Goal: Transaction & Acquisition: Purchase product/service

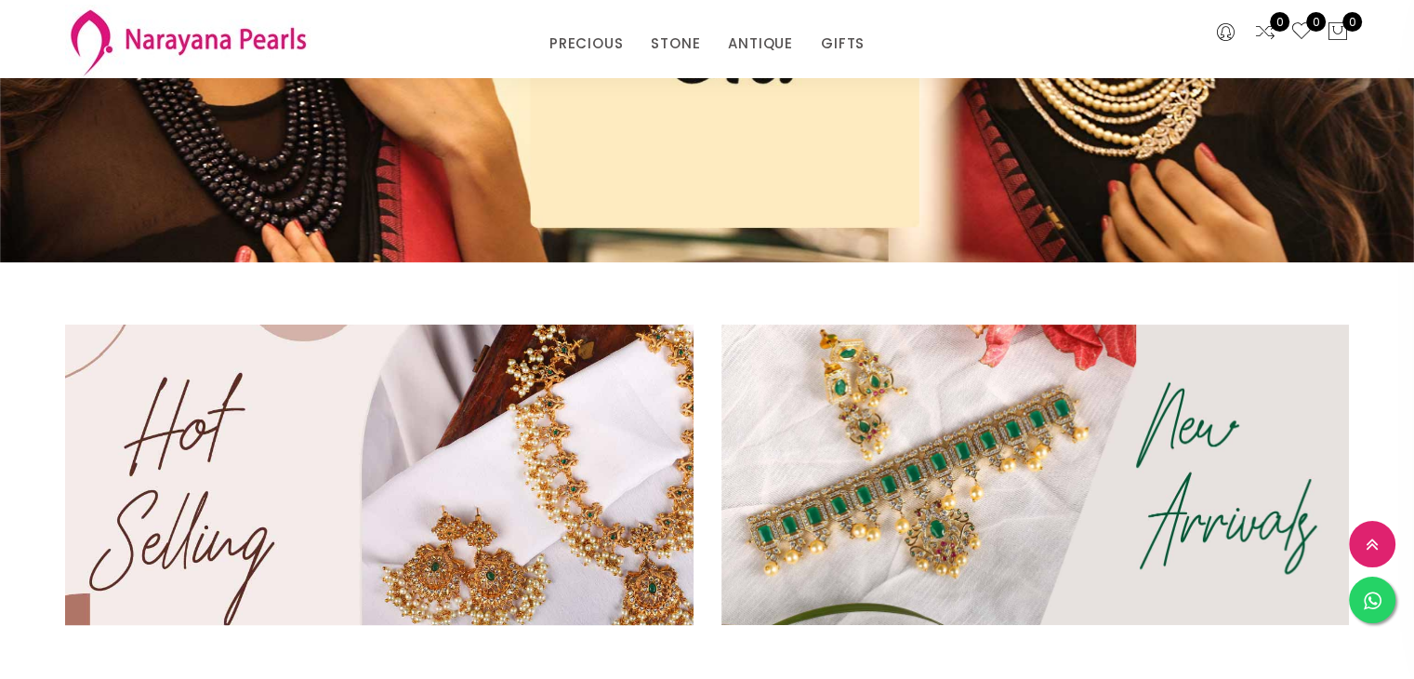
scroll to position [372, 0]
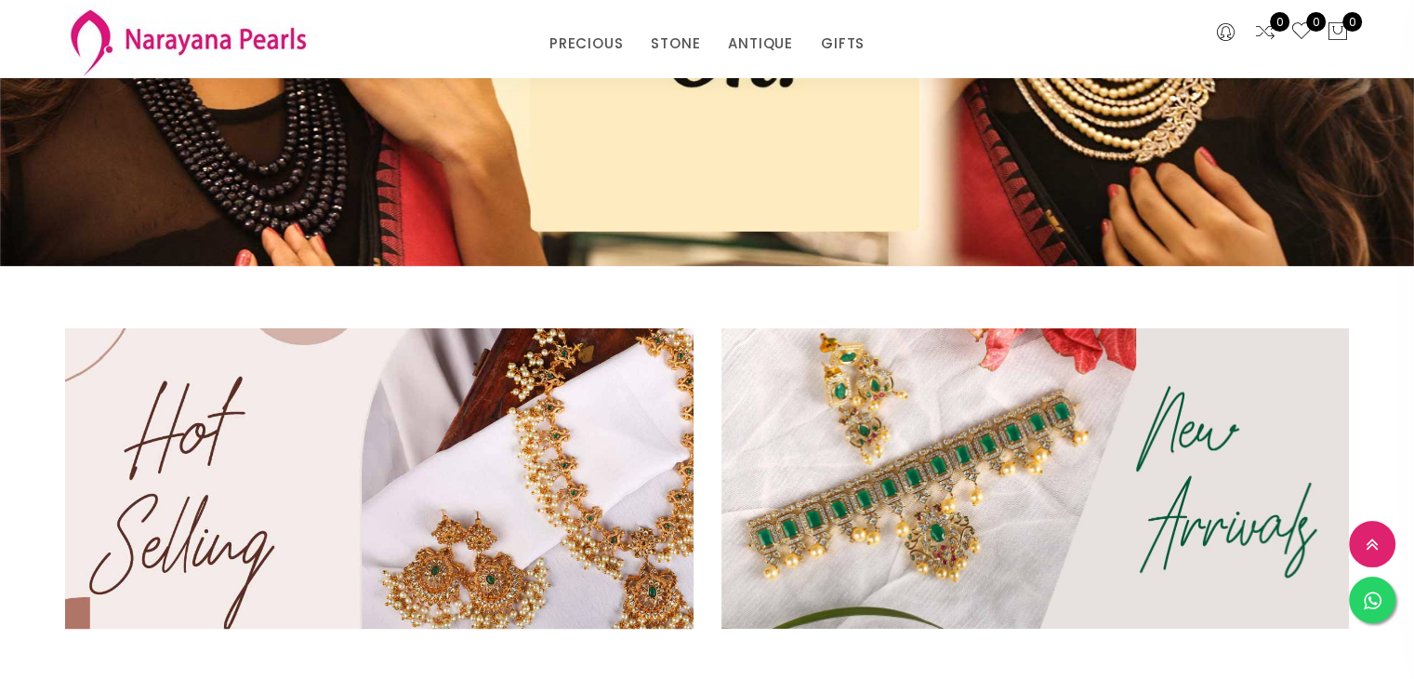
click at [469, 399] on img at bounding box center [379, 478] width 754 height 361
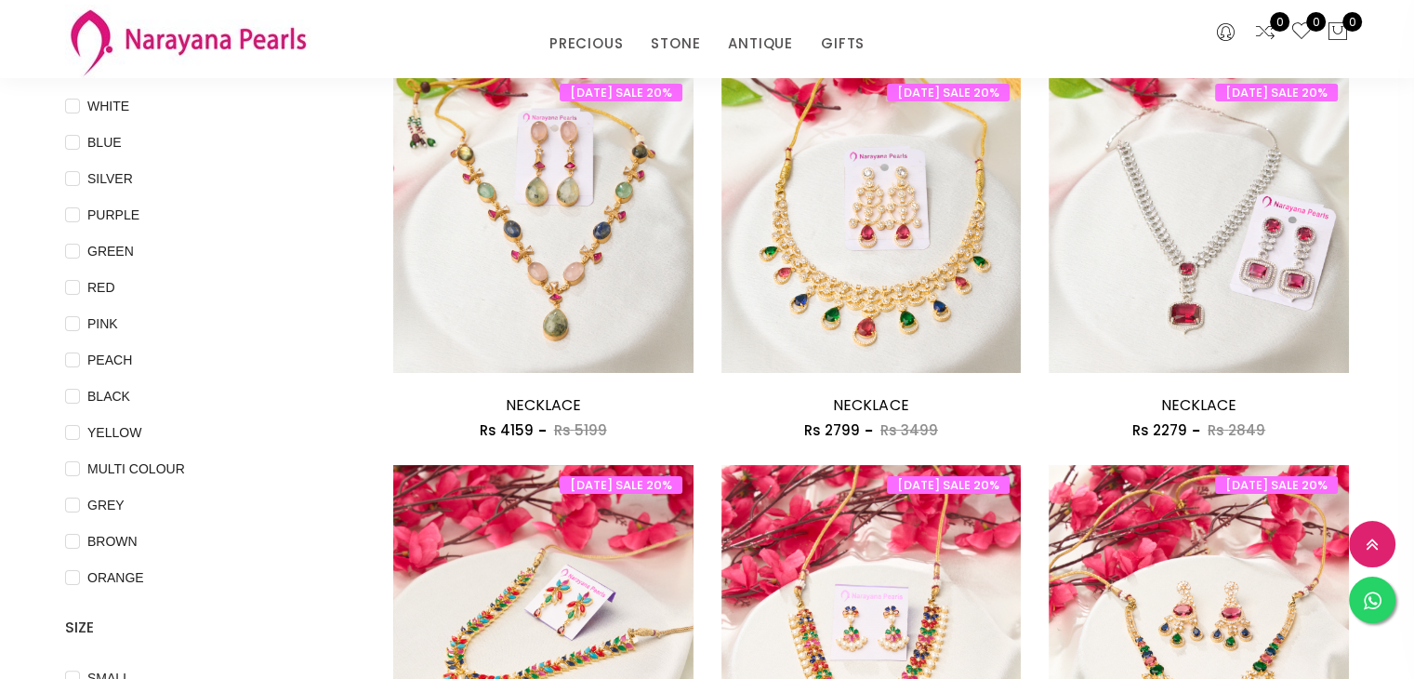
scroll to position [186, 0]
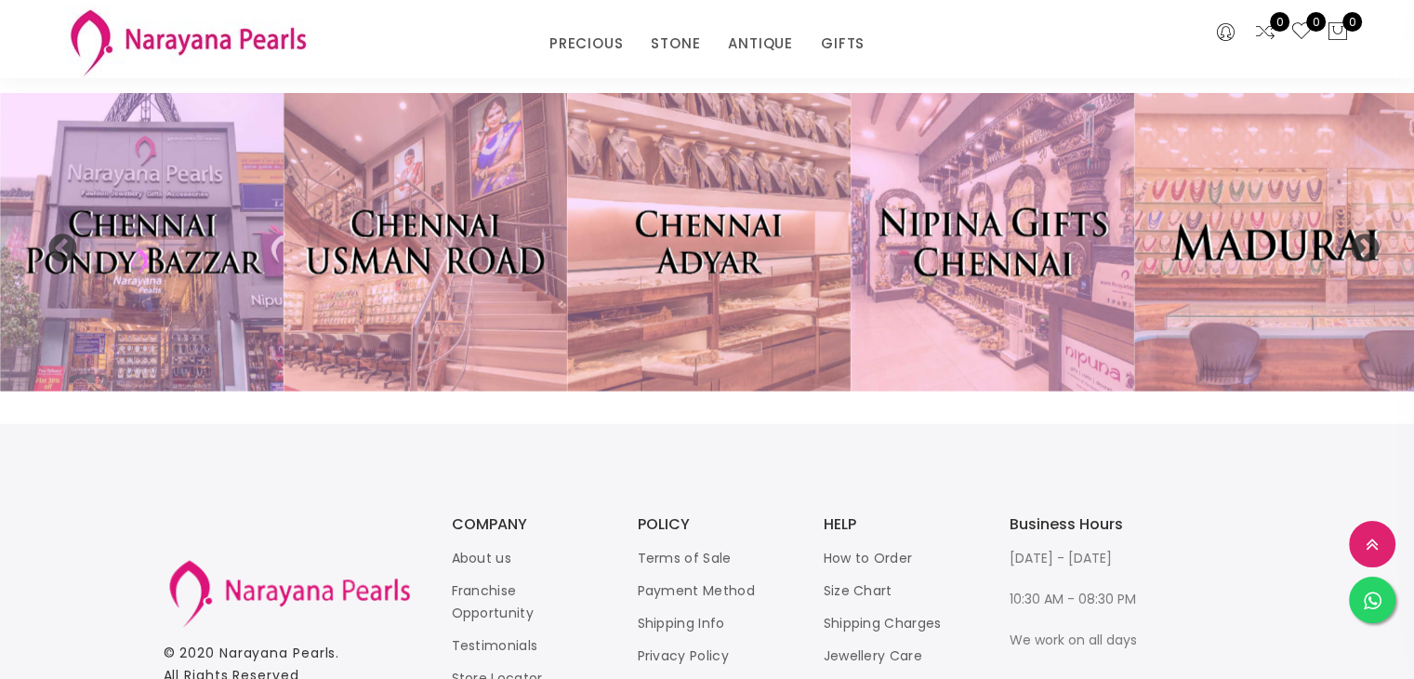
scroll to position [4177, 0]
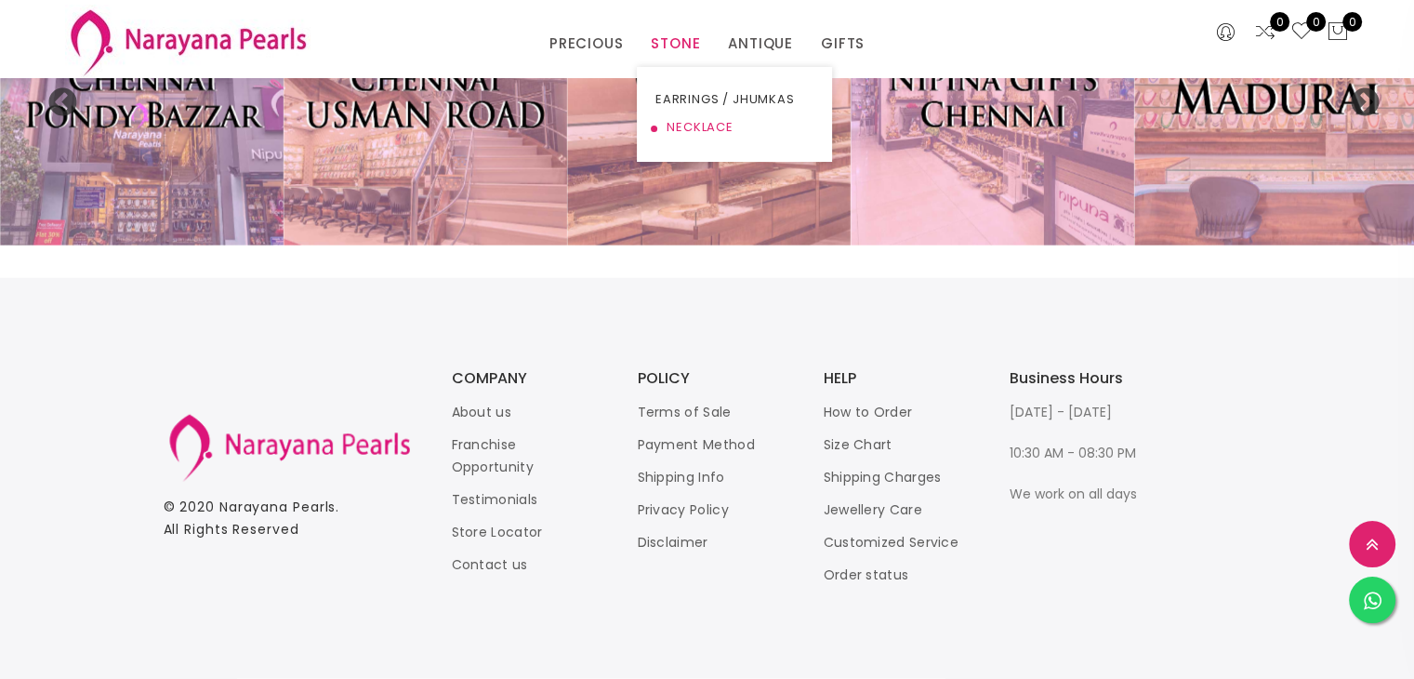
click at [699, 117] on link "NECKLACE" at bounding box center [735, 127] width 158 height 28
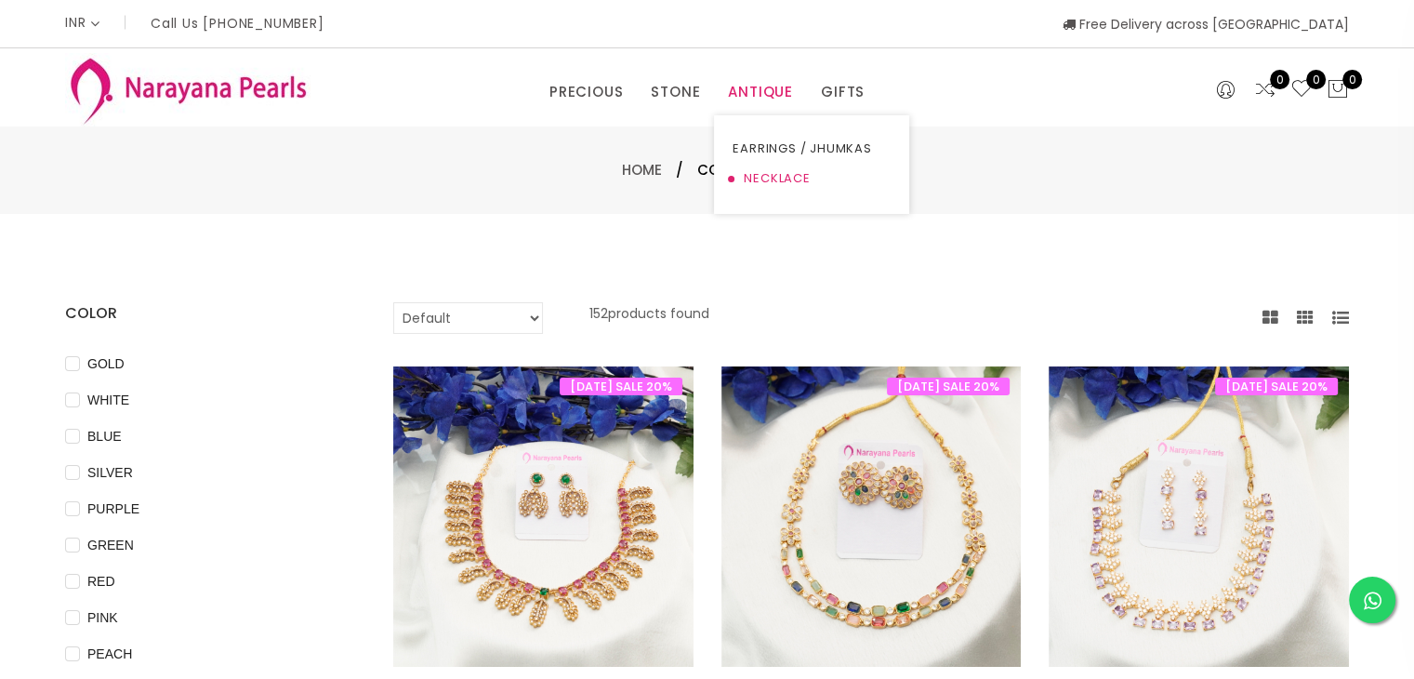
click at [772, 178] on link "NECKLACE" at bounding box center [812, 179] width 158 height 30
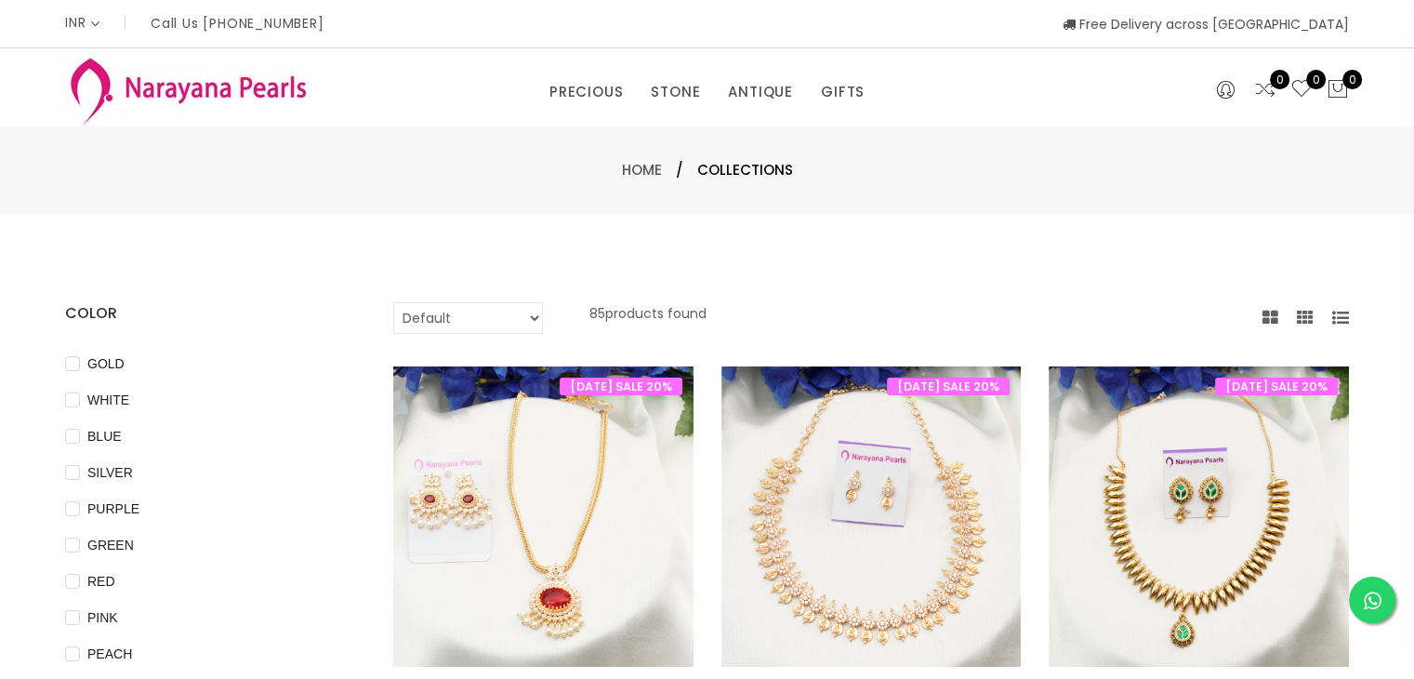
click at [1338, 310] on icon at bounding box center [1341, 318] width 17 height 17
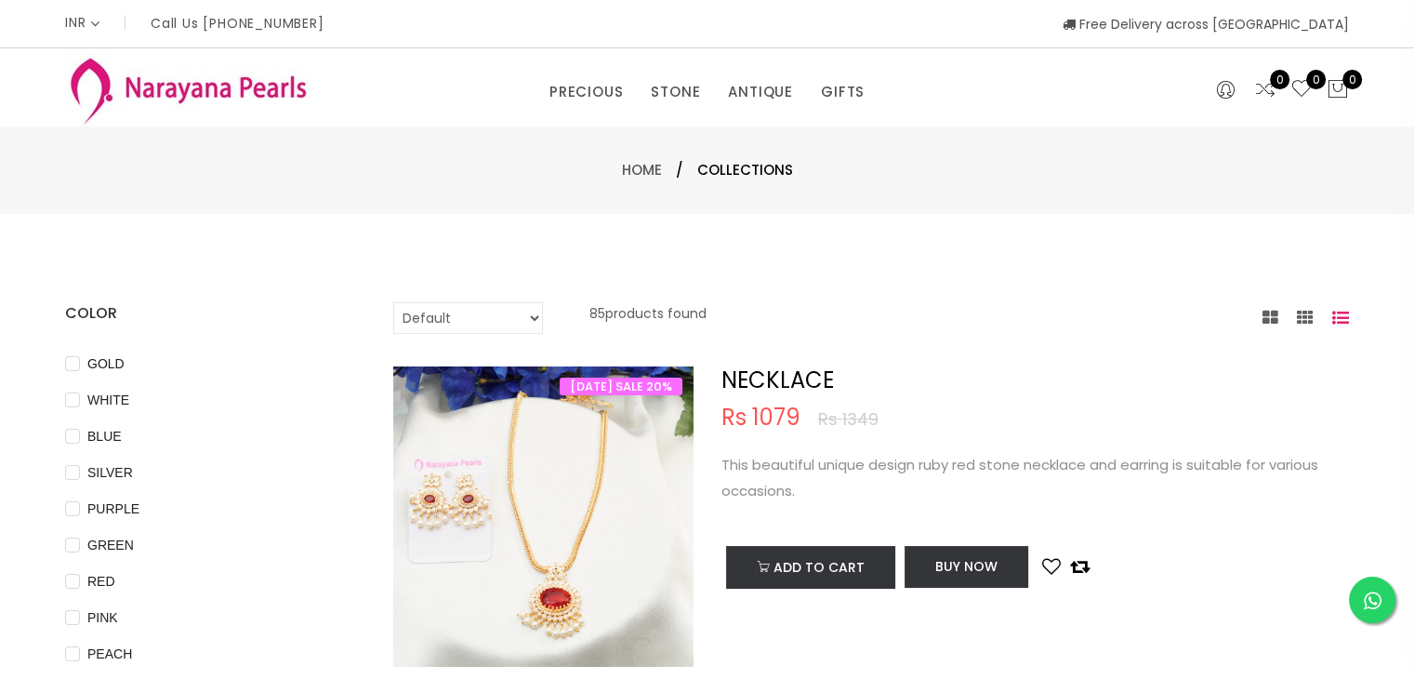
click at [1273, 321] on icon at bounding box center [1271, 318] width 16 height 17
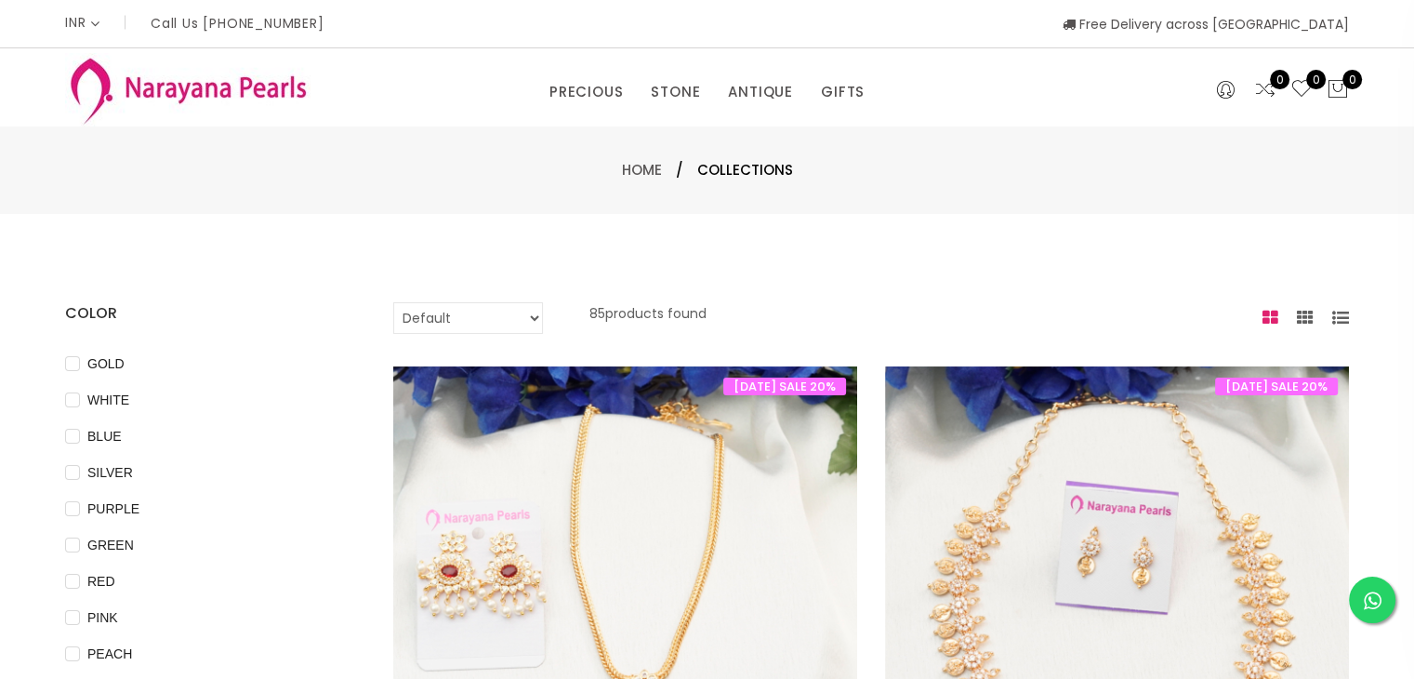
click at [1307, 310] on icon at bounding box center [1305, 318] width 17 height 17
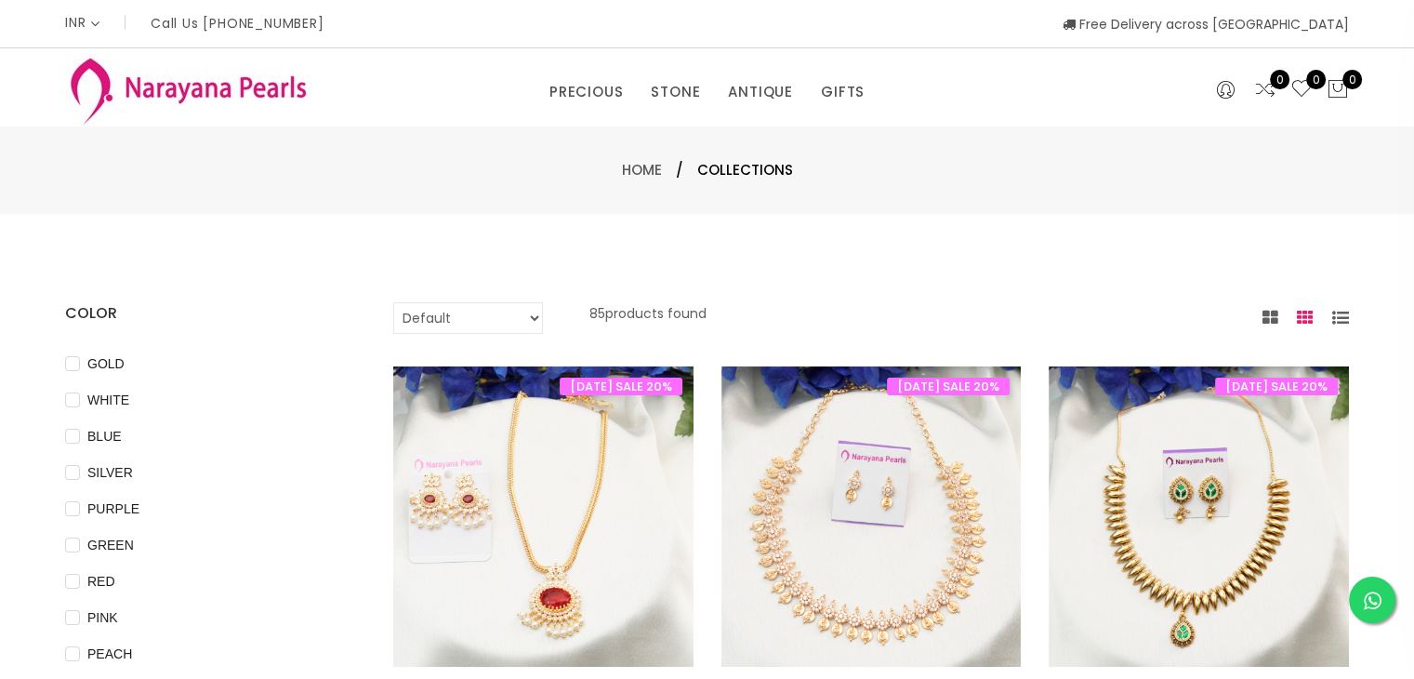
click at [527, 324] on select "Default Price - High to Low Price - Low to High" at bounding box center [468, 318] width 150 height 32
select select "priceLowToHigh"
click at [393, 302] on select "Default Price - High to Low Price - Low to High" at bounding box center [468, 318] width 150 height 32
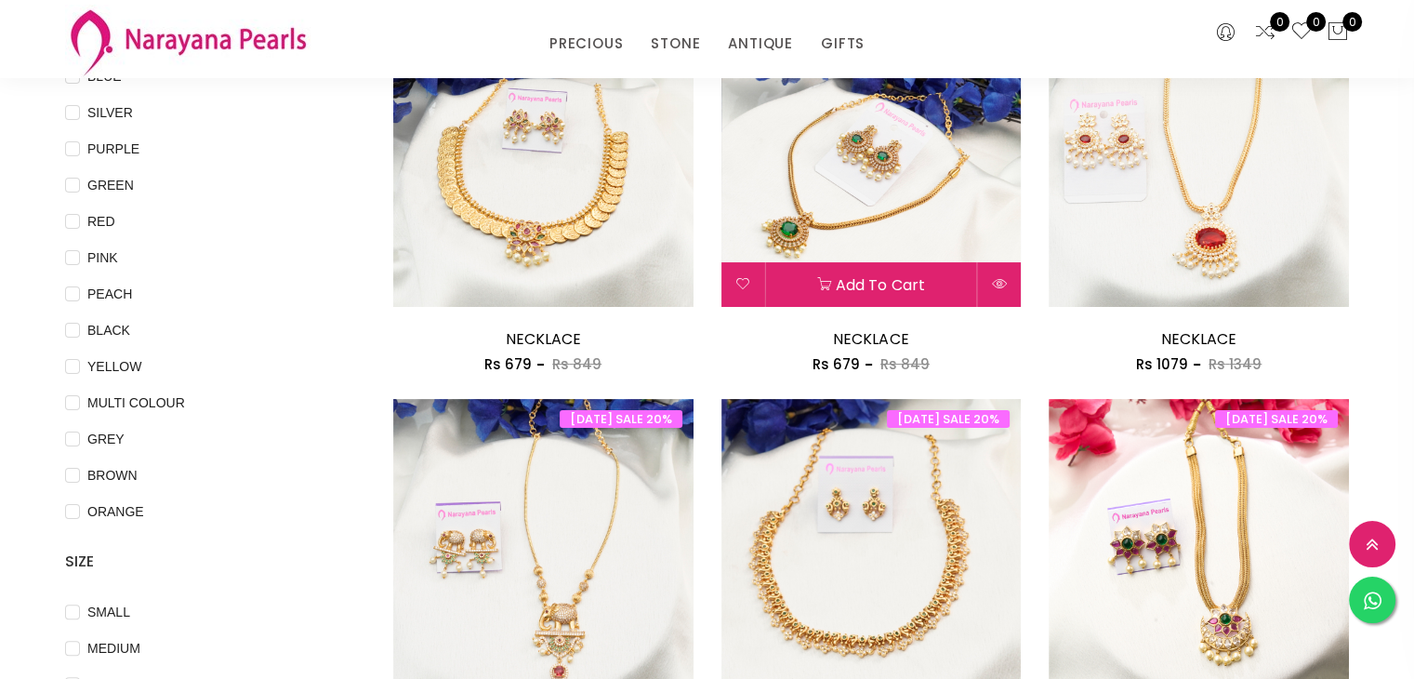
scroll to position [186, 0]
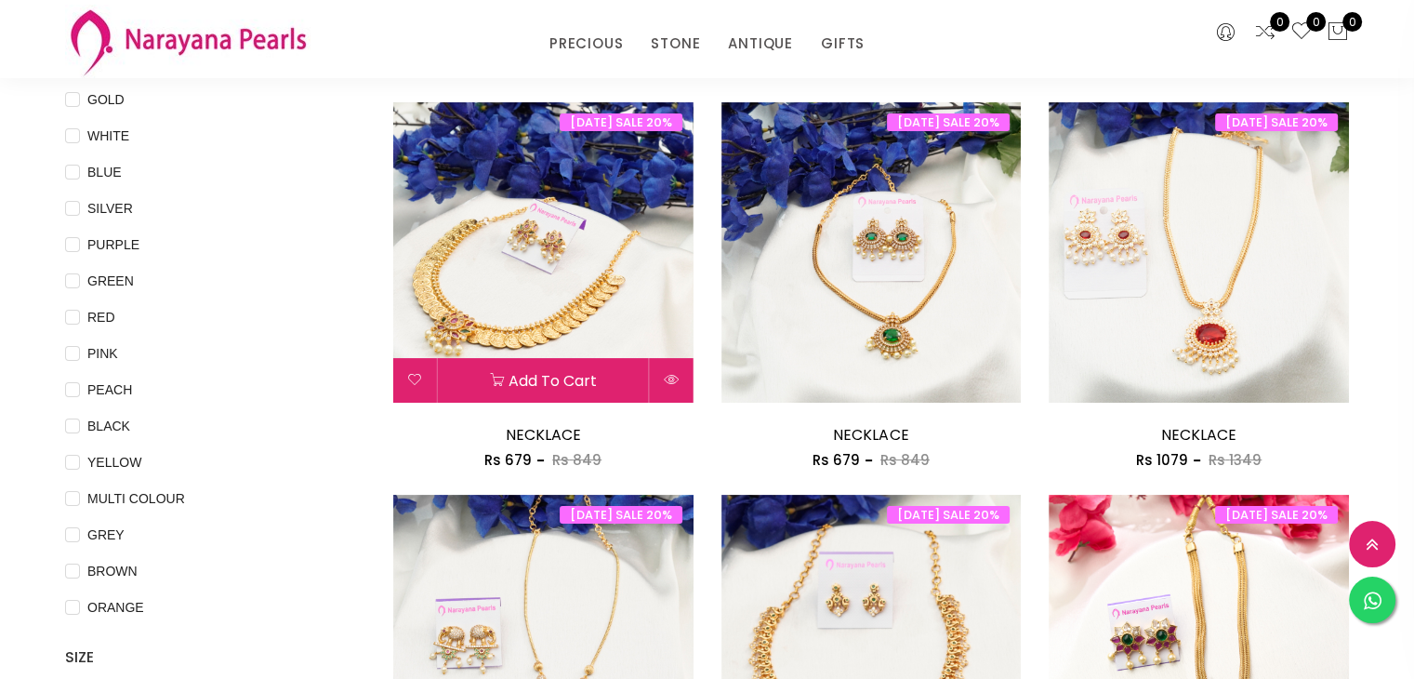
click at [603, 291] on img at bounding box center [543, 252] width 300 height 300
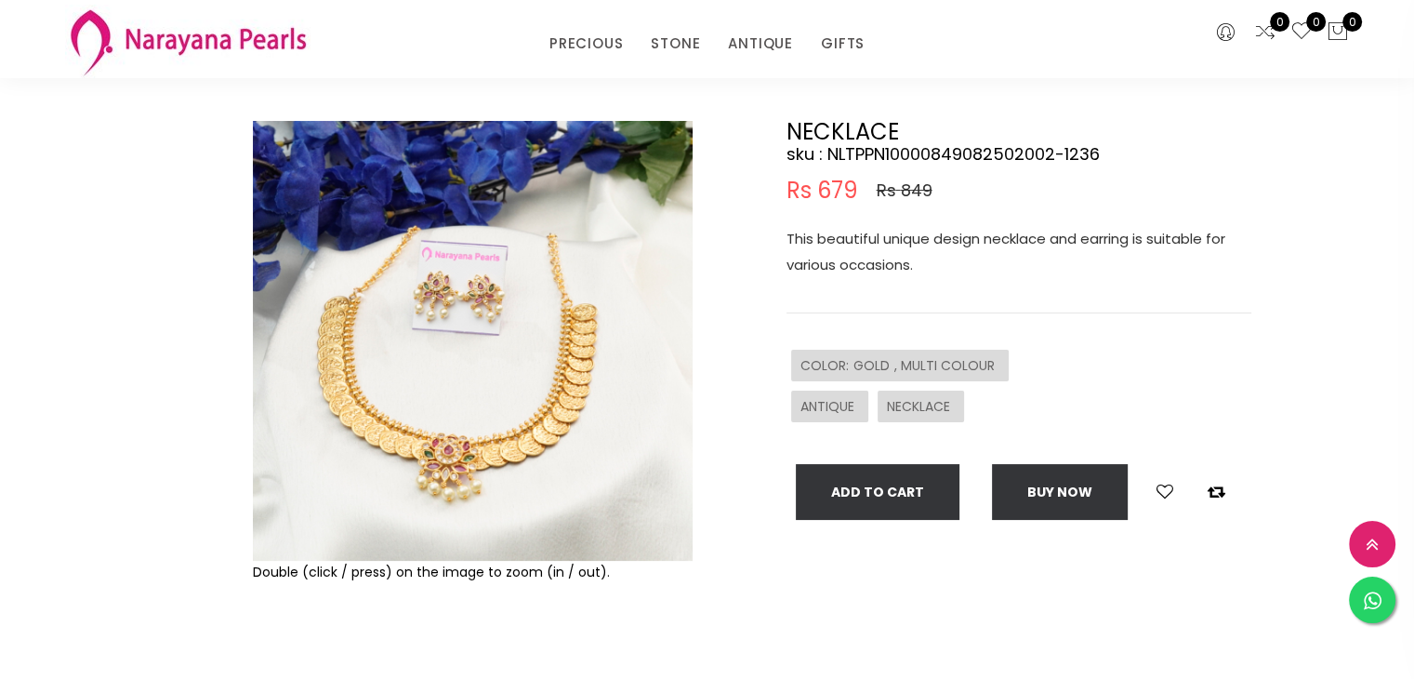
scroll to position [279, 0]
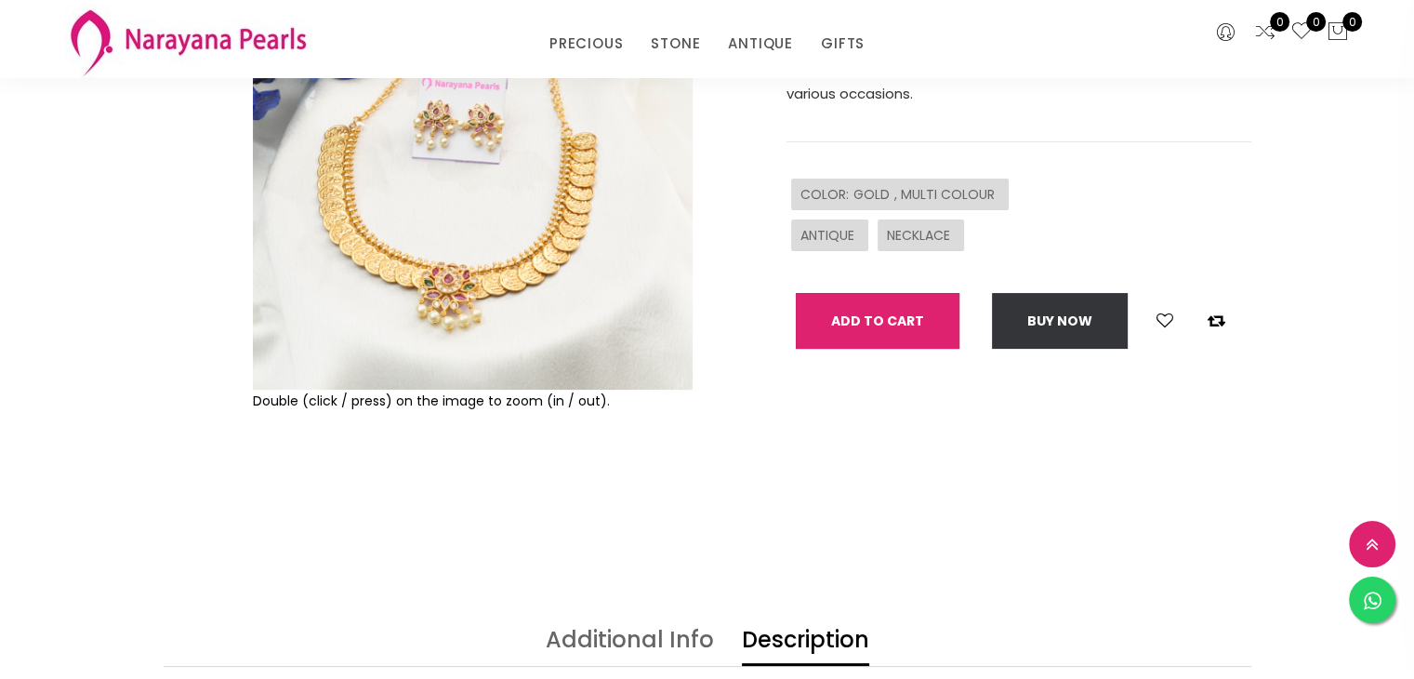
click at [855, 332] on button "Add To Cart" at bounding box center [878, 321] width 164 height 56
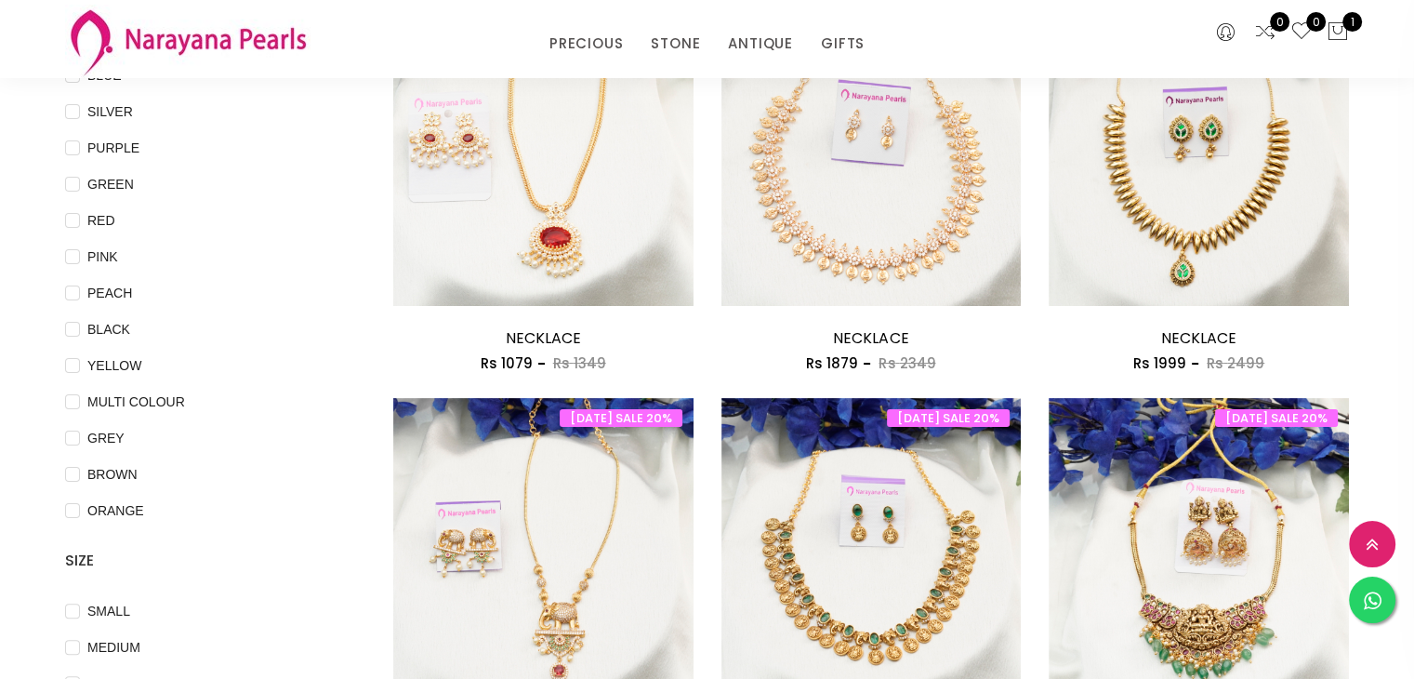
scroll to position [186, 0]
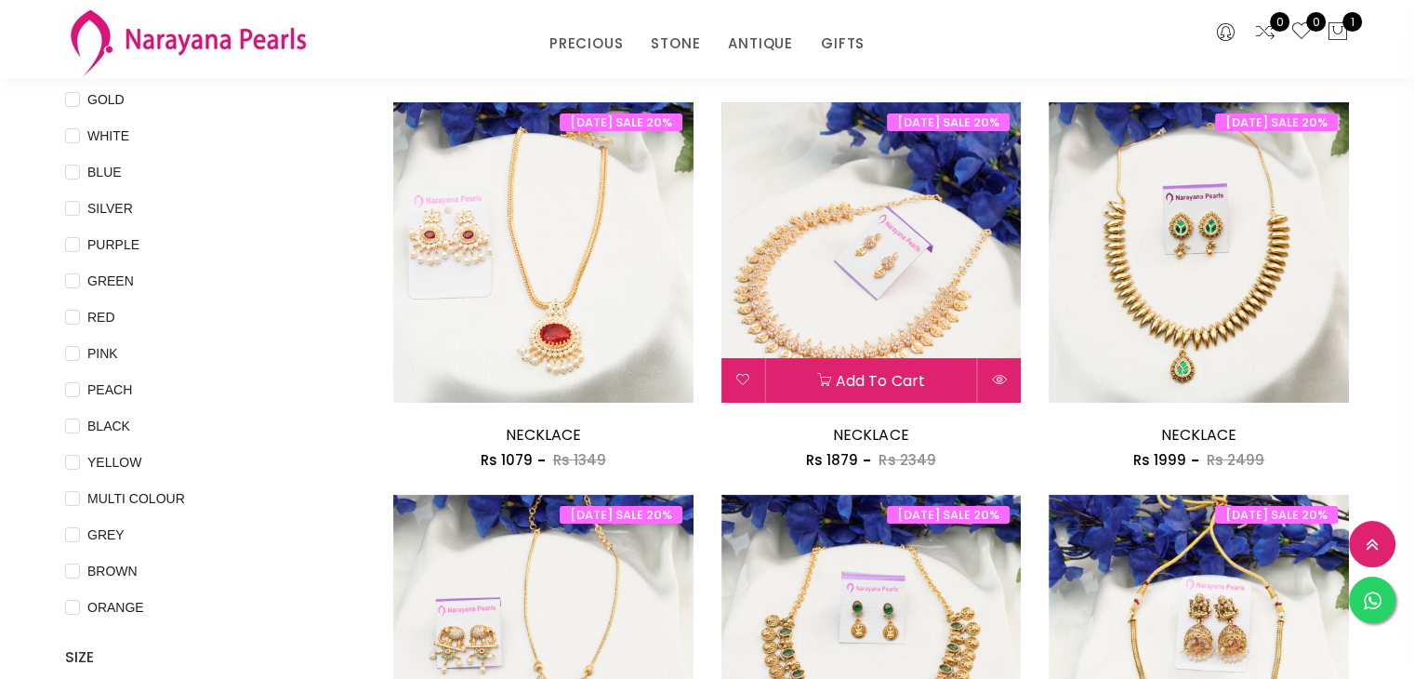
click at [856, 209] on img at bounding box center [872, 252] width 300 height 300
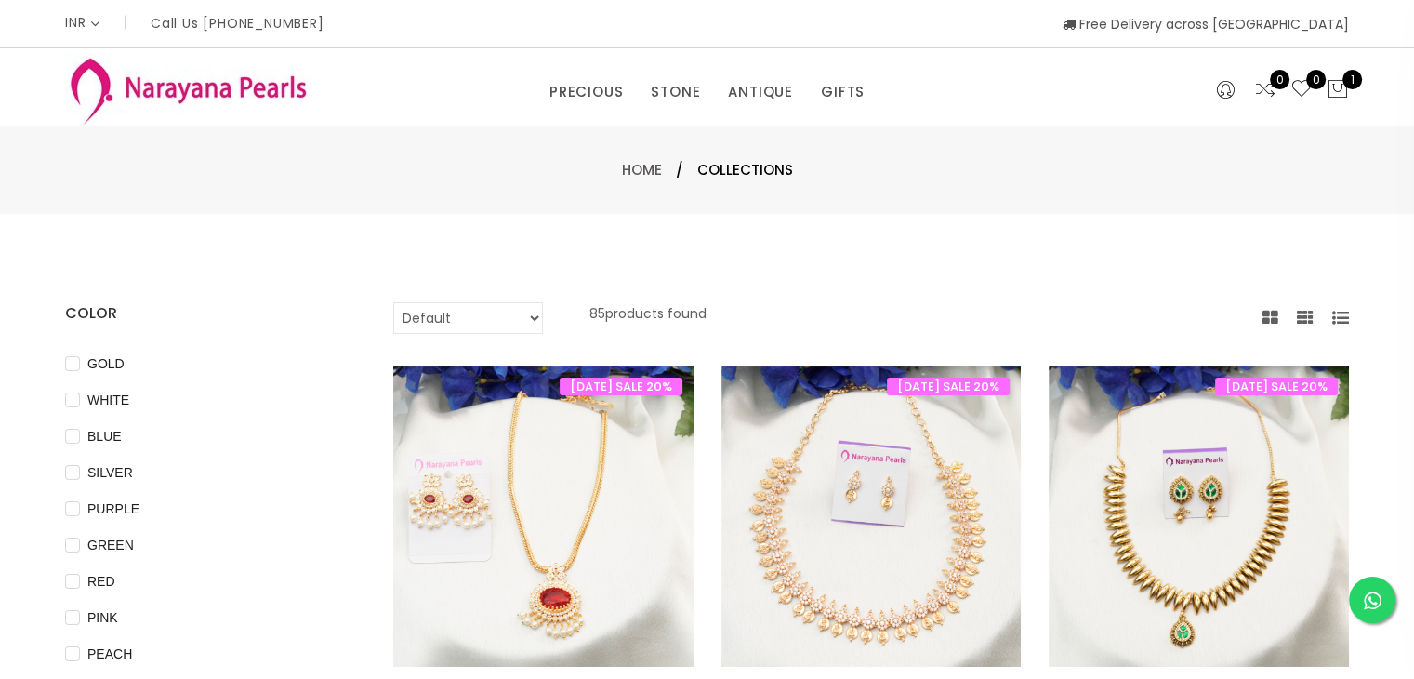
click at [443, 322] on select "Default Price - High to Low Price - Low to High" at bounding box center [468, 318] width 150 height 32
select select "priceLowToHigh"
click at [393, 302] on select "Default Price - High to Low Price - Low to High" at bounding box center [468, 318] width 150 height 32
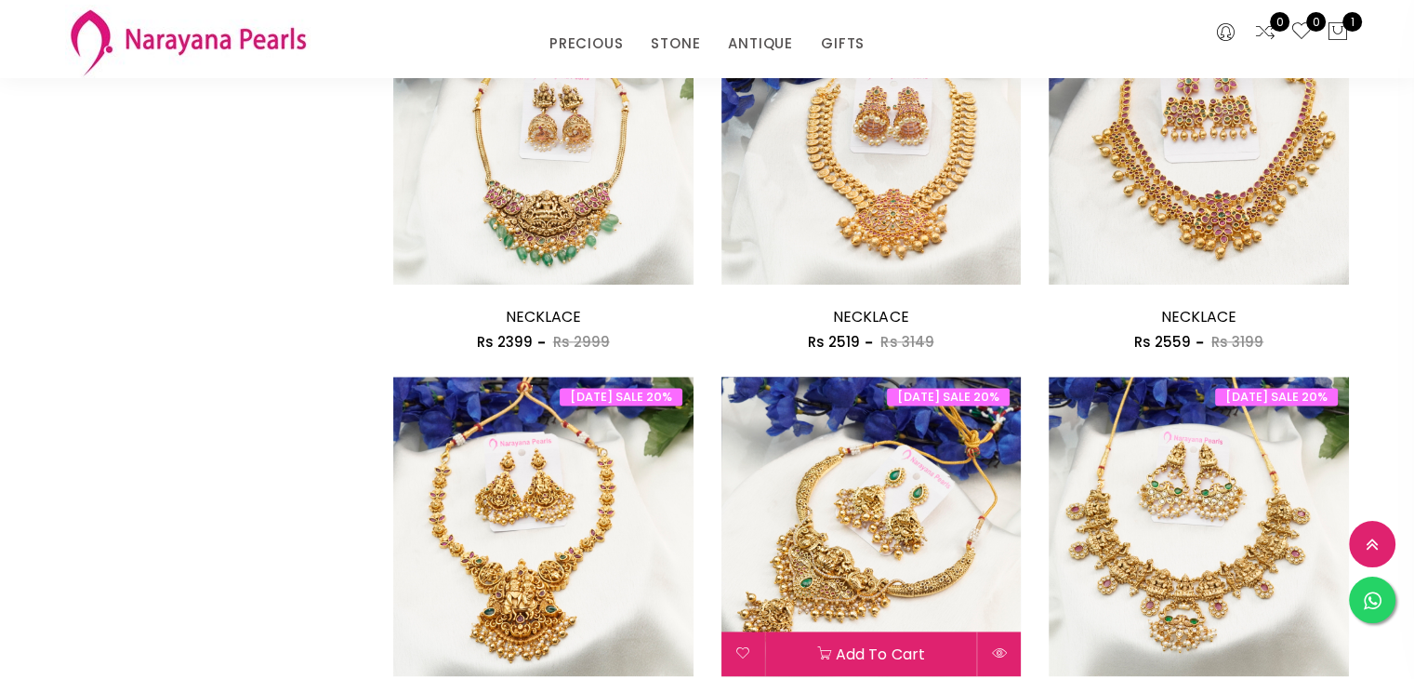
scroll to position [2511, 0]
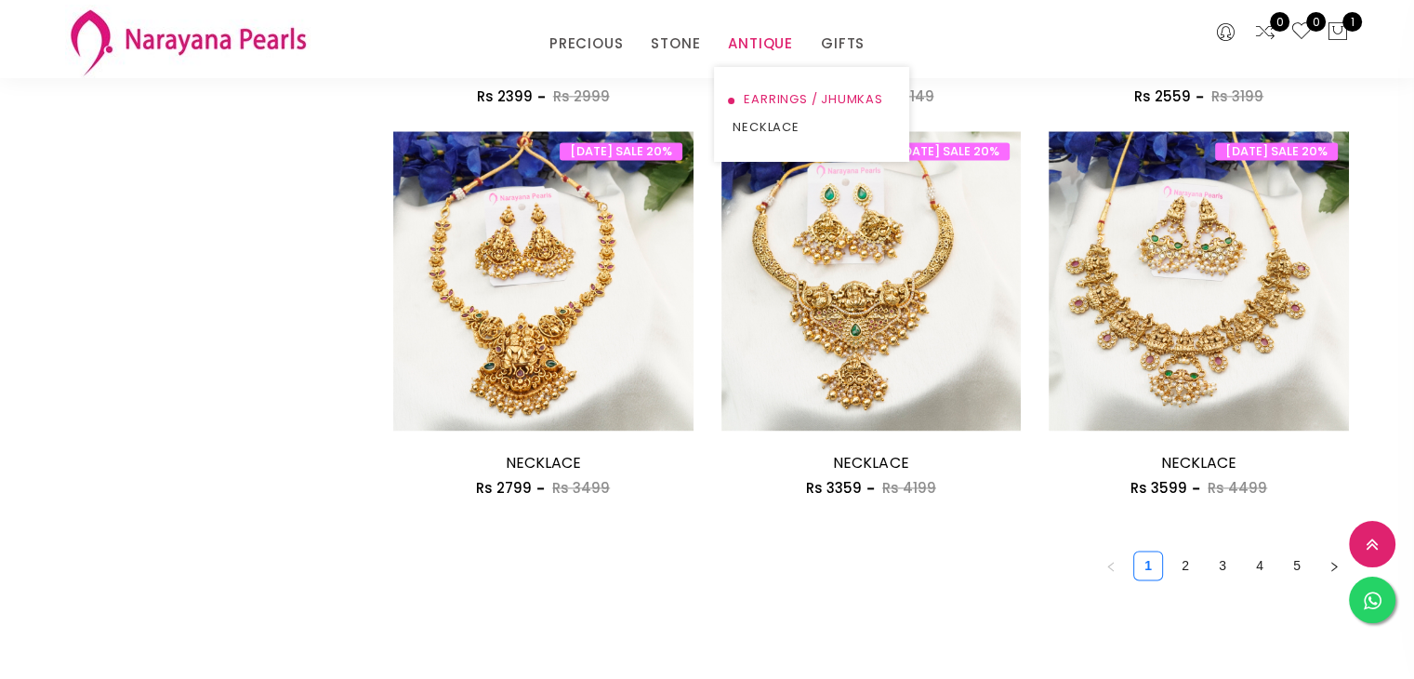
click at [803, 94] on link "EARRINGS / JHUMKAS" at bounding box center [812, 100] width 158 height 28
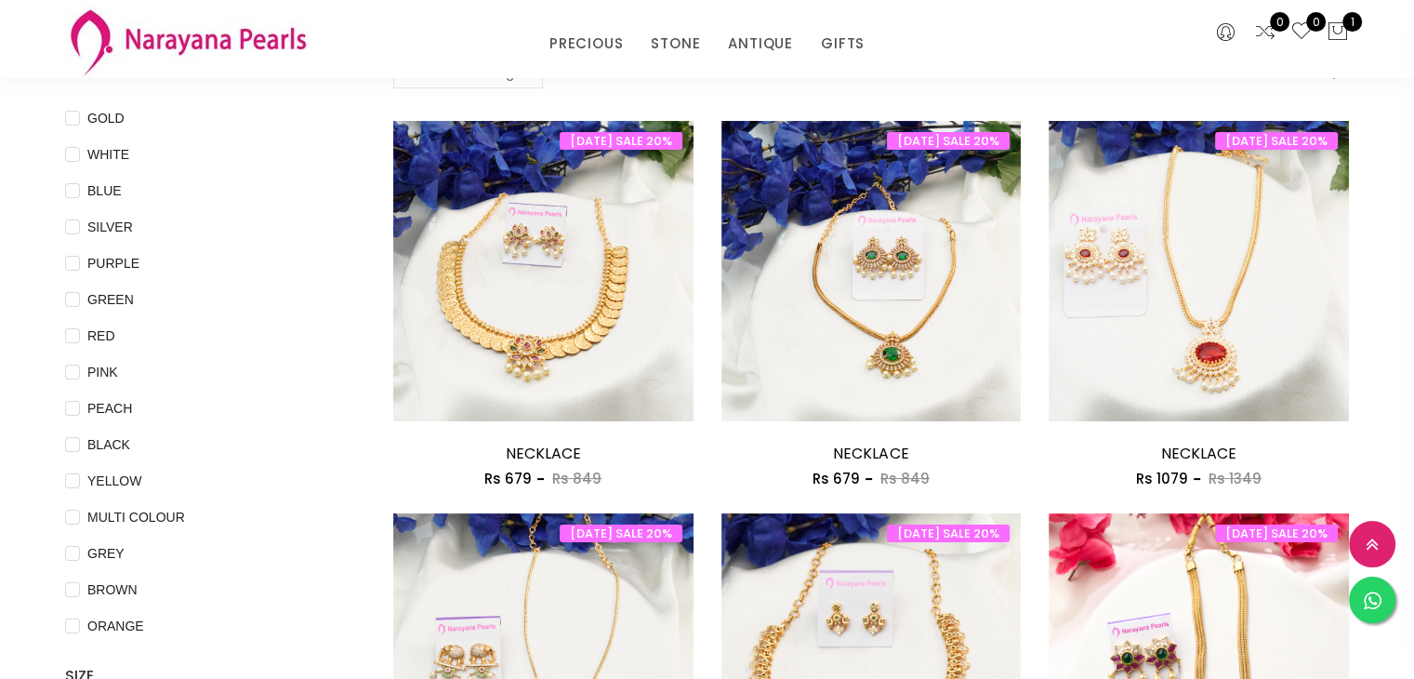
scroll to position [154, 0]
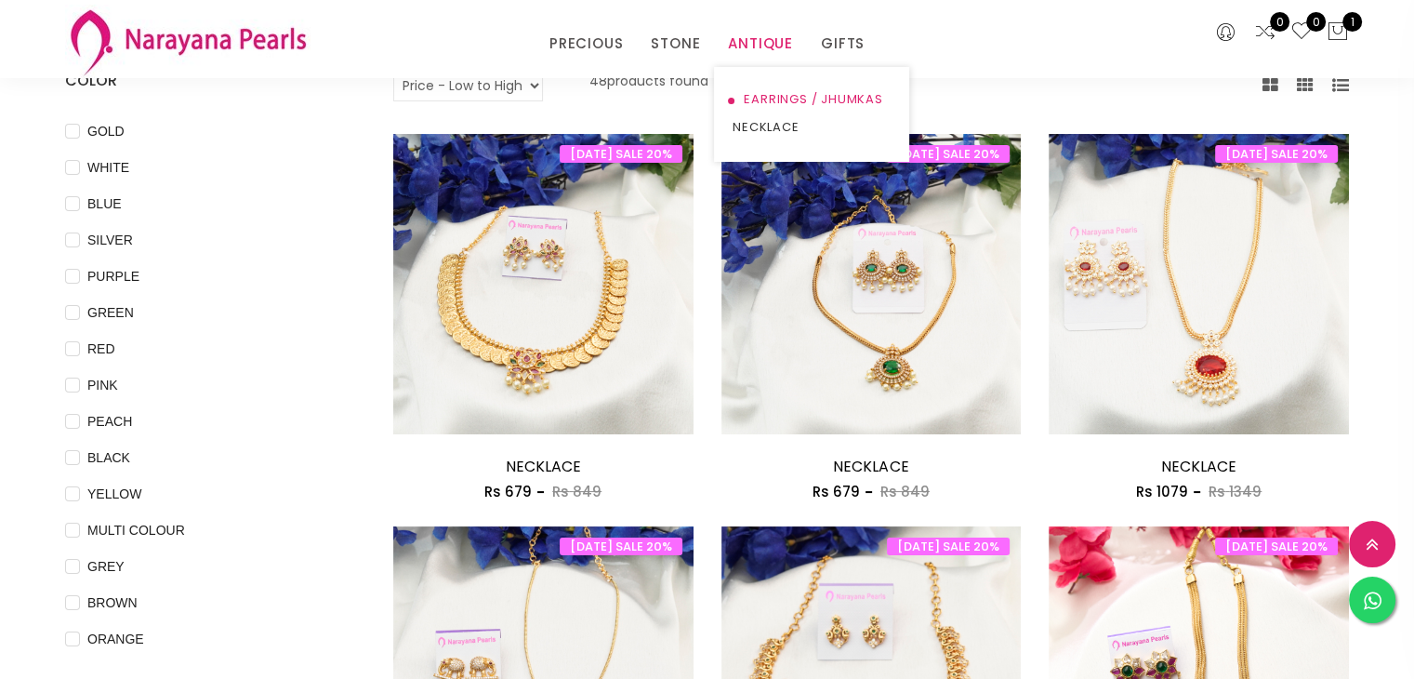
click at [787, 95] on link "EARRINGS / JHUMKAS" at bounding box center [812, 100] width 158 height 28
click at [764, 101] on link "EARRINGS / JHUMKAS" at bounding box center [812, 100] width 158 height 28
click at [794, 100] on link "EARRINGS / JHUMKAS" at bounding box center [812, 100] width 158 height 28
click at [761, 33] on link "ANTIQUE" at bounding box center [760, 44] width 65 height 28
click at [770, 100] on link "EARRINGS / JHUMKAS" at bounding box center [812, 100] width 158 height 28
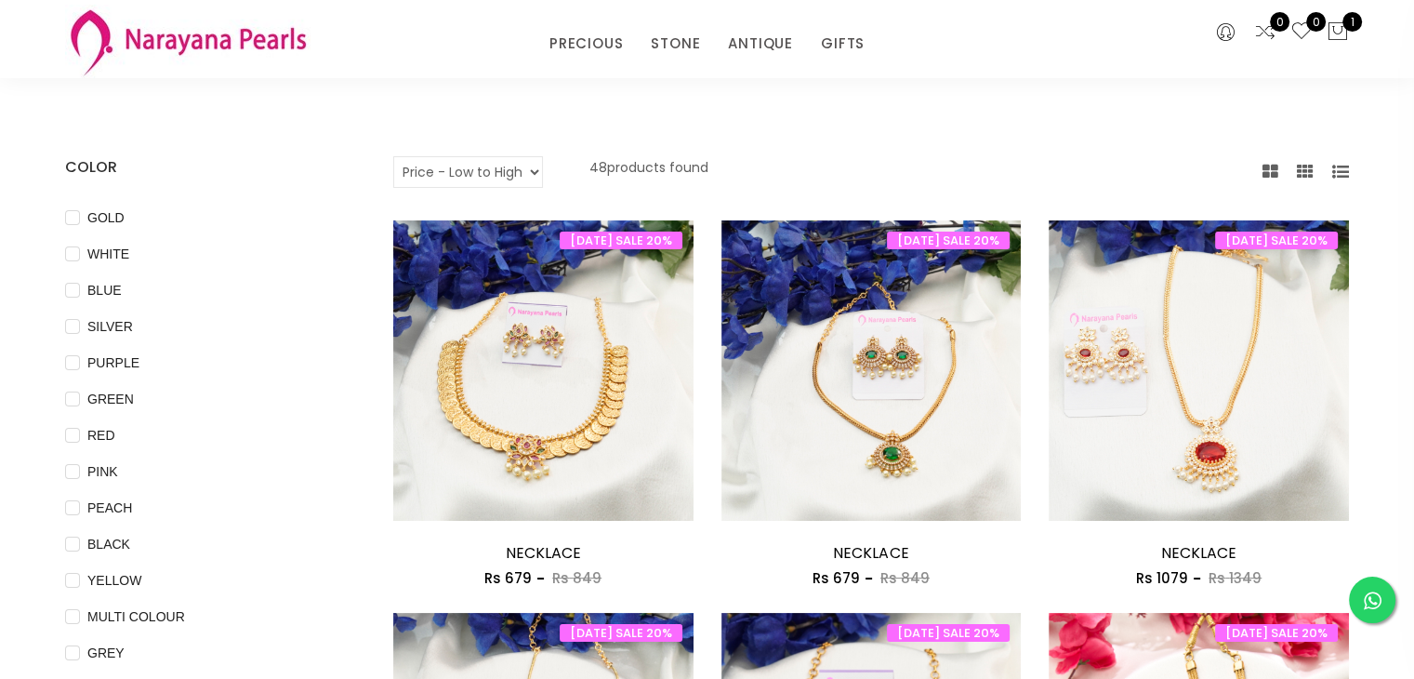
scroll to position [0, 0]
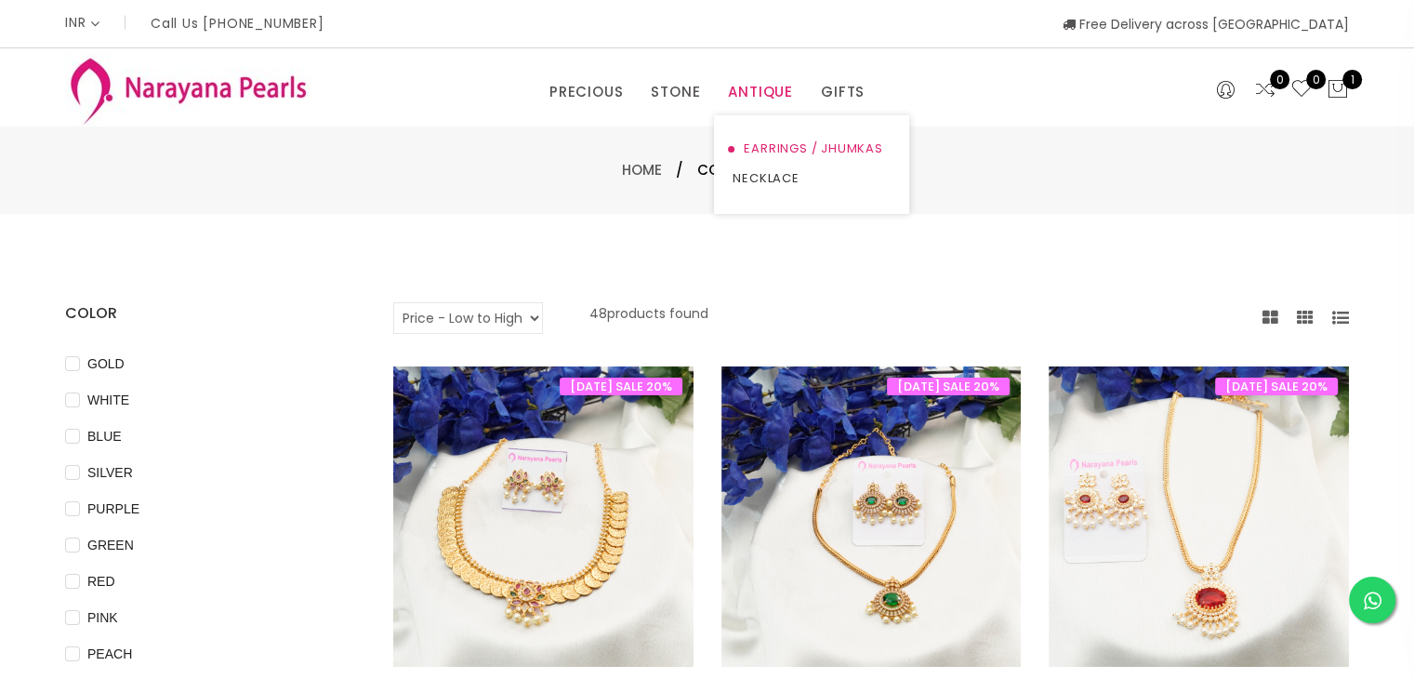
click at [805, 154] on link "EARRINGS / JHUMKAS" at bounding box center [812, 149] width 158 height 30
click at [682, 141] on link "EARRINGS / JHUMKAS" at bounding box center [735, 149] width 158 height 30
click at [182, 91] on img at bounding box center [188, 89] width 246 height 73
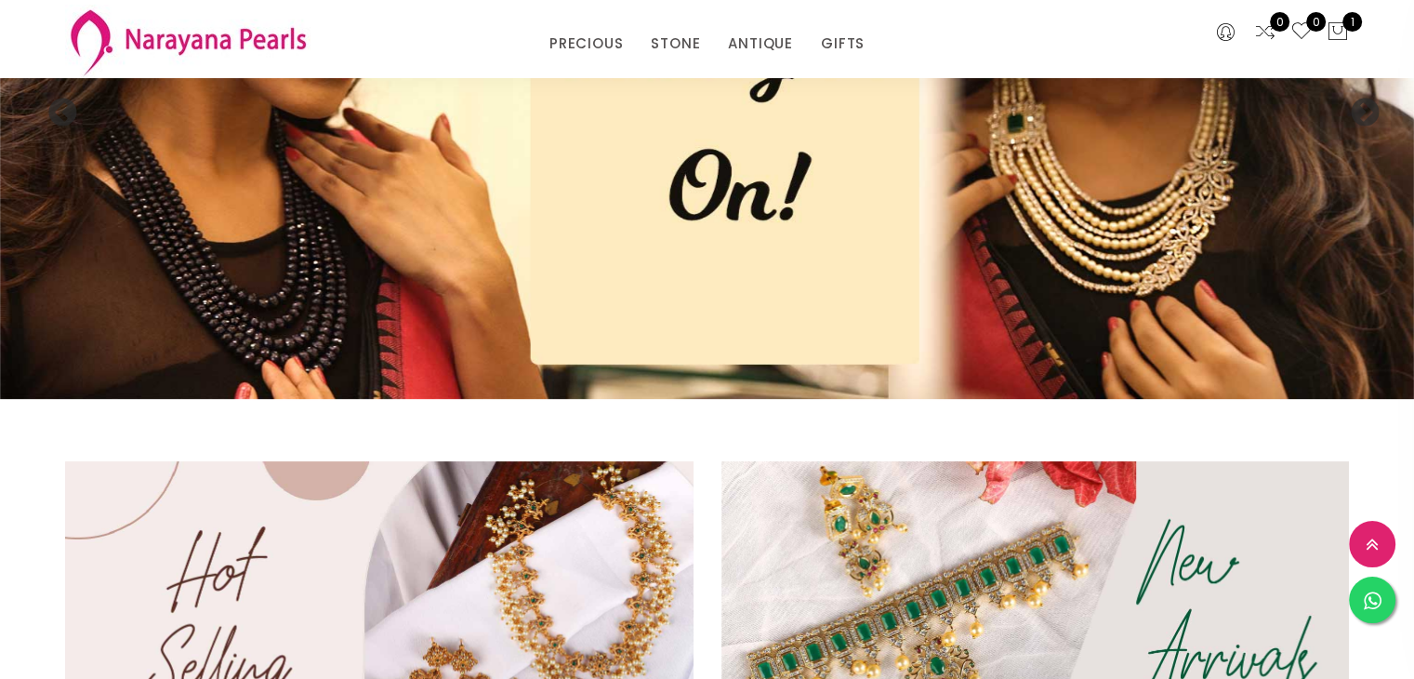
scroll to position [465, 0]
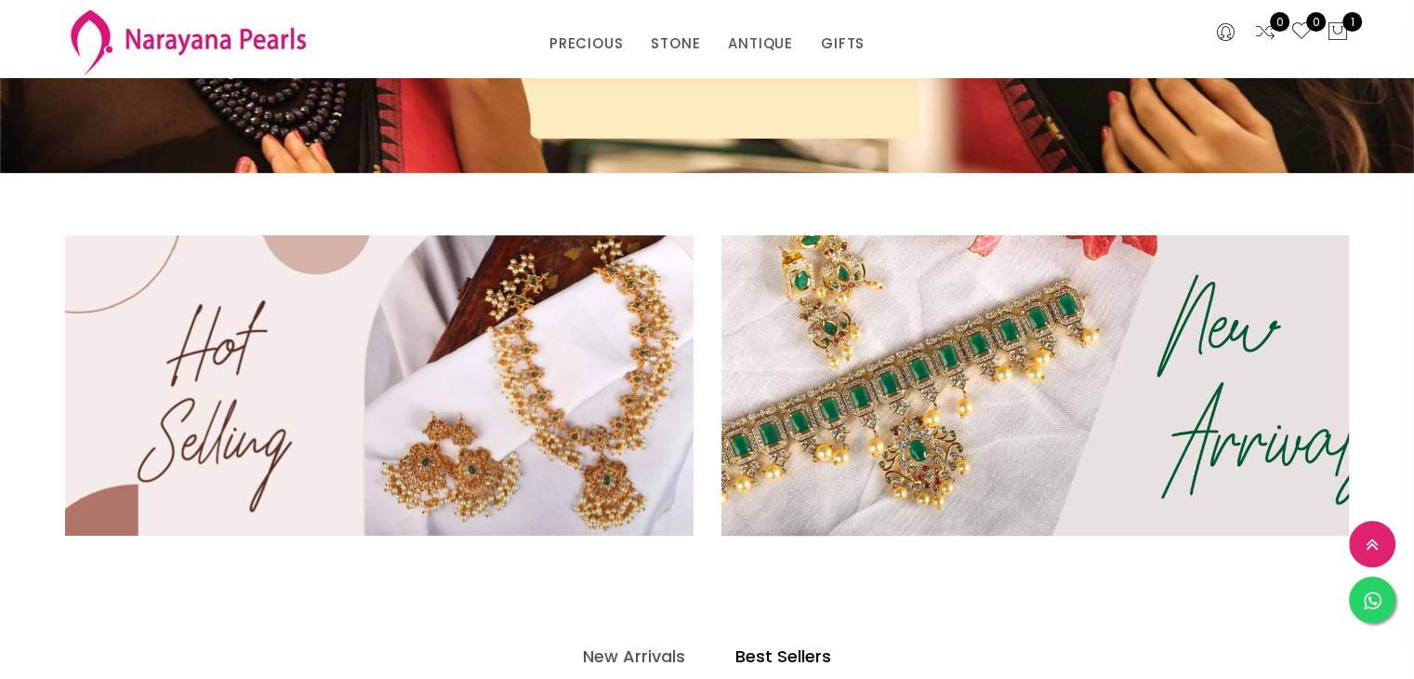
click at [881, 401] on img at bounding box center [1035, 385] width 754 height 361
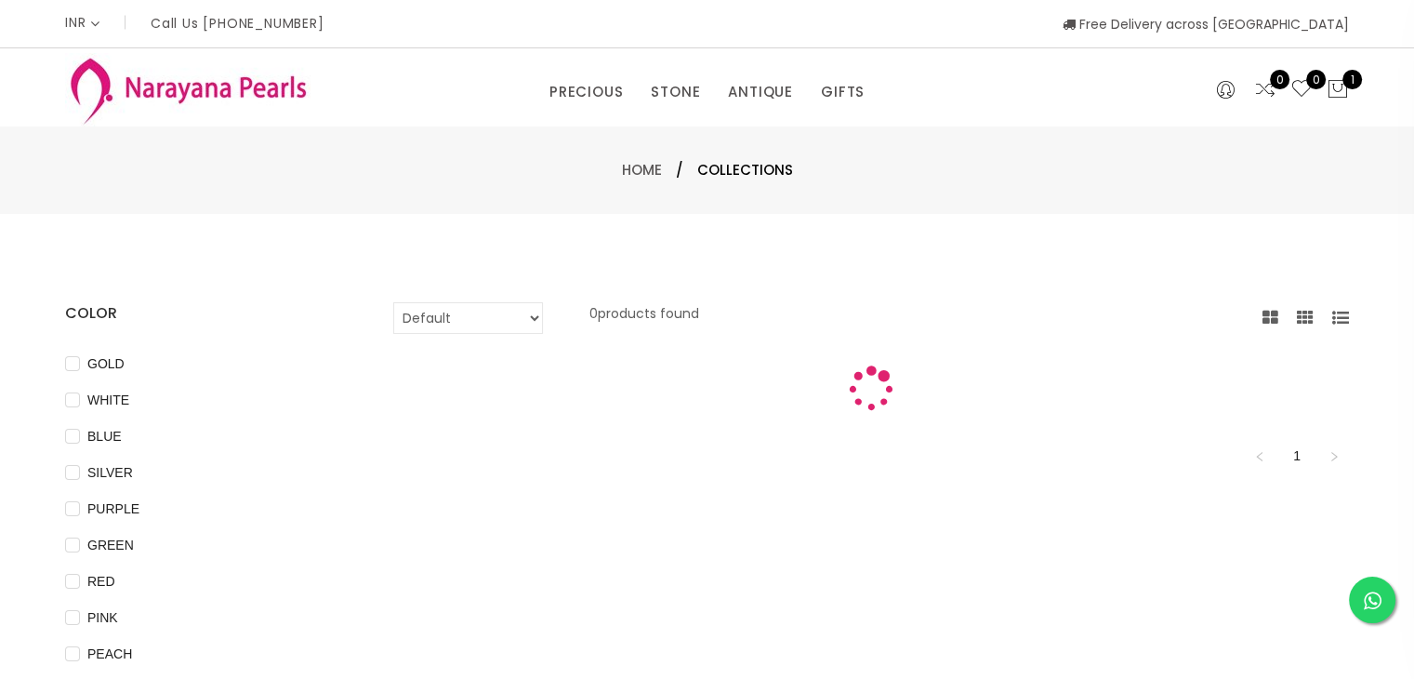
click at [517, 312] on select "Default Price - High to Low Price - Low to High" at bounding box center [468, 318] width 150 height 32
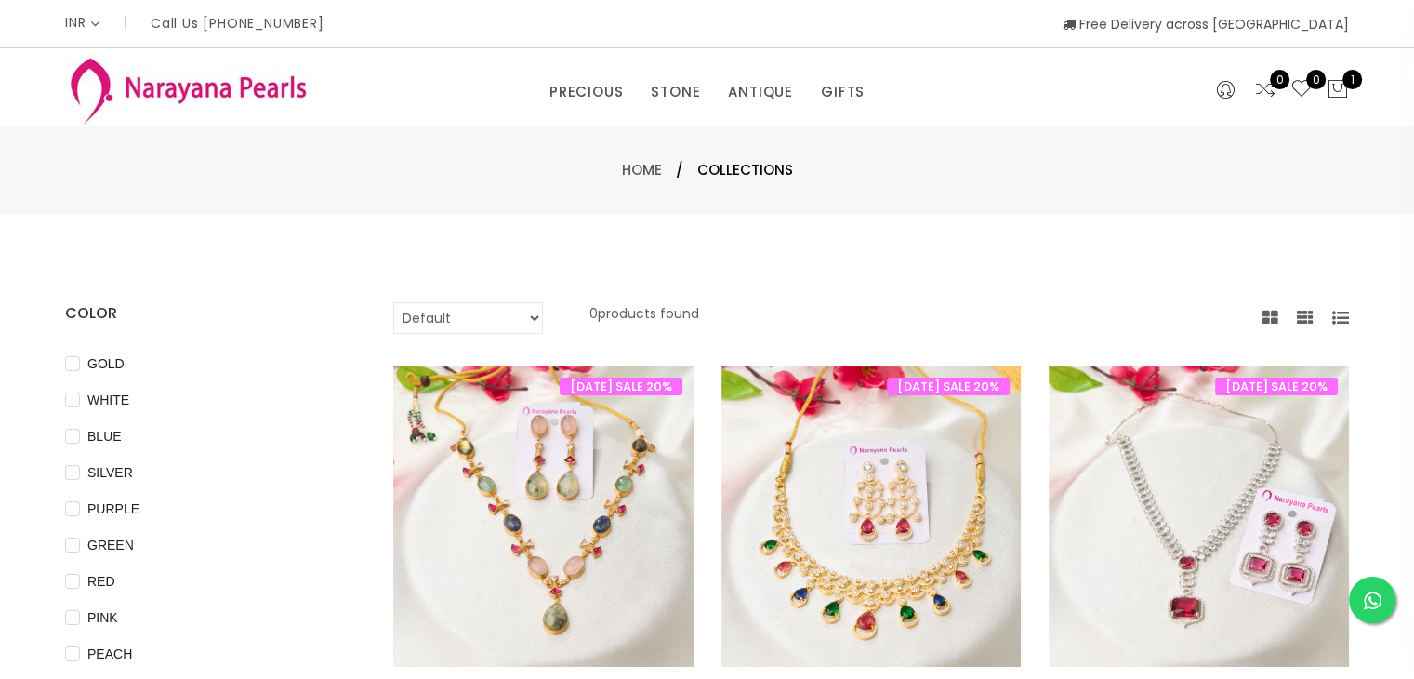
select select "priceLowToHigh"
click at [393, 302] on select "Default Price - High to Low Price - Low to High" at bounding box center [468, 318] width 150 height 32
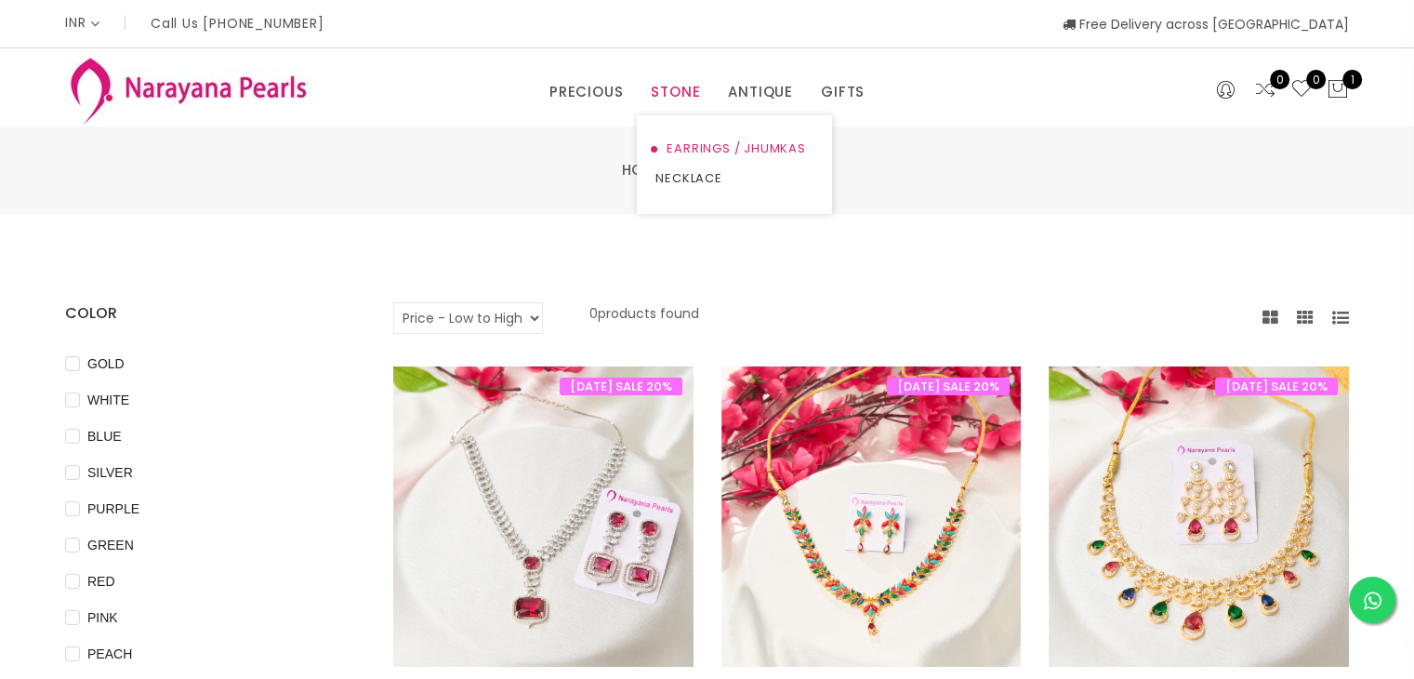
click at [737, 144] on link "EARRINGS / JHUMKAS" at bounding box center [735, 149] width 158 height 30
click at [192, 93] on img at bounding box center [188, 89] width 246 height 73
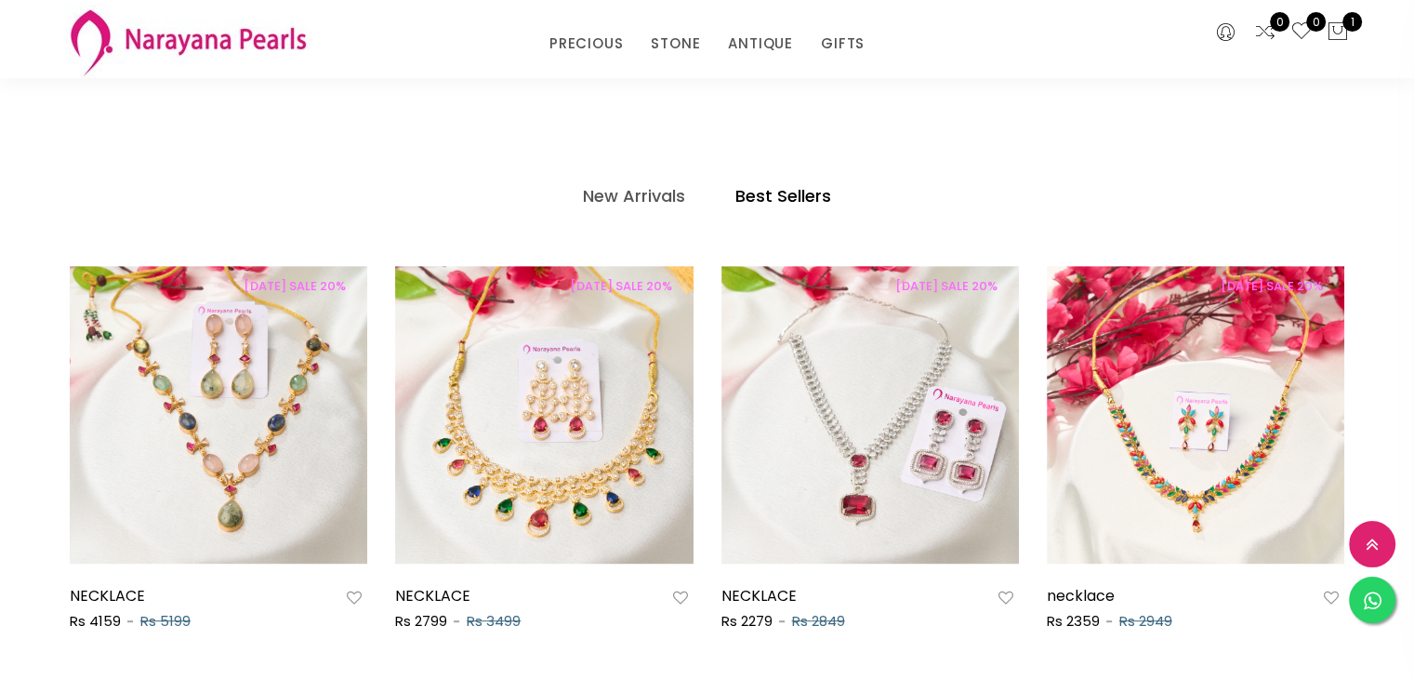
scroll to position [930, 0]
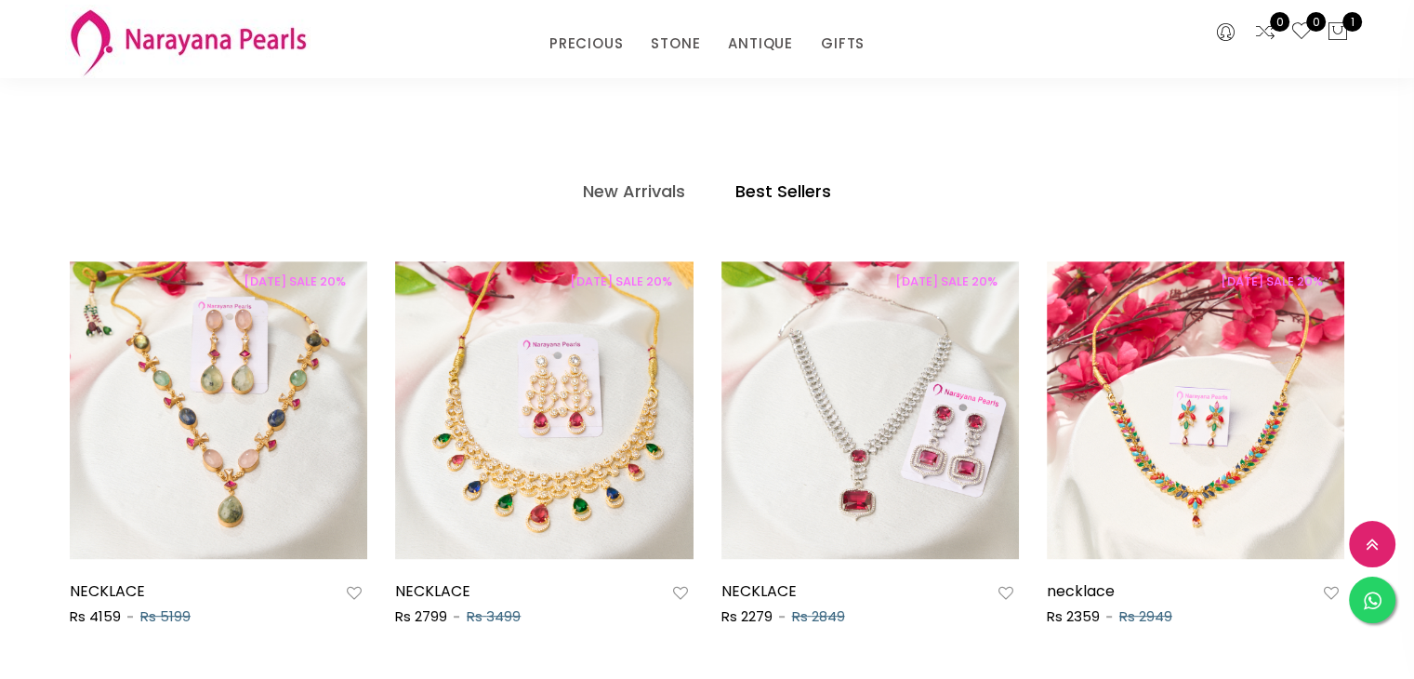
click at [766, 191] on h4 "Best Sellers" at bounding box center [784, 191] width 96 height 22
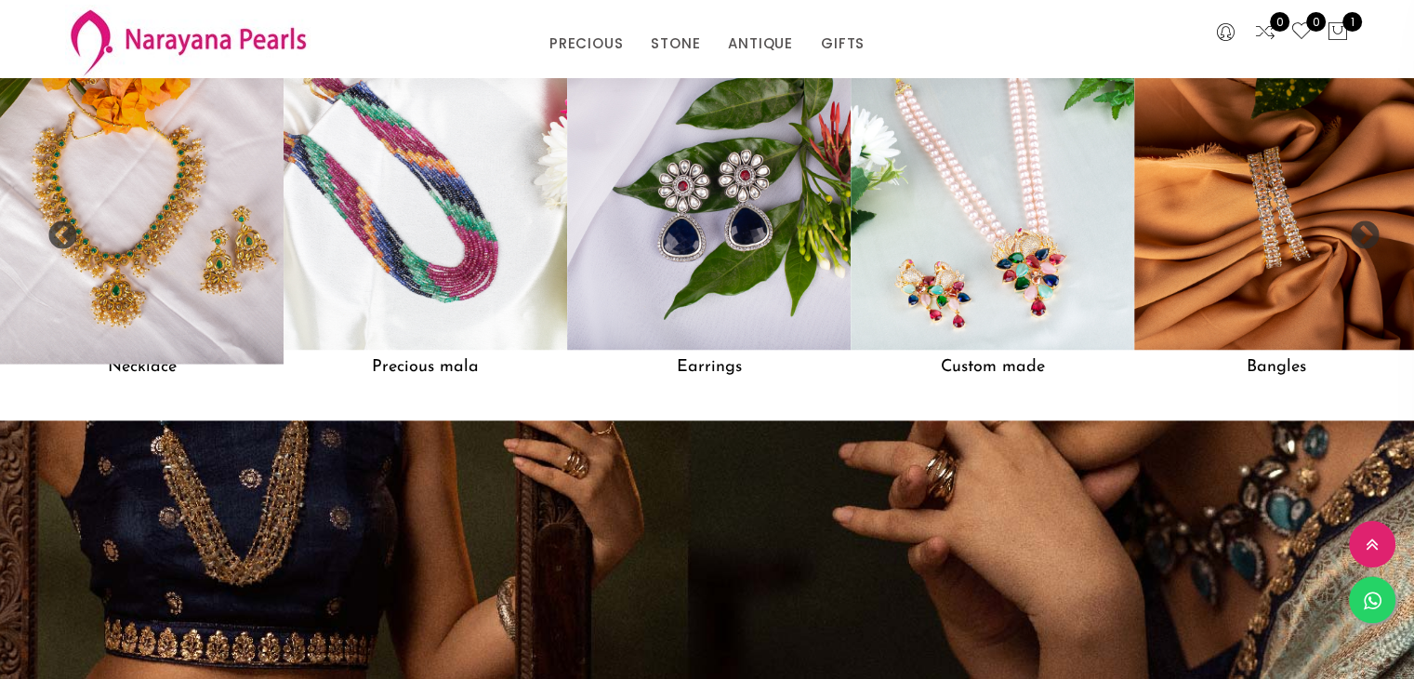
scroll to position [1676, 0]
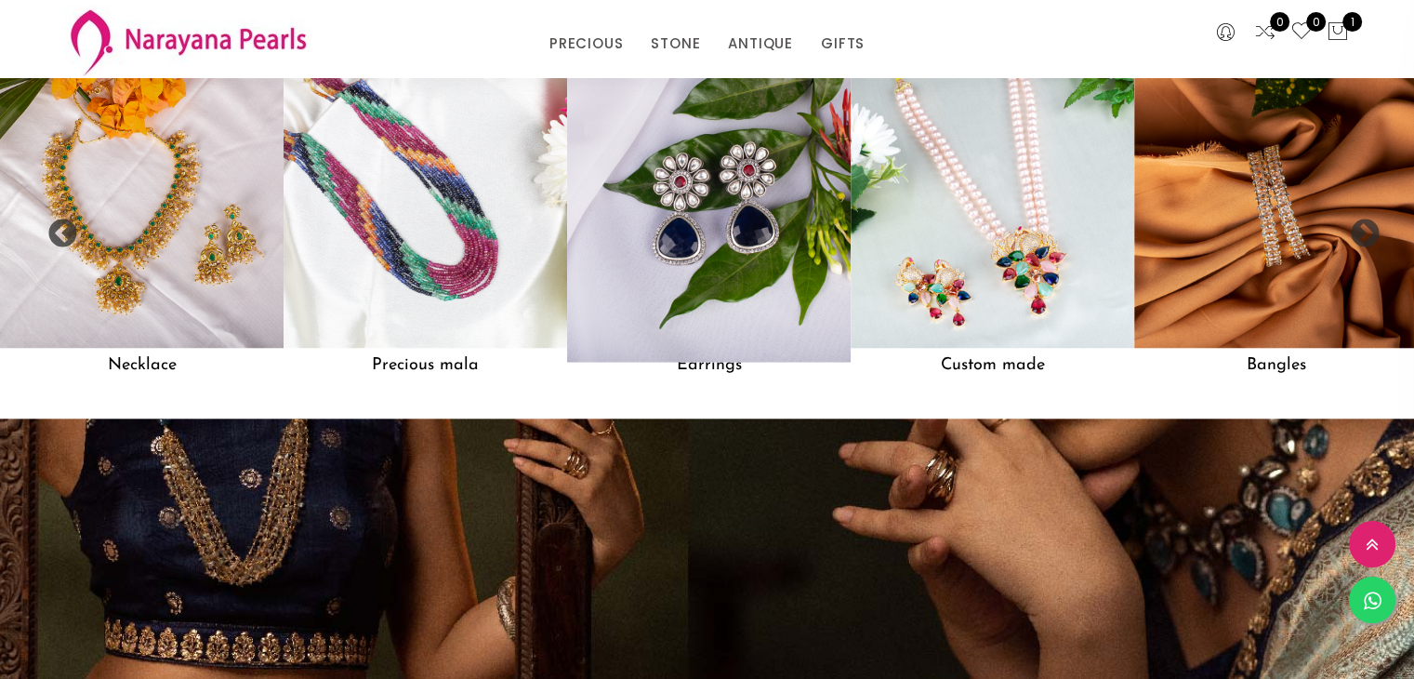
click at [750, 252] on img at bounding box center [709, 206] width 312 height 312
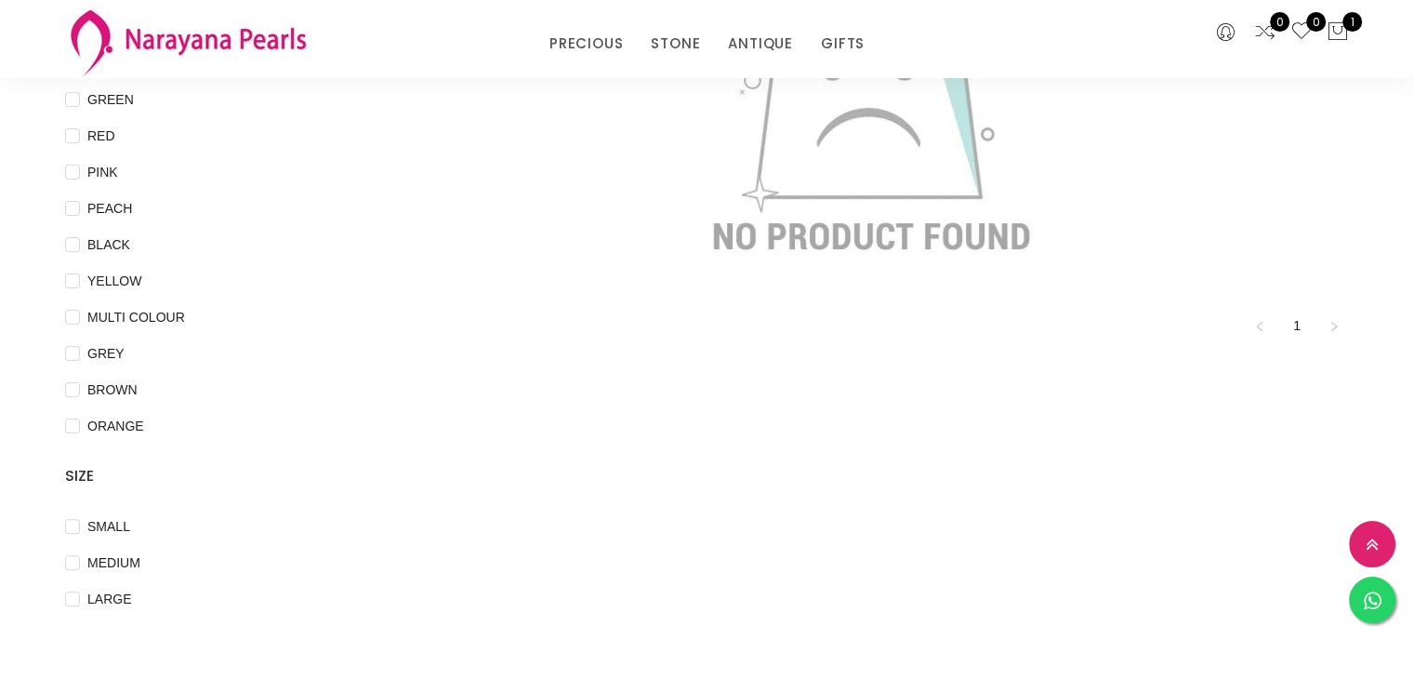
scroll to position [372, 0]
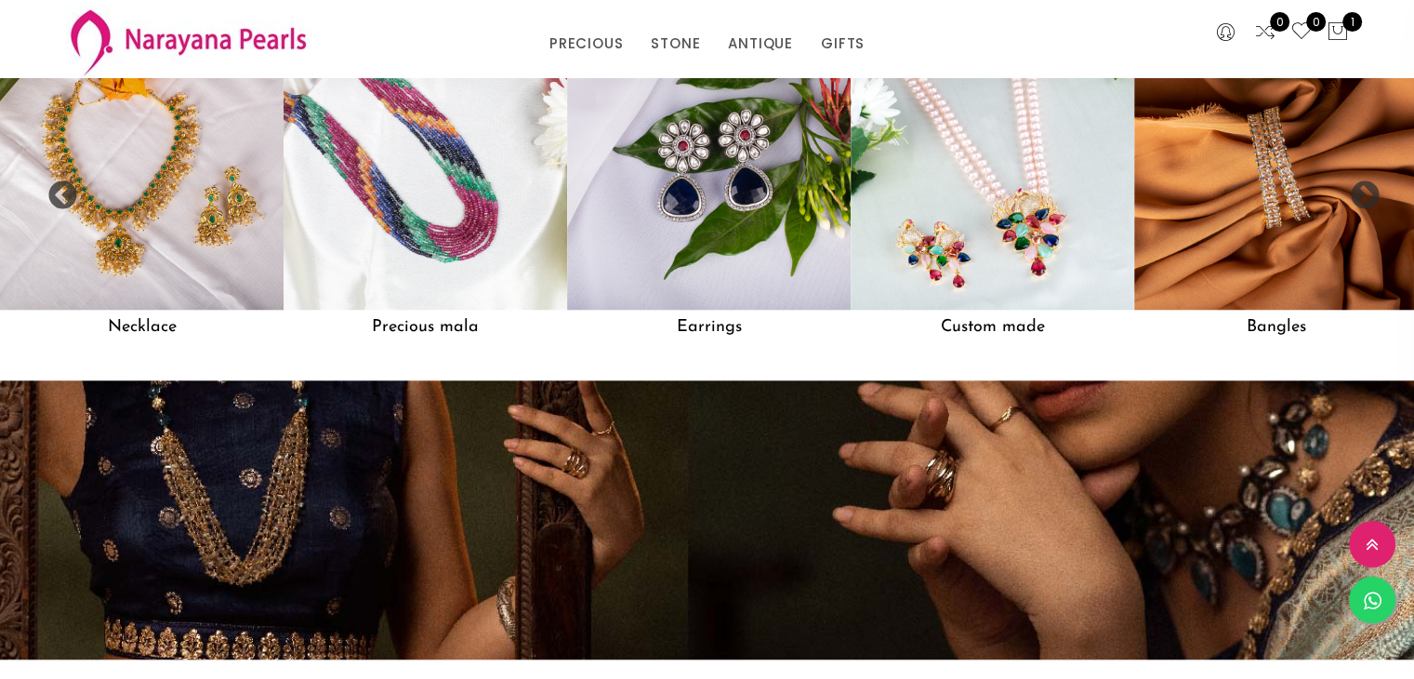
scroll to position [1573, 0]
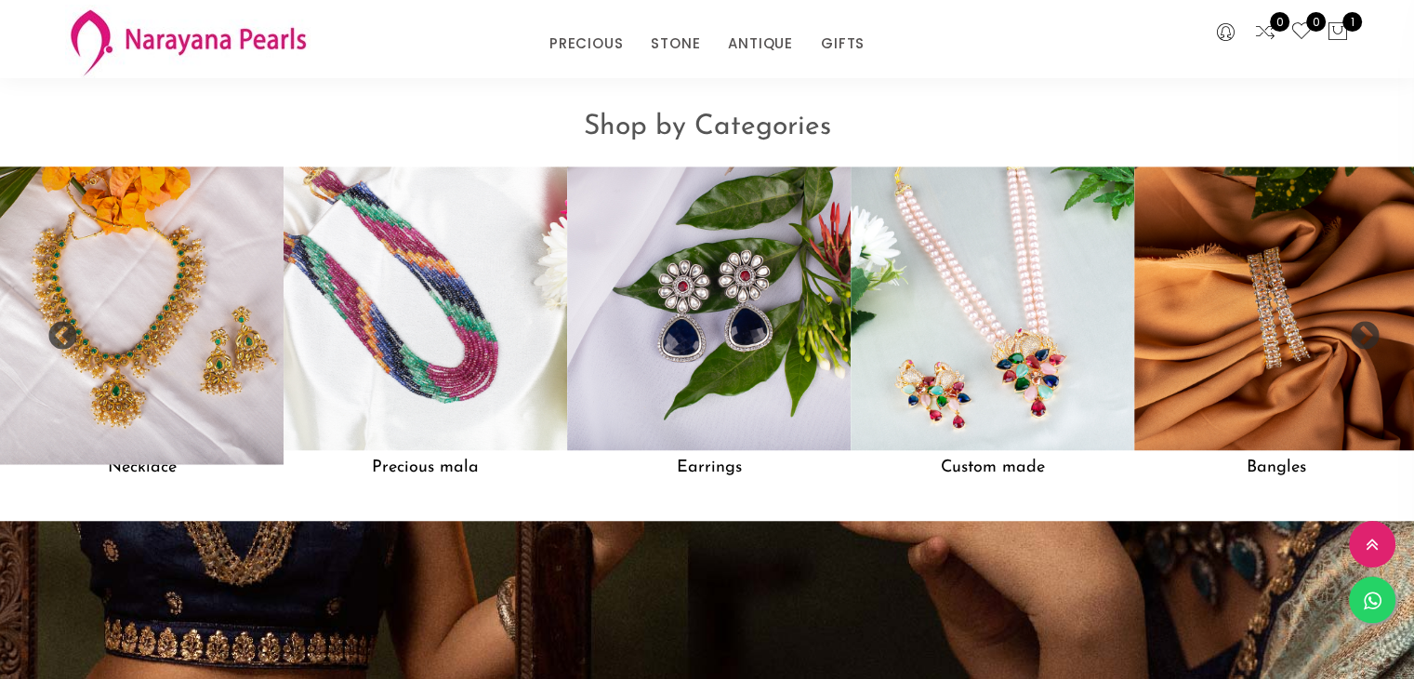
click at [201, 373] on img at bounding box center [142, 309] width 312 height 312
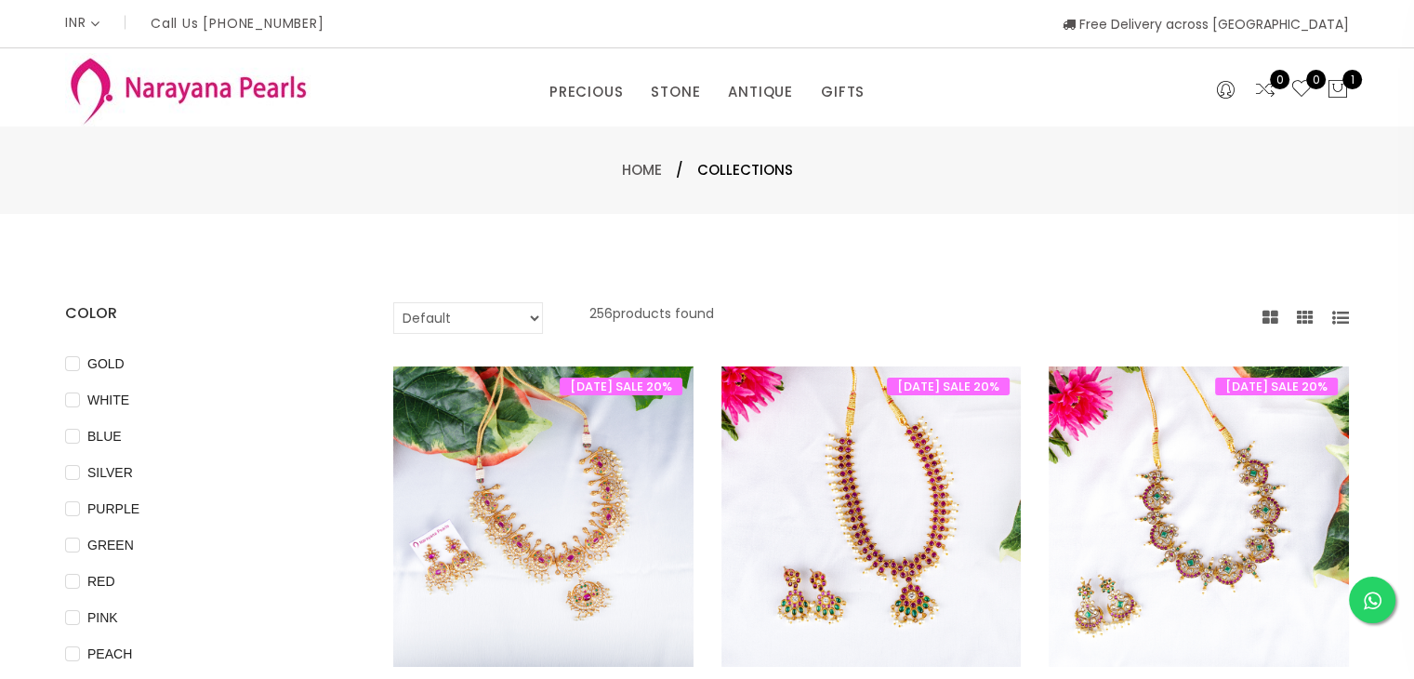
click at [506, 318] on select "Default Price - High to Low Price - Low to High" at bounding box center [468, 318] width 150 height 32
select select "priceLowToHigh"
click at [393, 302] on select "Default Price - High to Low Price - Low to High" at bounding box center [468, 318] width 150 height 32
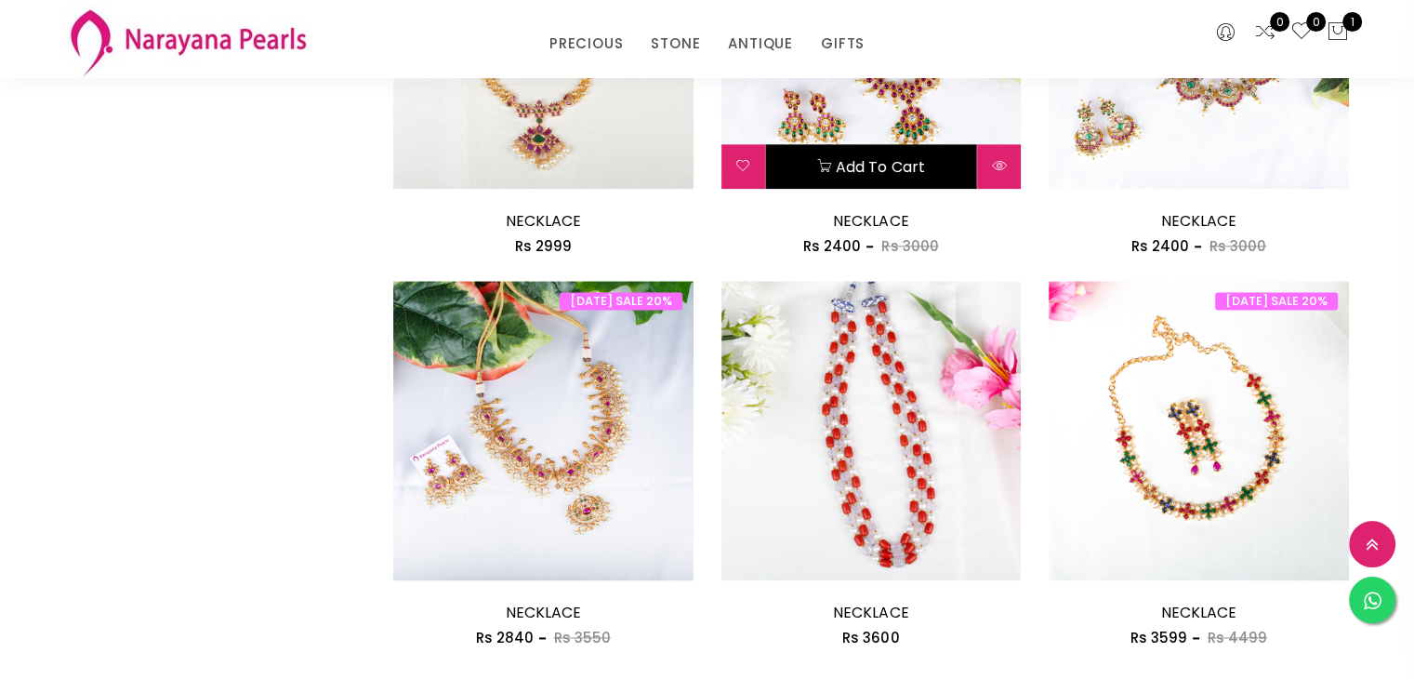
scroll to position [2511, 0]
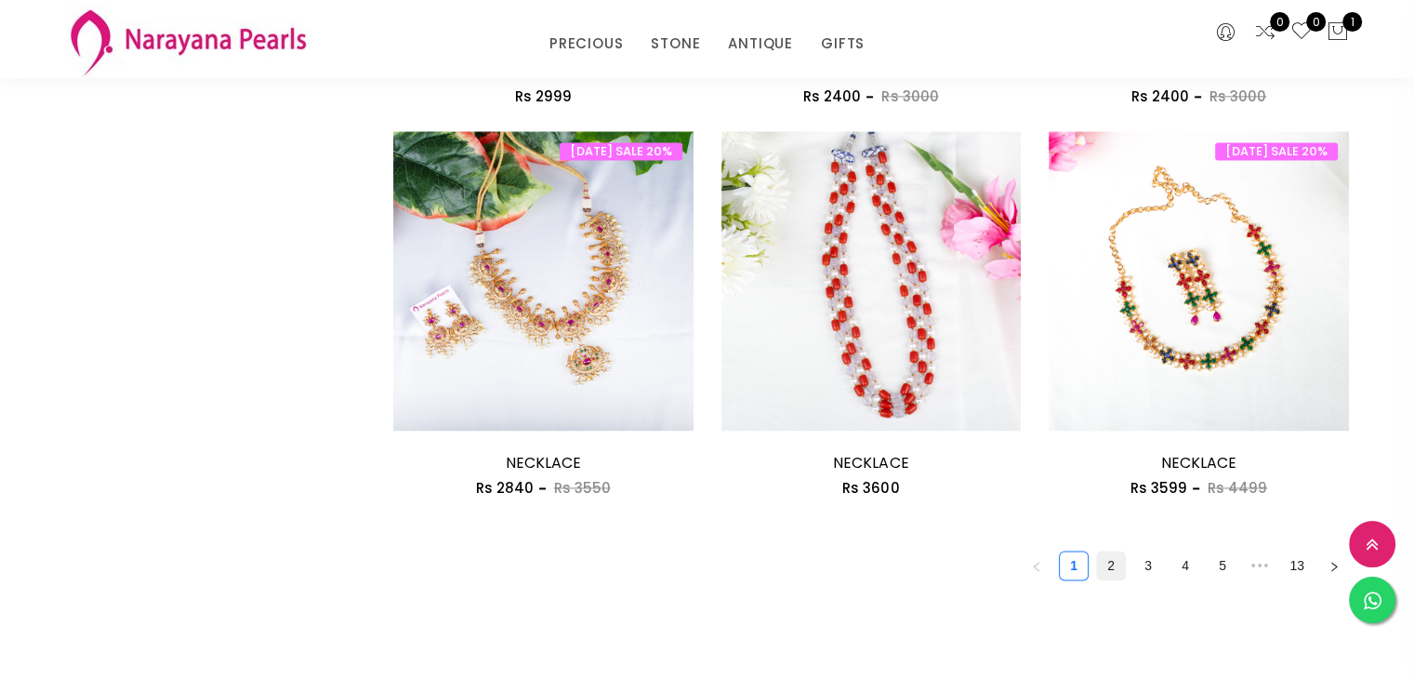
click at [1108, 565] on link "2" at bounding box center [1111, 565] width 28 height 28
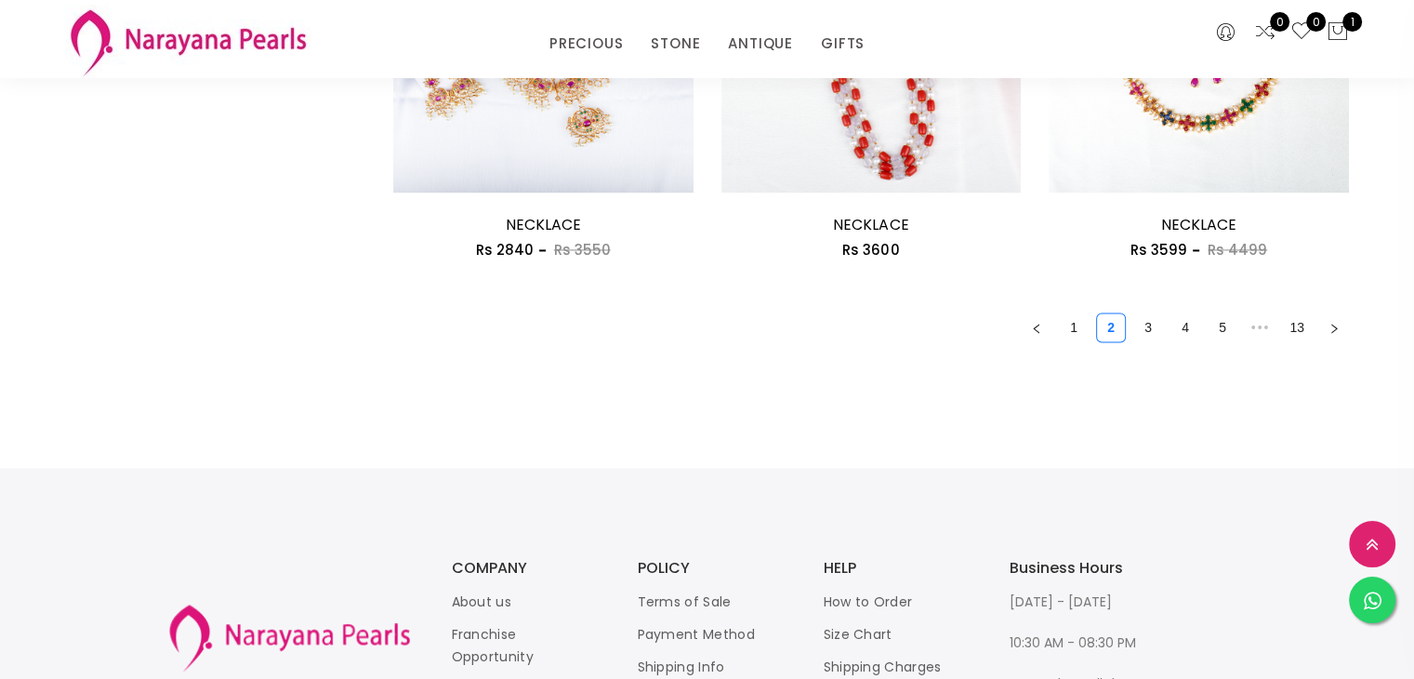
scroll to position [2790, 0]
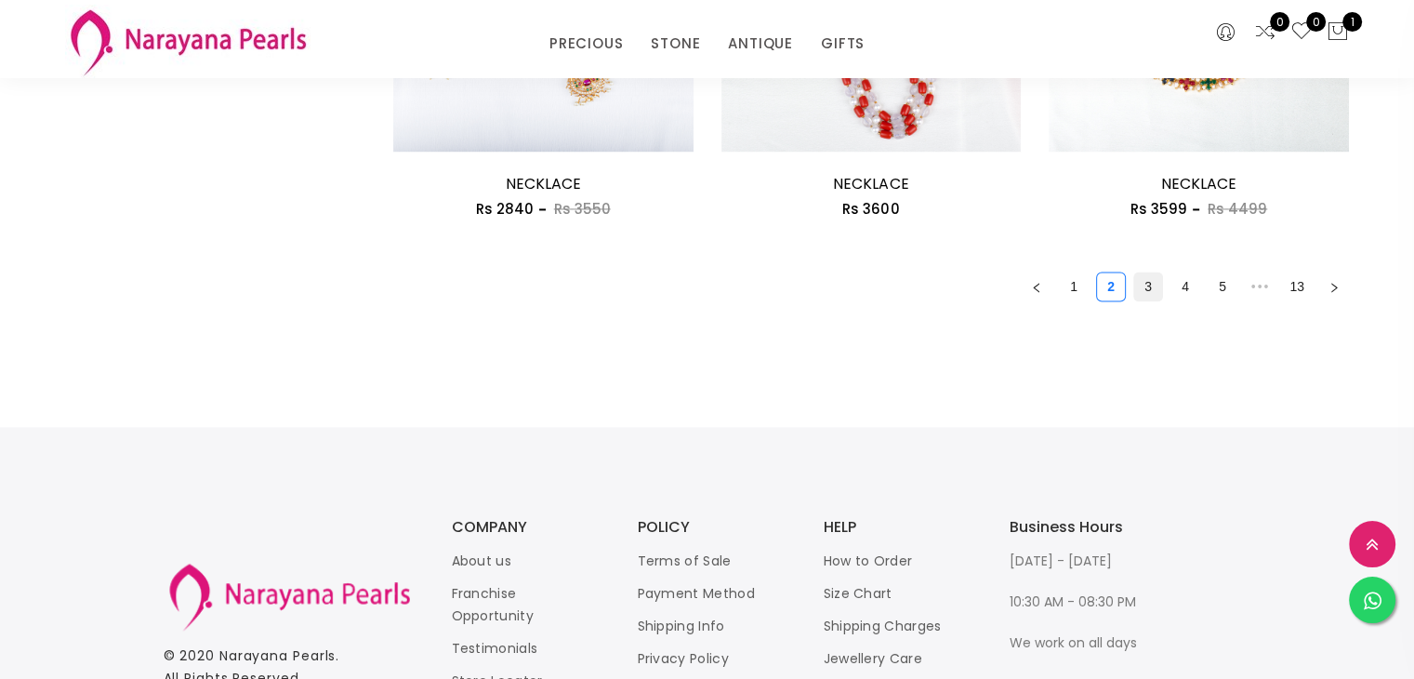
click at [1142, 292] on link "3" at bounding box center [1149, 286] width 28 height 28
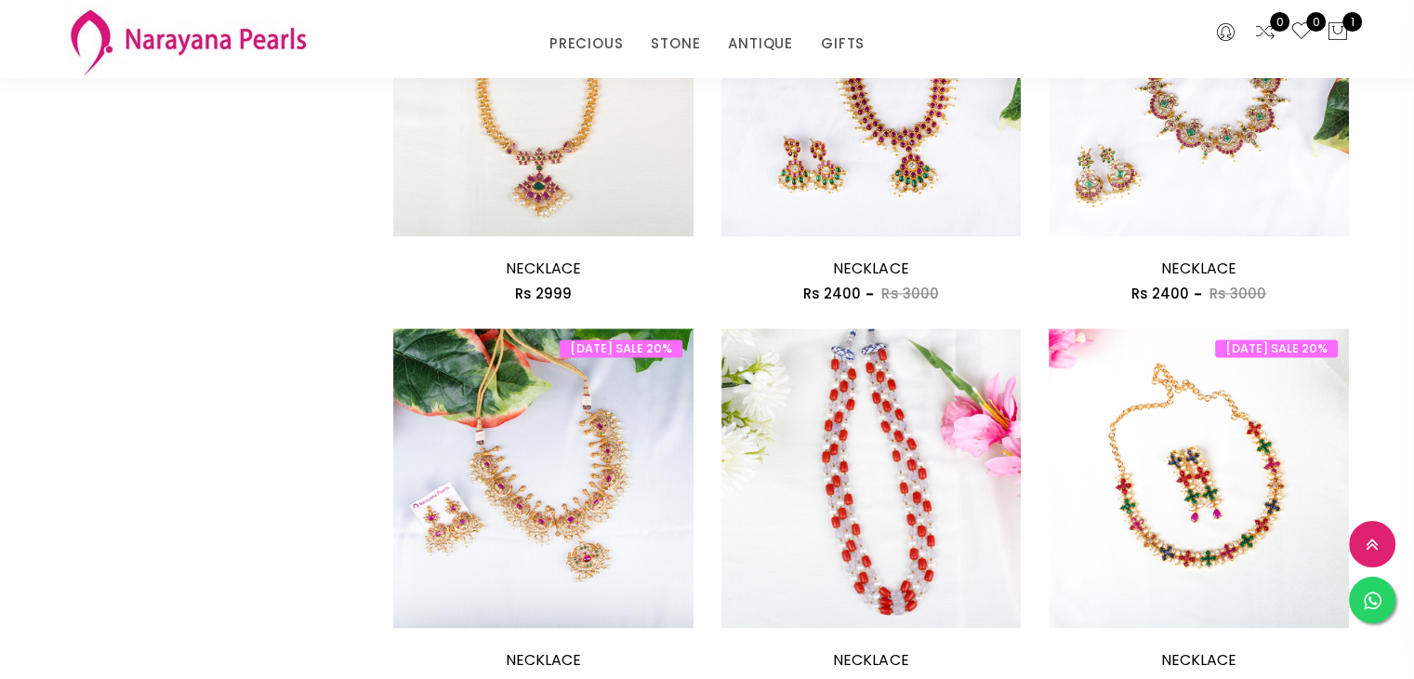
scroll to position [2511, 0]
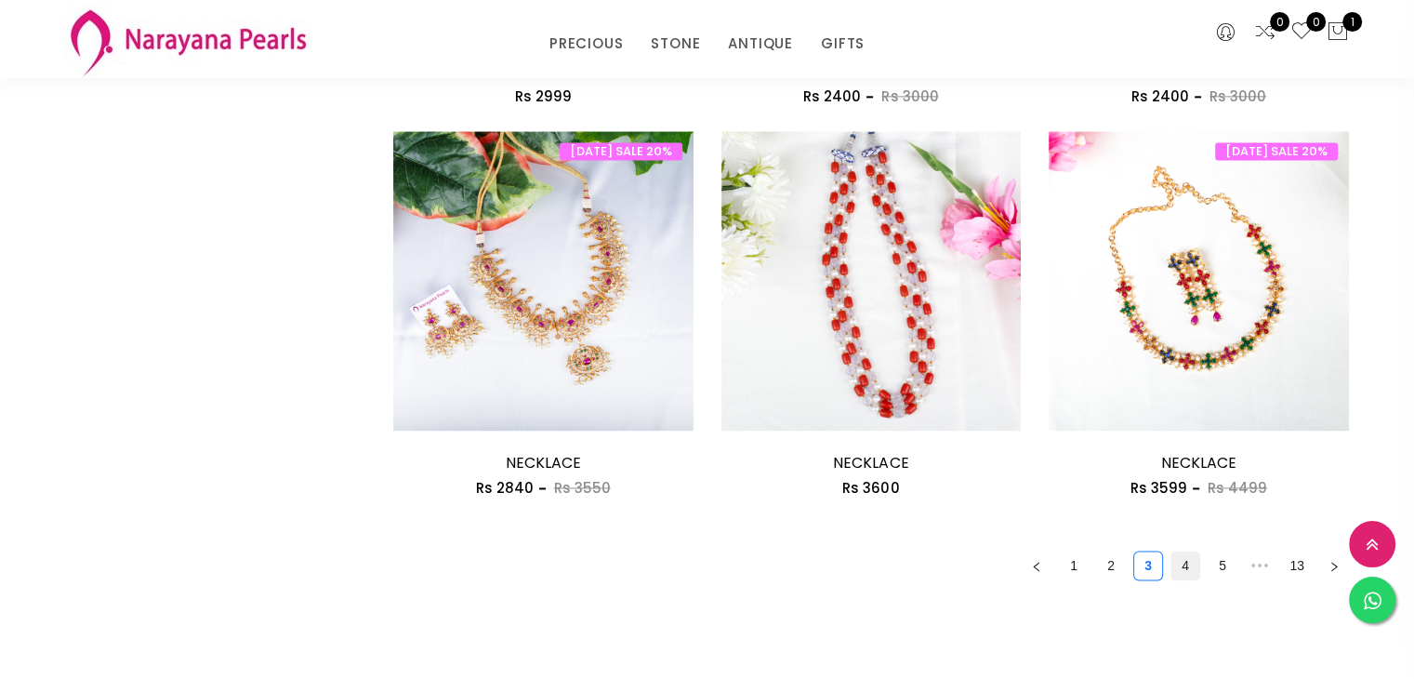
click at [1182, 567] on link "4" at bounding box center [1186, 565] width 28 height 28
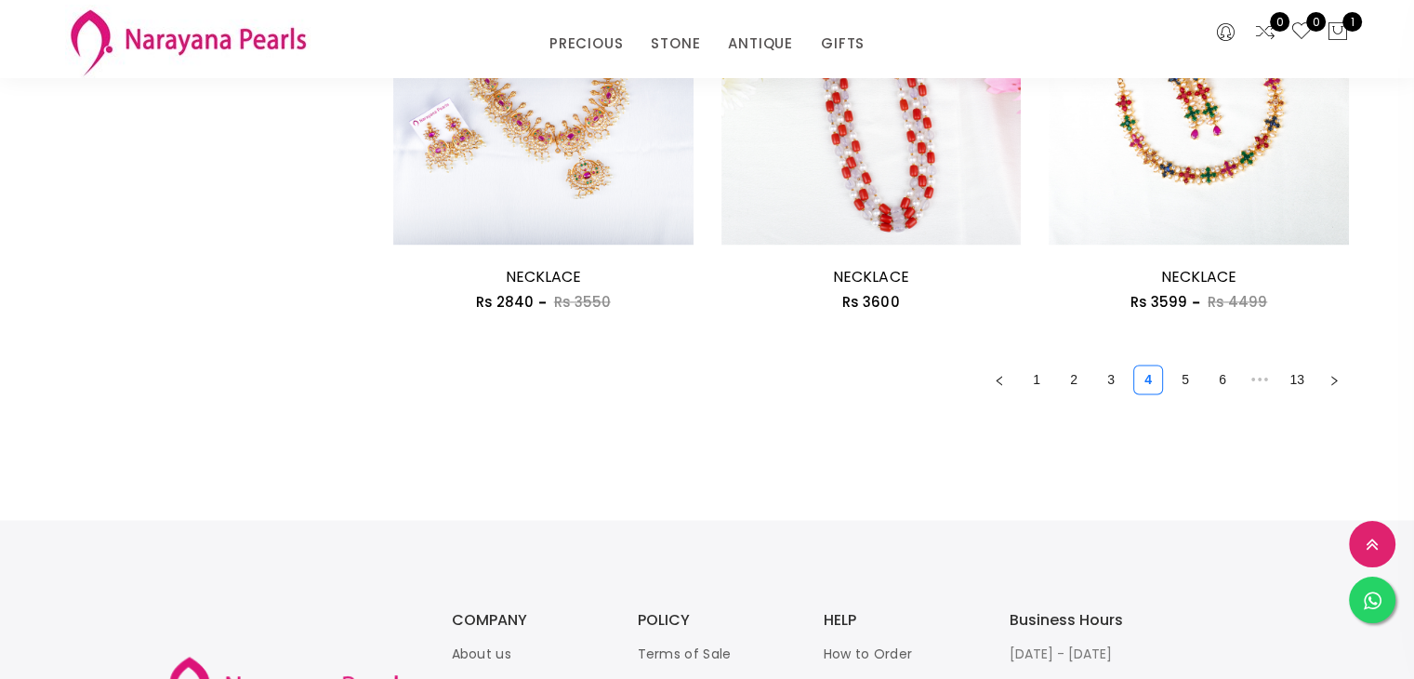
scroll to position [2604, 0]
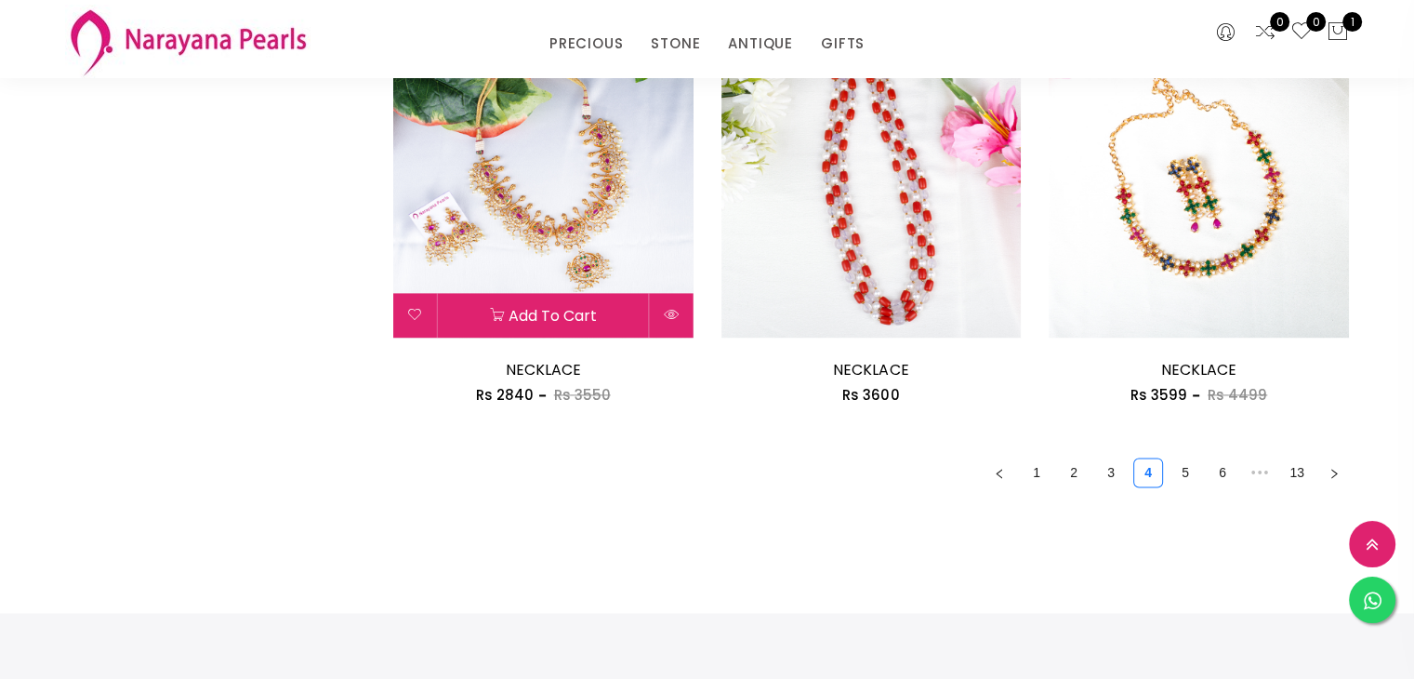
click at [607, 272] on img at bounding box center [543, 188] width 300 height 300
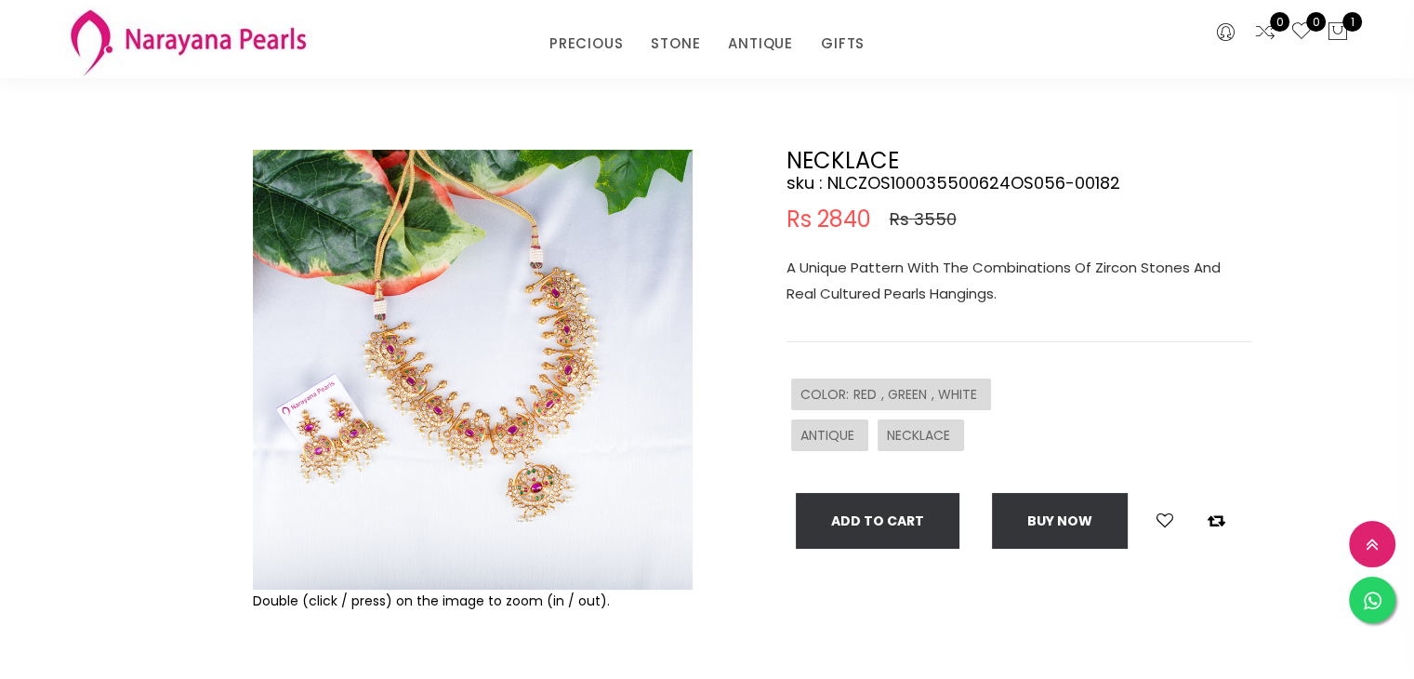
scroll to position [186, 0]
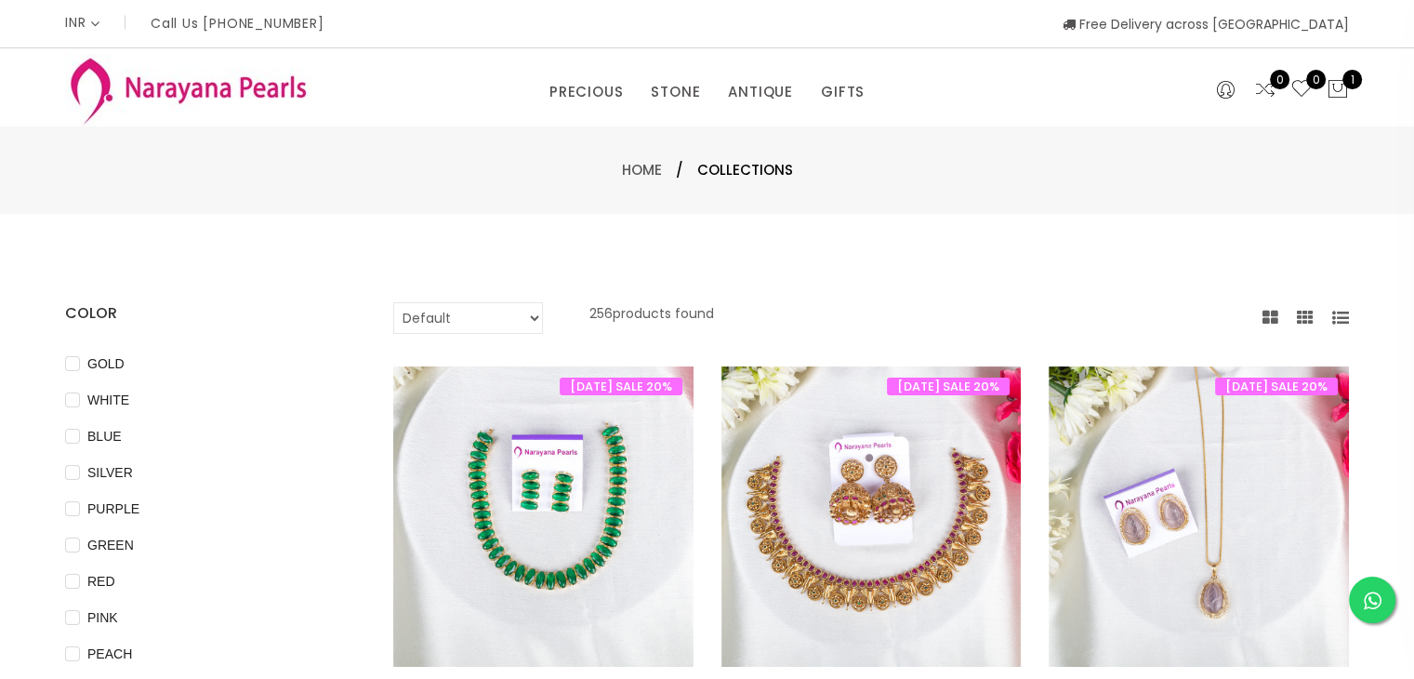
click at [523, 322] on select "Default Price - High to Low Price - Low to High" at bounding box center [468, 318] width 150 height 32
select select "priceHighToLow"
click at [393, 302] on select "Default Price - High to Low Price - Low to High" at bounding box center [468, 318] width 150 height 32
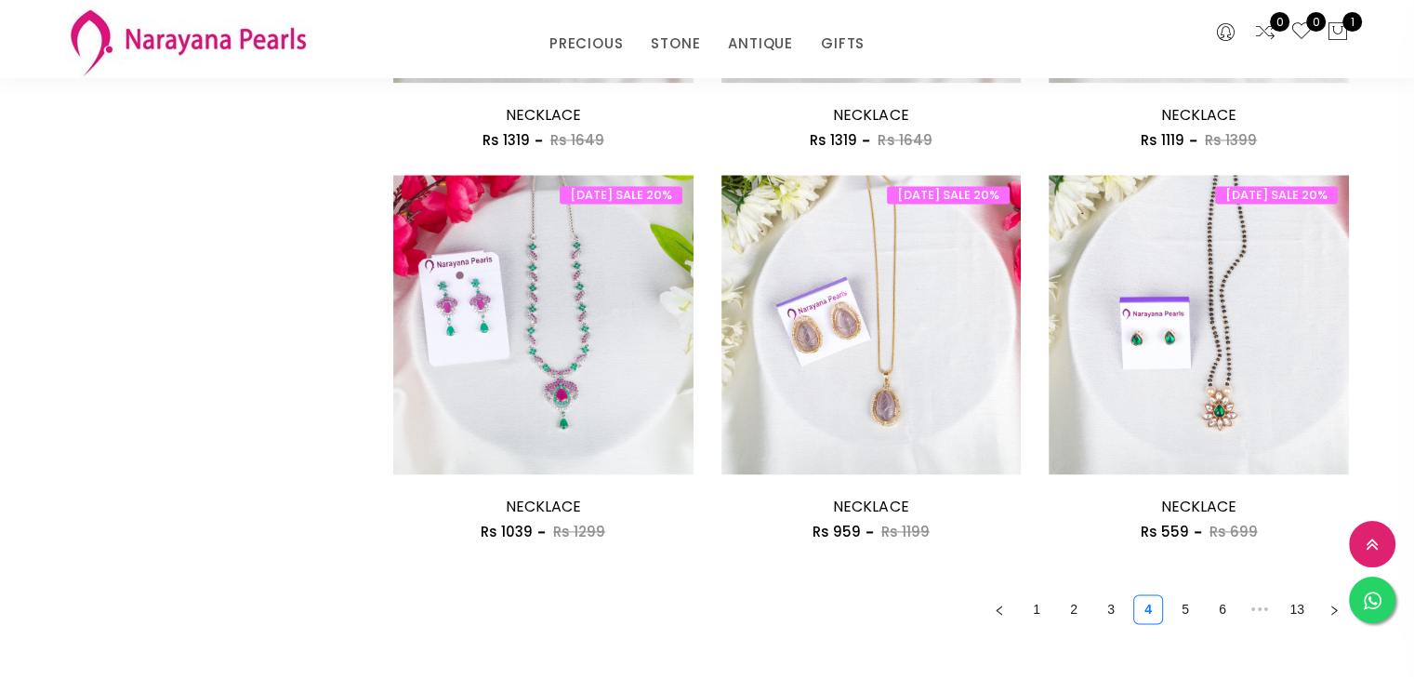
scroll to position [2511, 0]
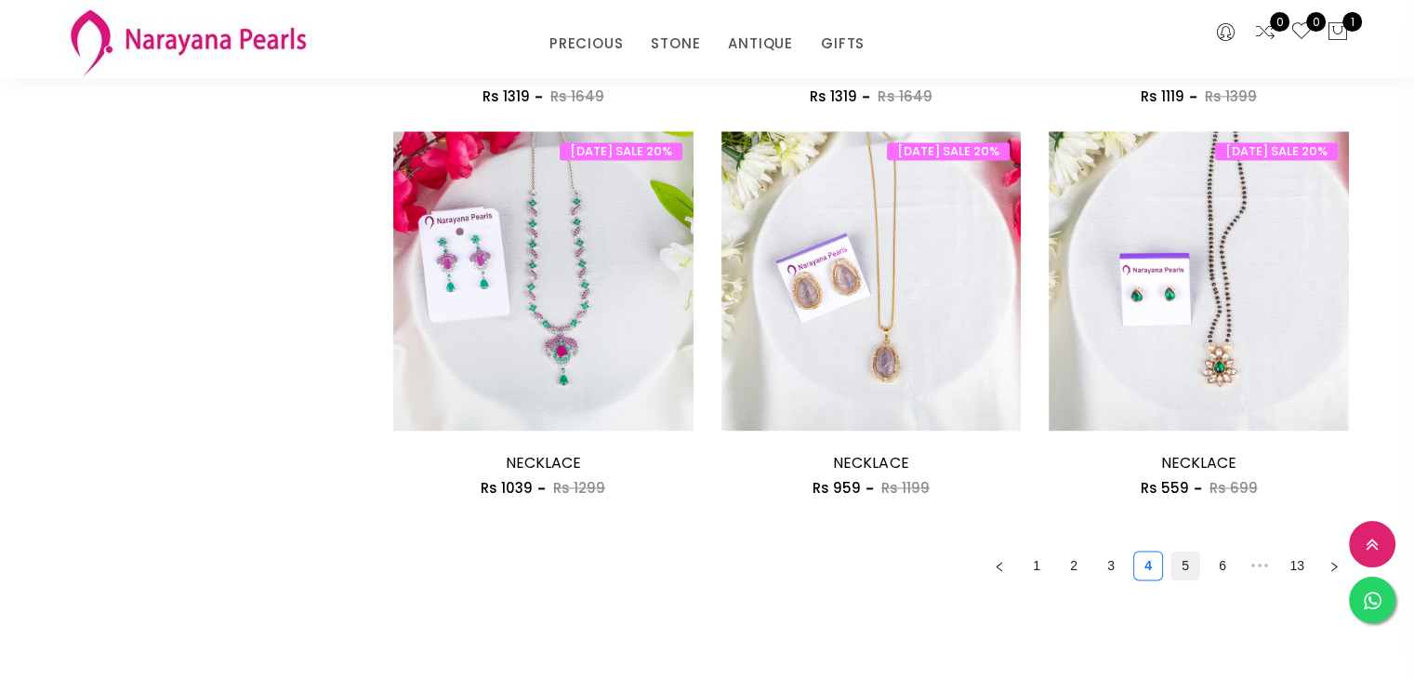
click at [1185, 569] on link "5" at bounding box center [1186, 565] width 28 height 28
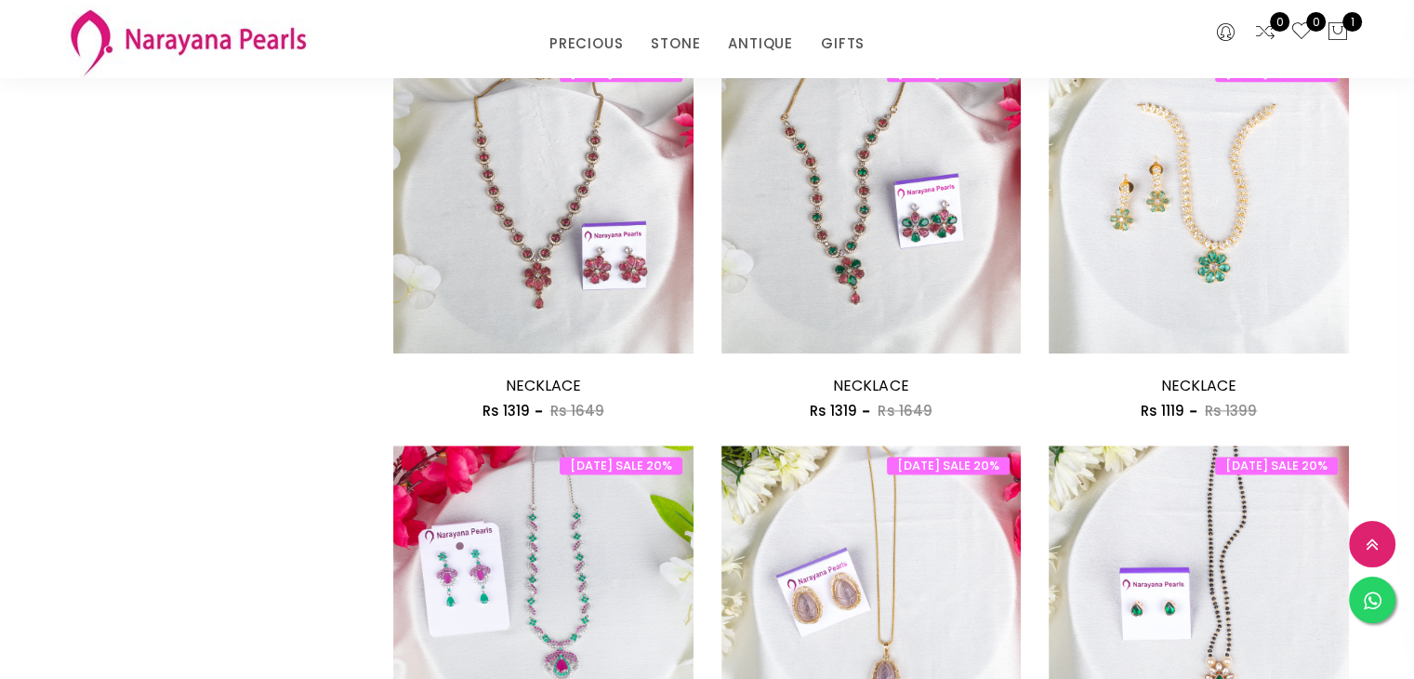
scroll to position [2195, 0]
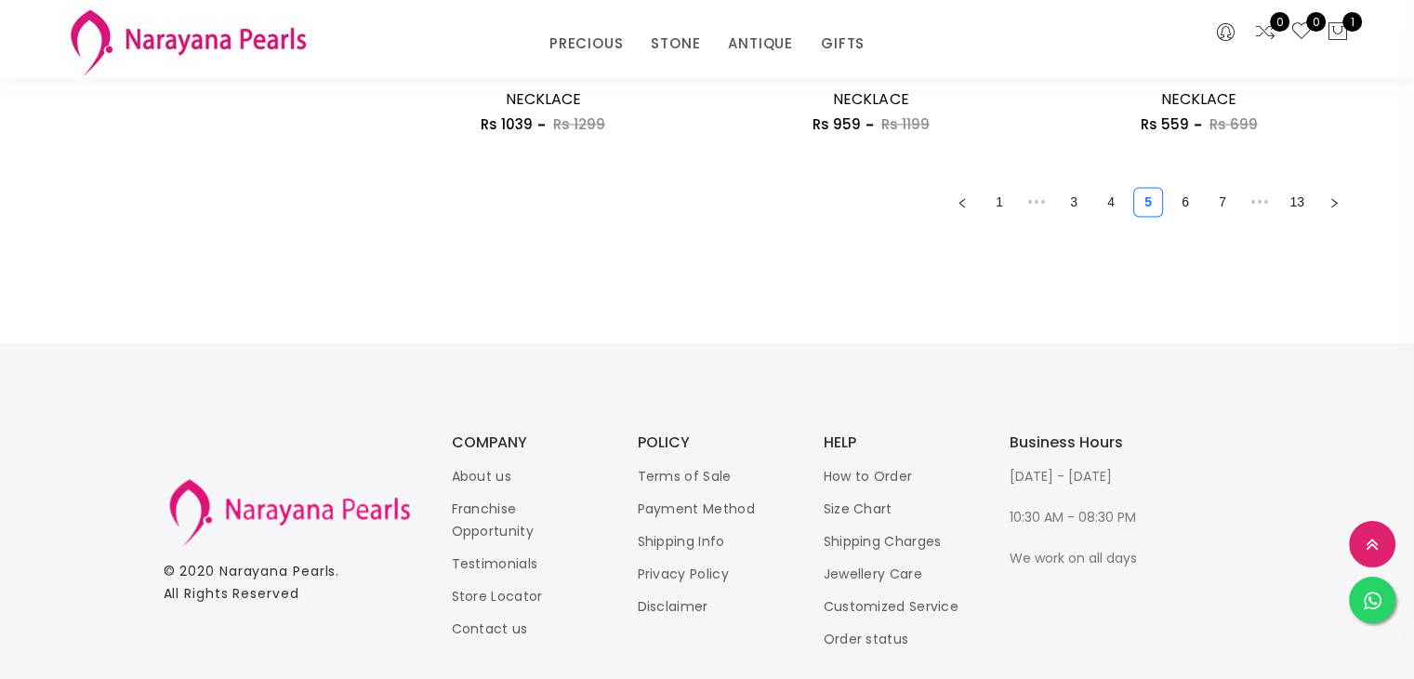
scroll to position [2937, 0]
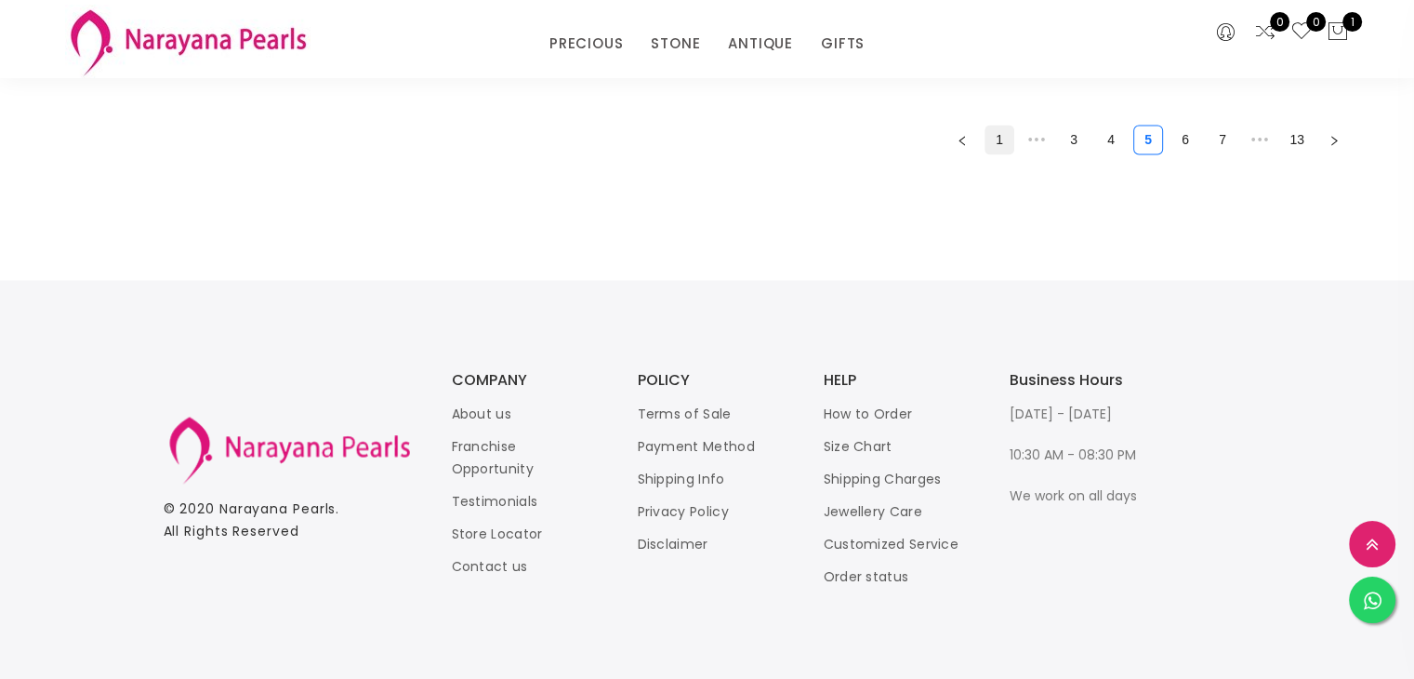
click at [997, 142] on link "1" at bounding box center [1000, 140] width 28 height 28
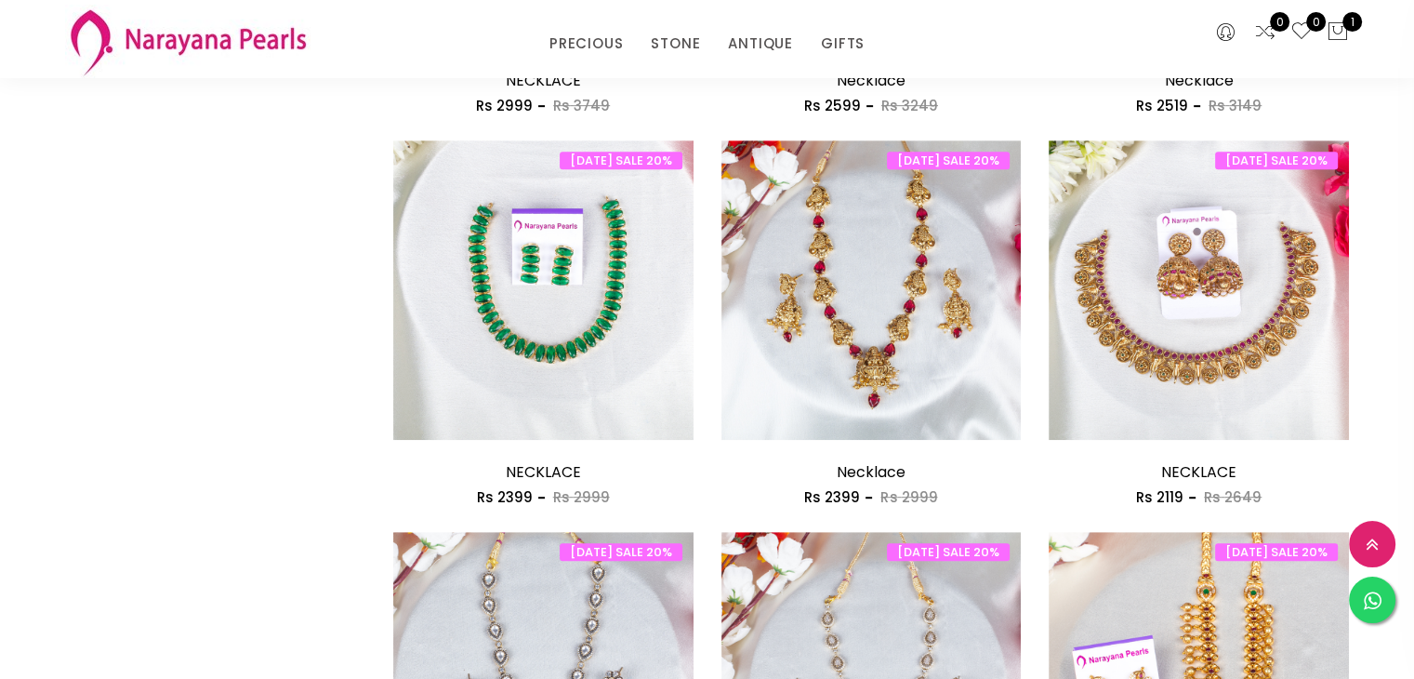
scroll to position [2373, 0]
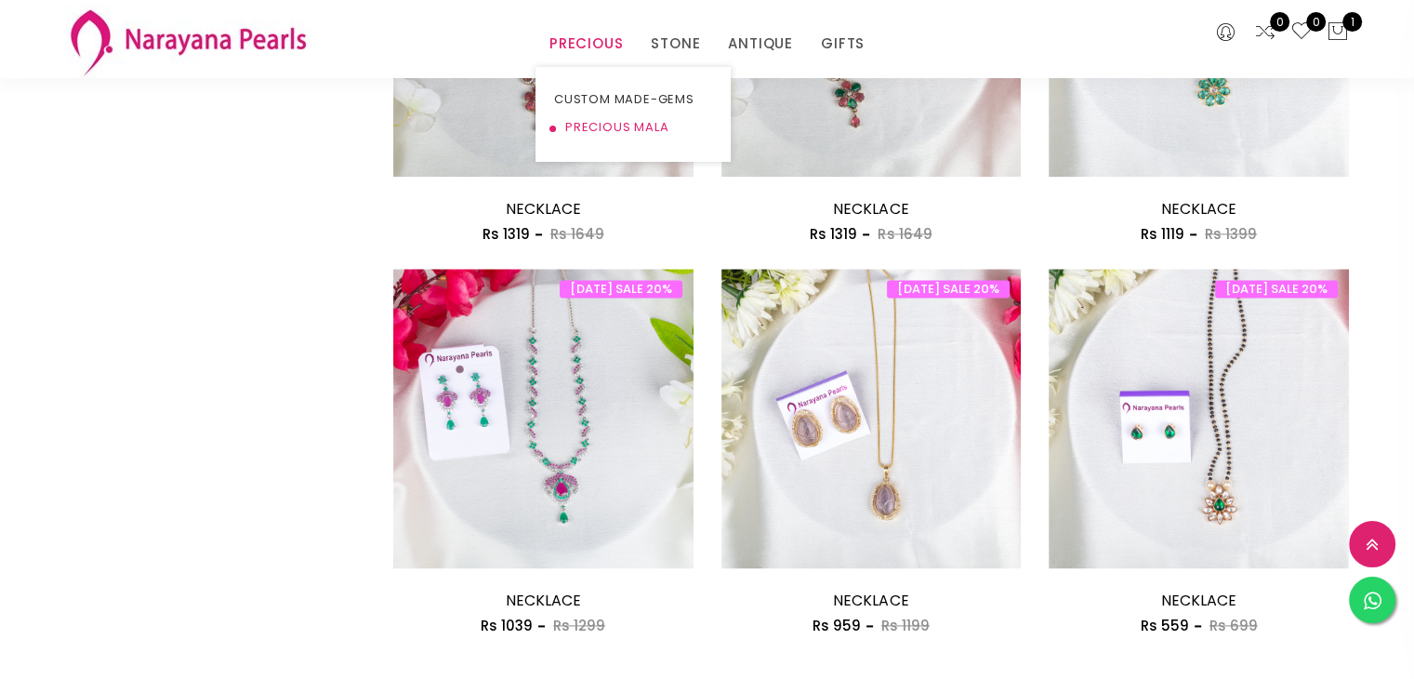
click at [626, 134] on link "PRECIOUS MALA" at bounding box center [633, 127] width 158 height 28
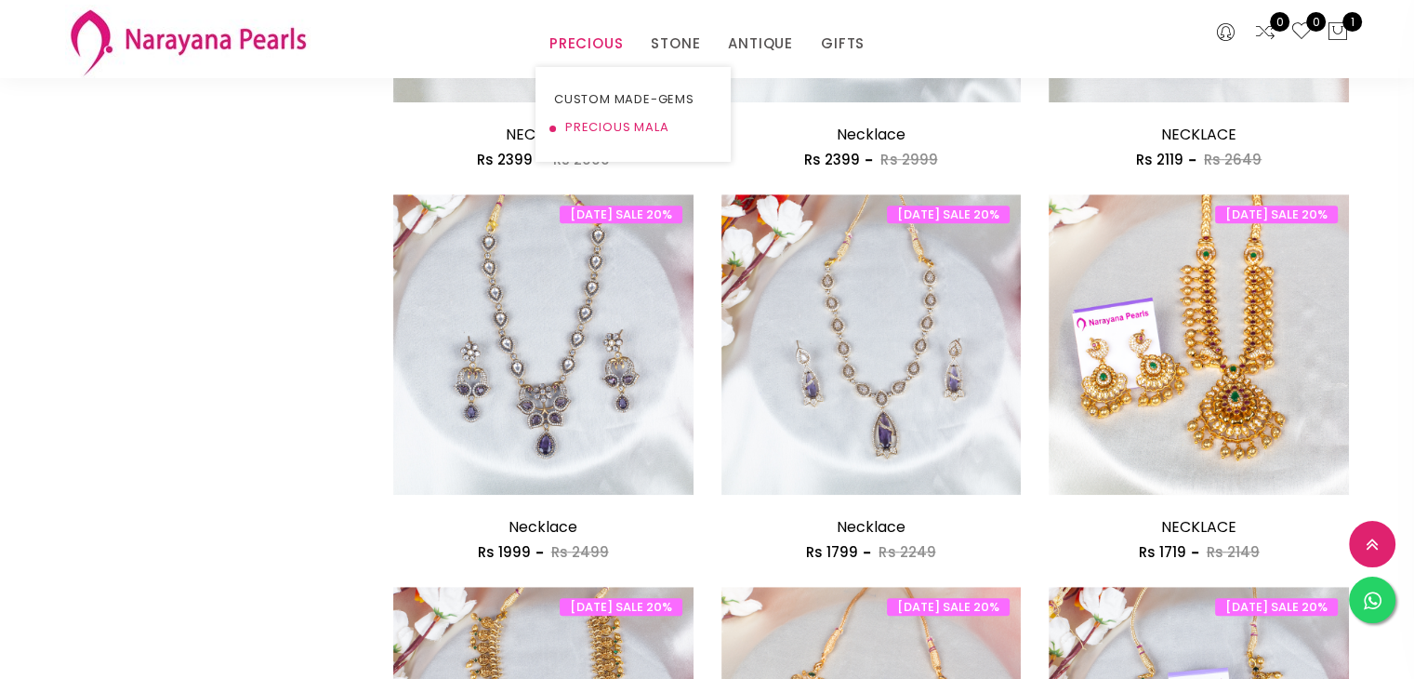
click at [582, 120] on link "PRECIOUS MALA" at bounding box center [633, 127] width 158 height 28
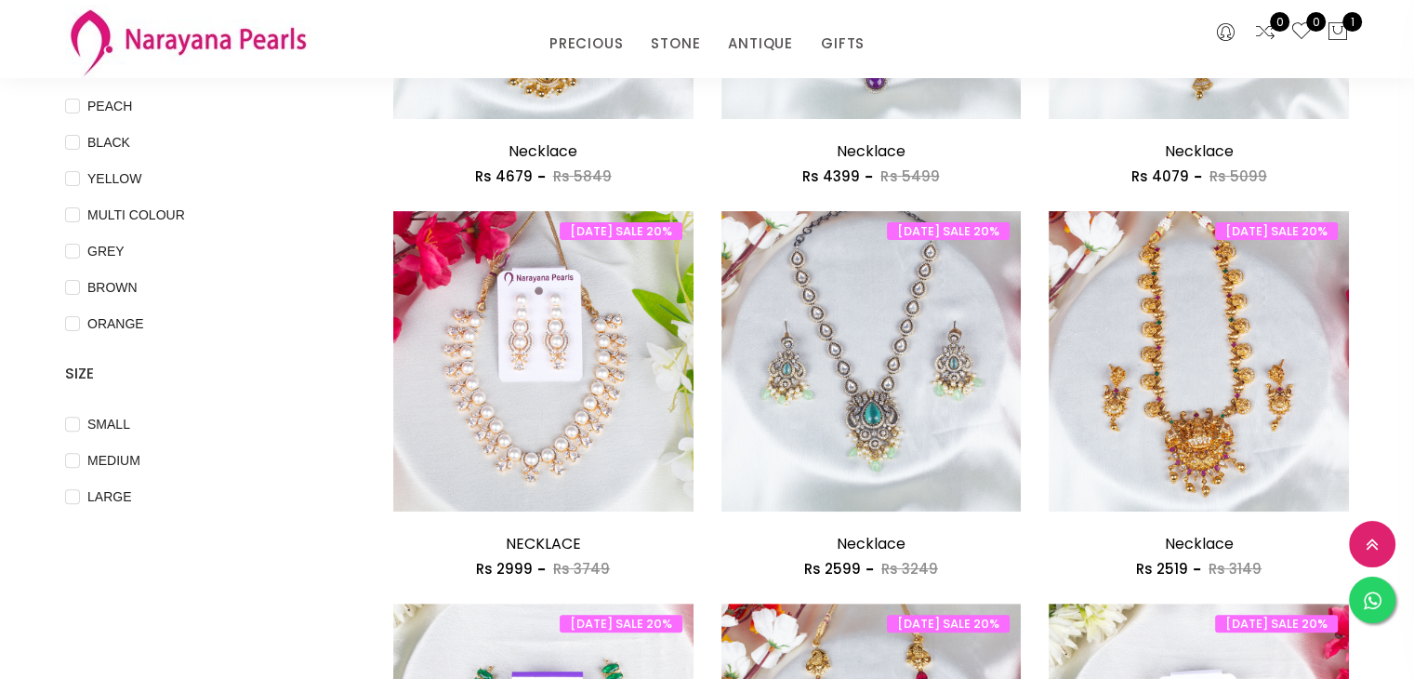
scroll to position [161, 0]
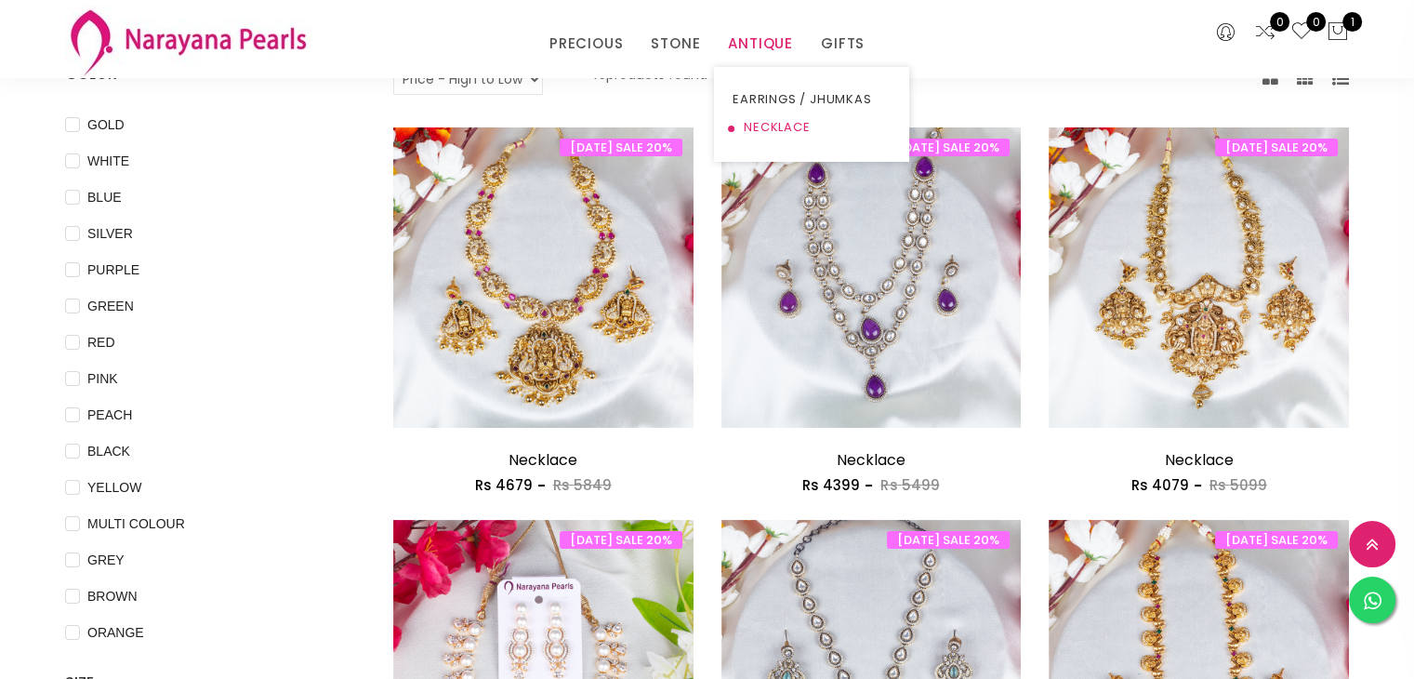
click at [772, 124] on link "NECKLACE" at bounding box center [812, 127] width 158 height 28
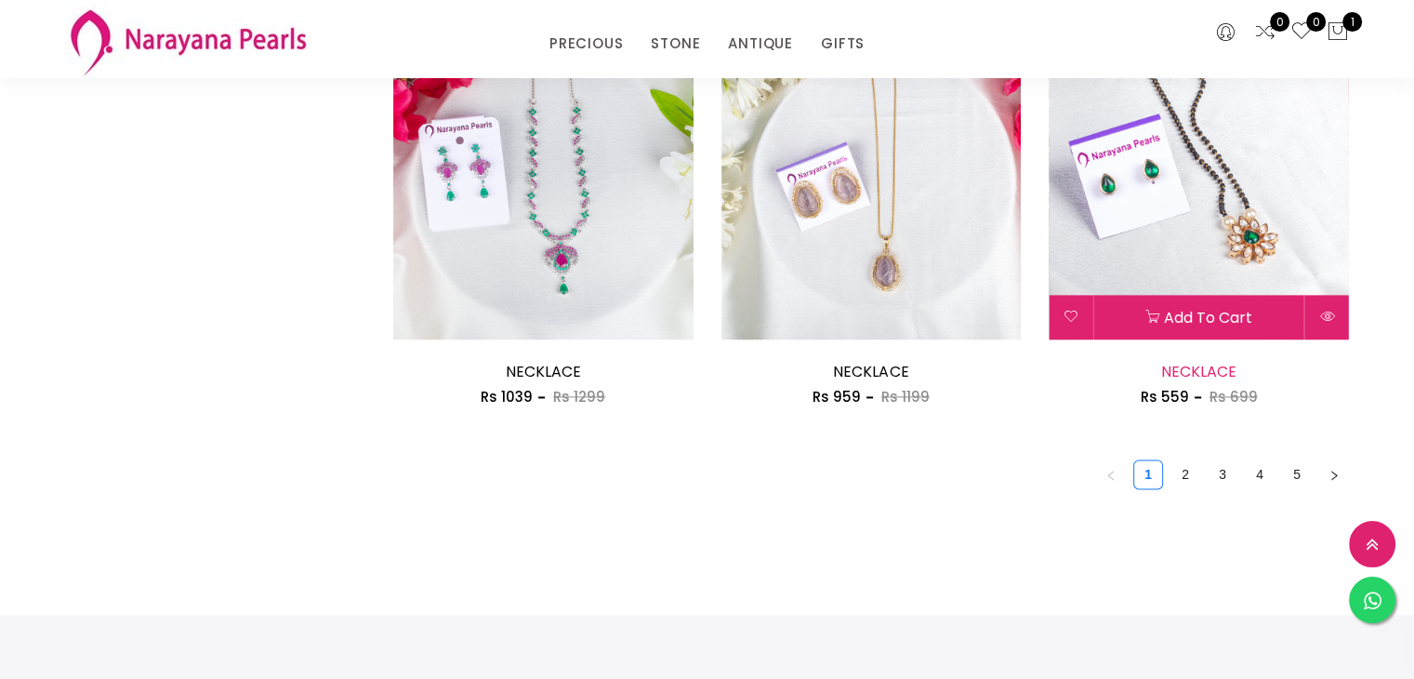
scroll to position [2604, 0]
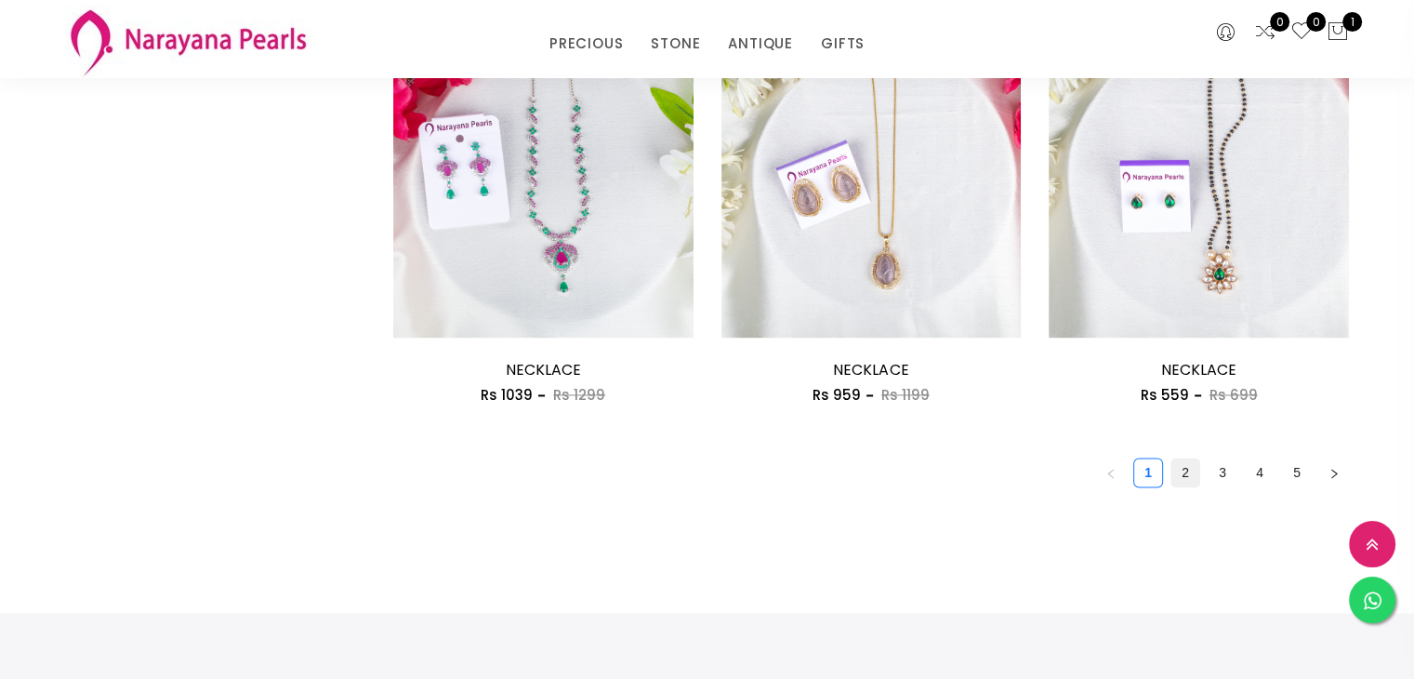
click at [1179, 477] on link "2" at bounding box center [1186, 472] width 28 height 28
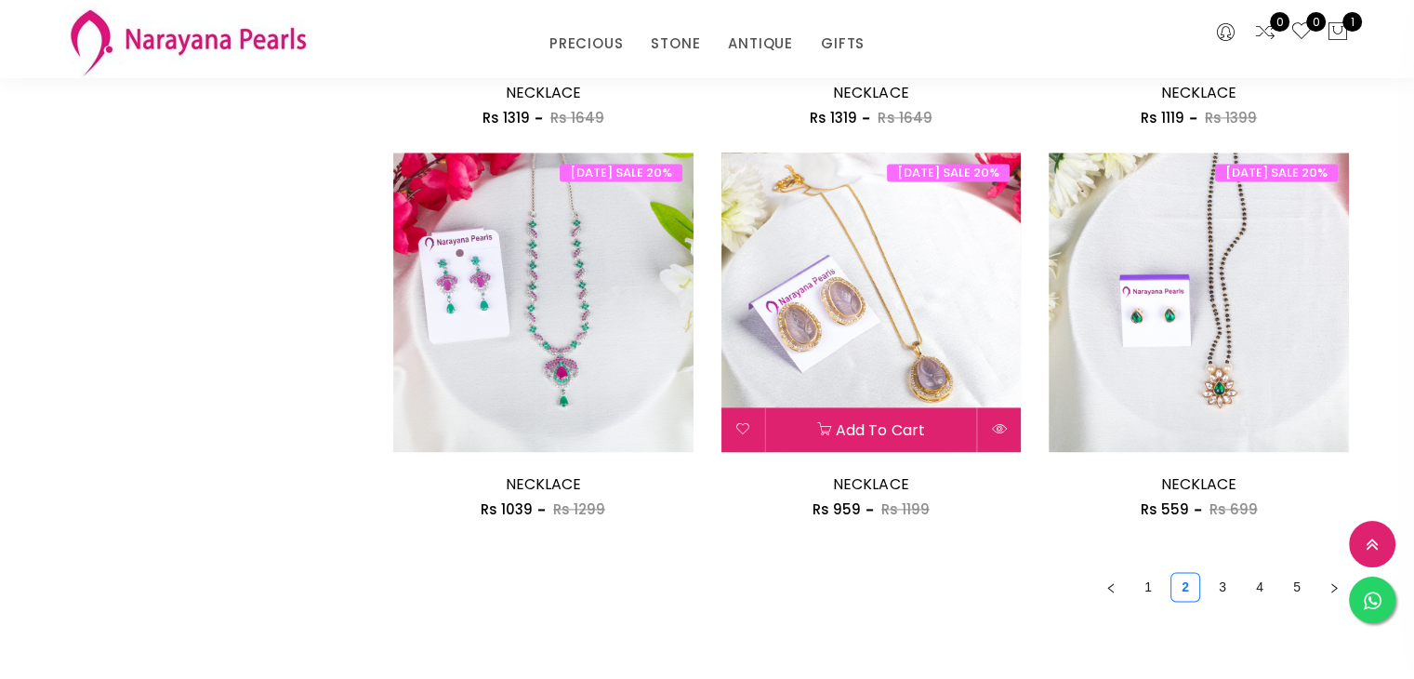
scroll to position [2697, 0]
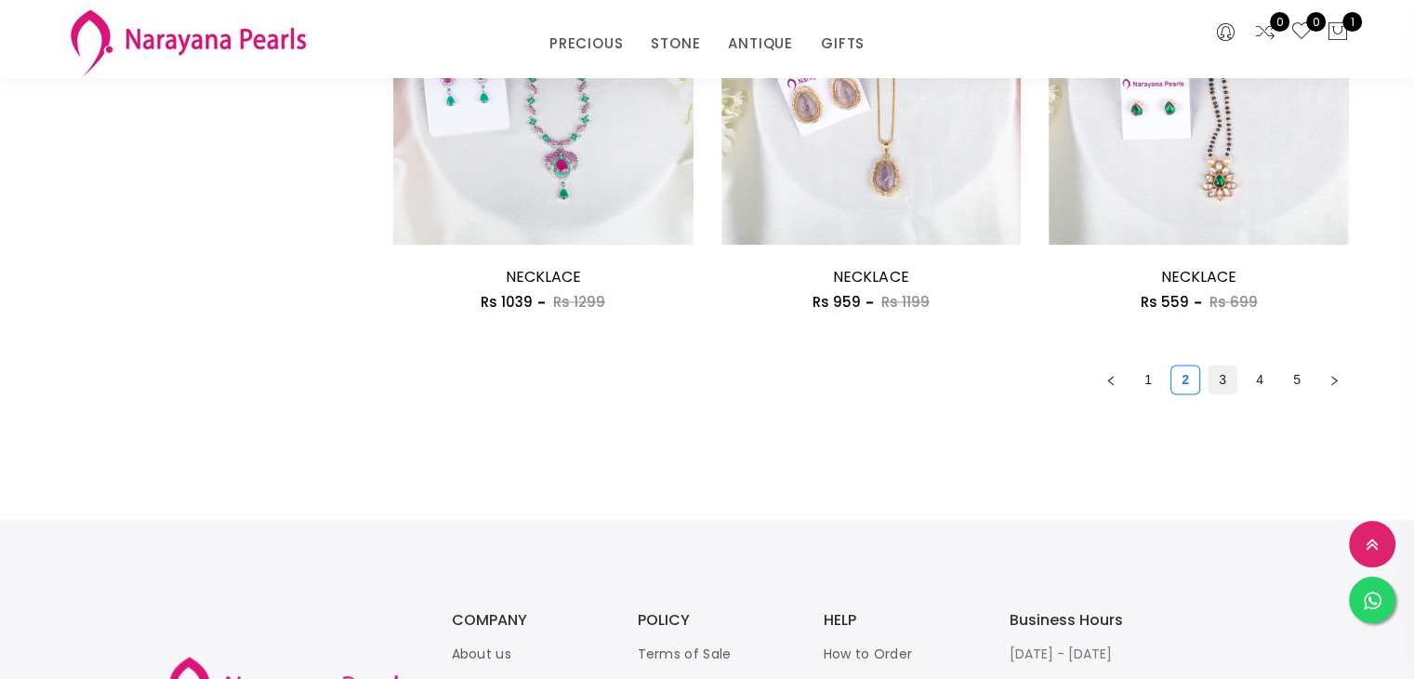
click at [1229, 377] on link "3" at bounding box center [1223, 379] width 28 height 28
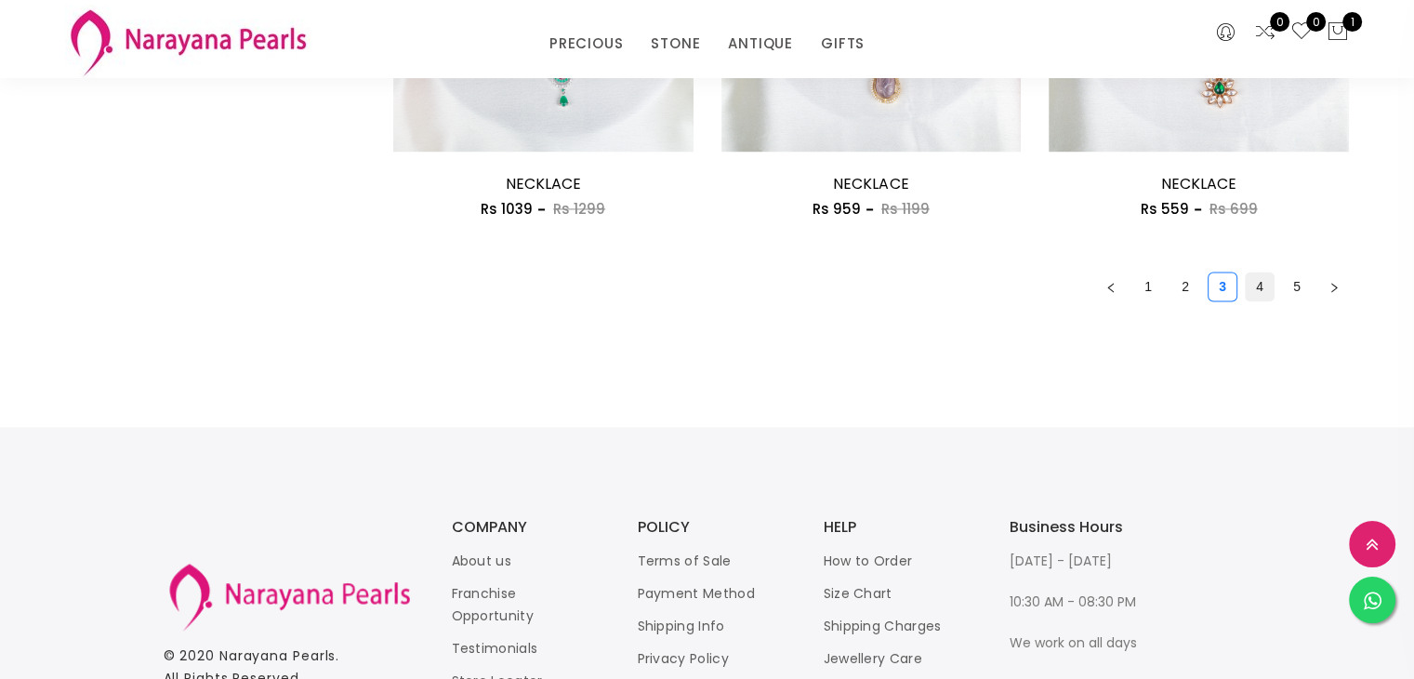
click at [1262, 285] on link "4" at bounding box center [1260, 286] width 28 height 28
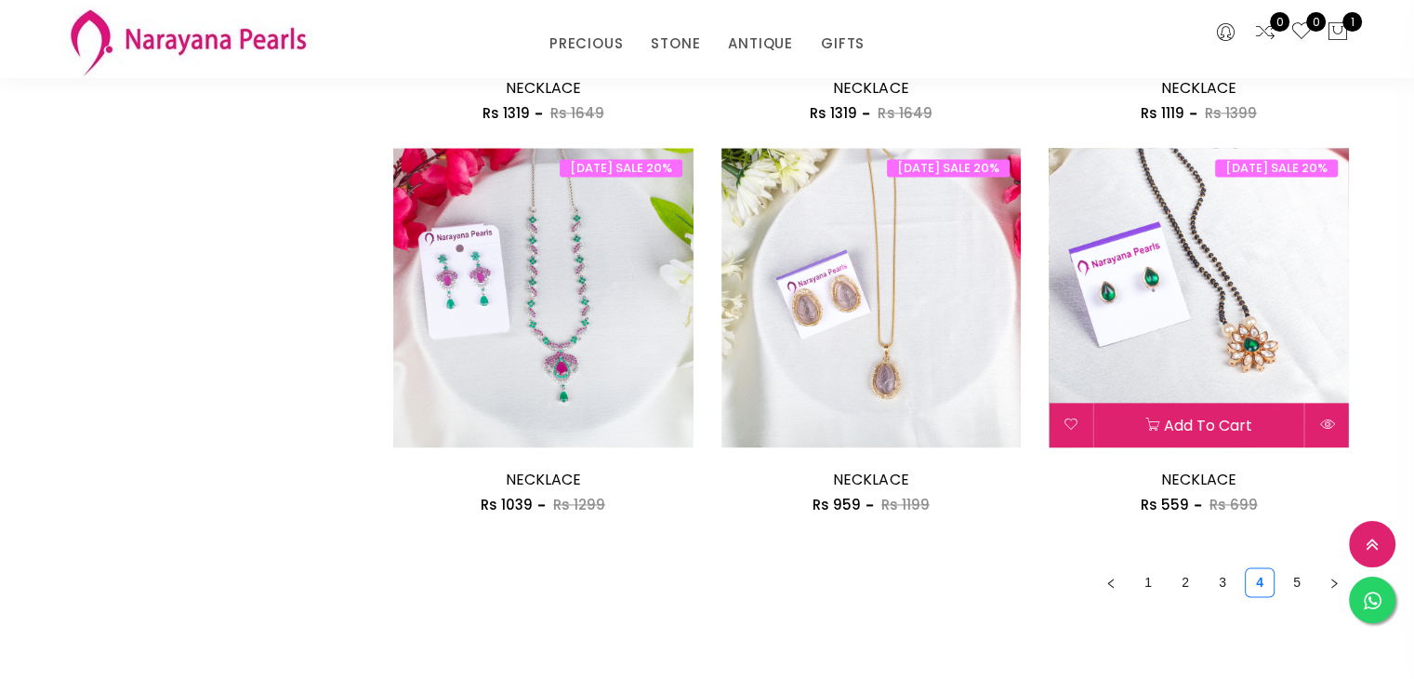
scroll to position [2511, 0]
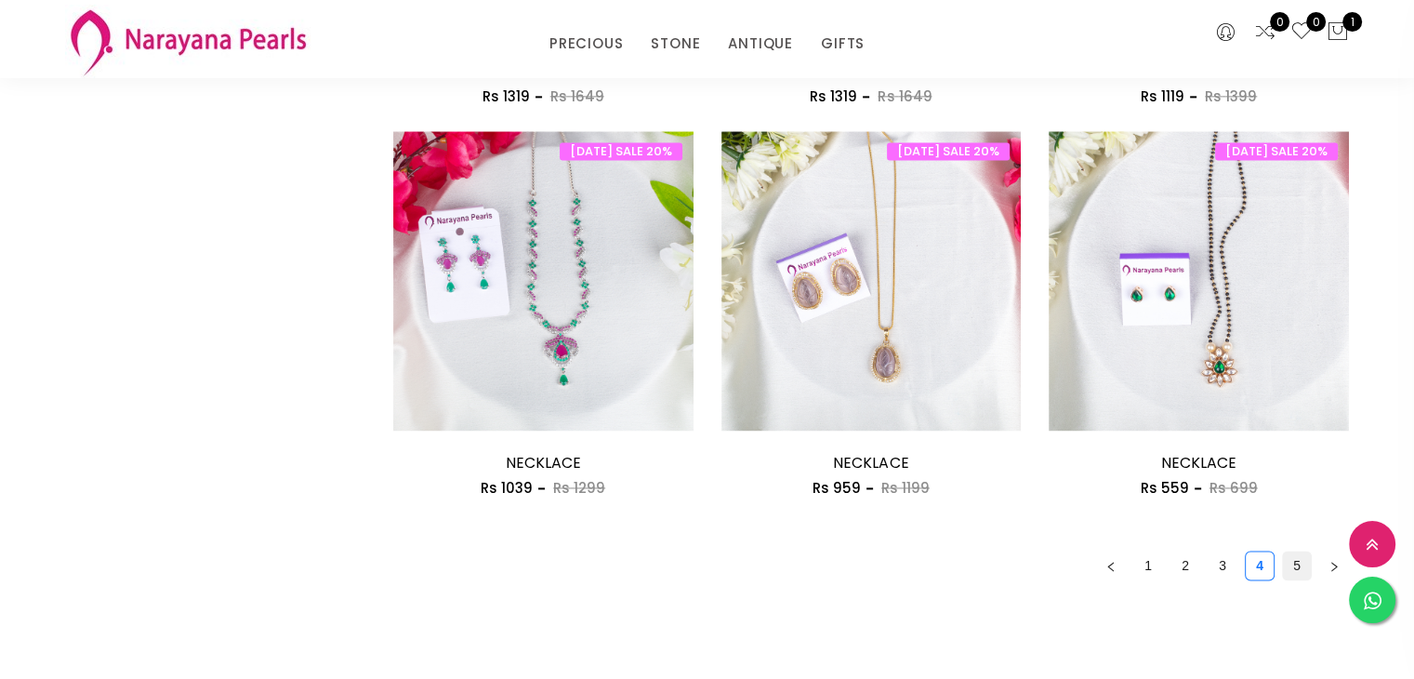
click at [1294, 560] on link "5" at bounding box center [1297, 565] width 28 height 28
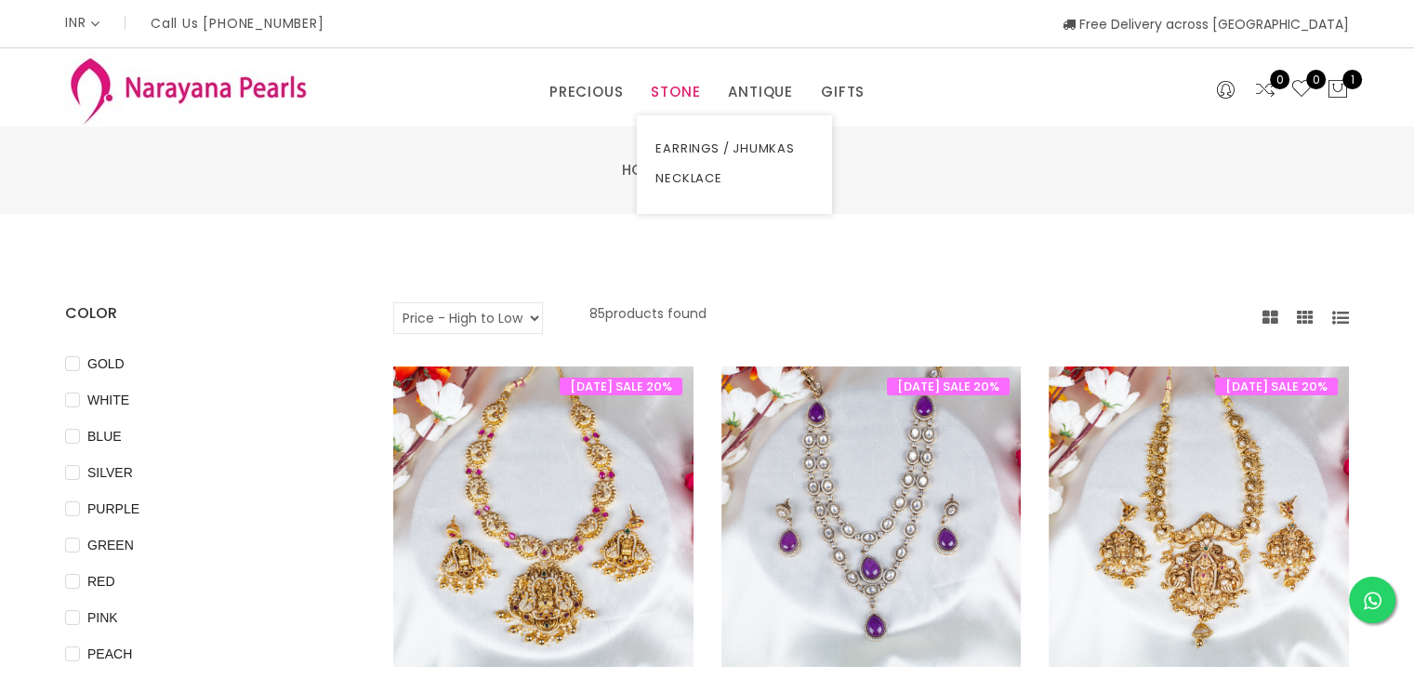
click at [692, 78] on link "STONE" at bounding box center [675, 92] width 49 height 28
click at [289, 91] on div "PRECIOUS CUSTOM MADE-GEMS PRECIOUS [PERSON_NAME] EARRINGS / JHUMKAS NECKLACE AN…" at bounding box center [707, 87] width 875 height 37
click at [223, 91] on img at bounding box center [188, 89] width 246 height 73
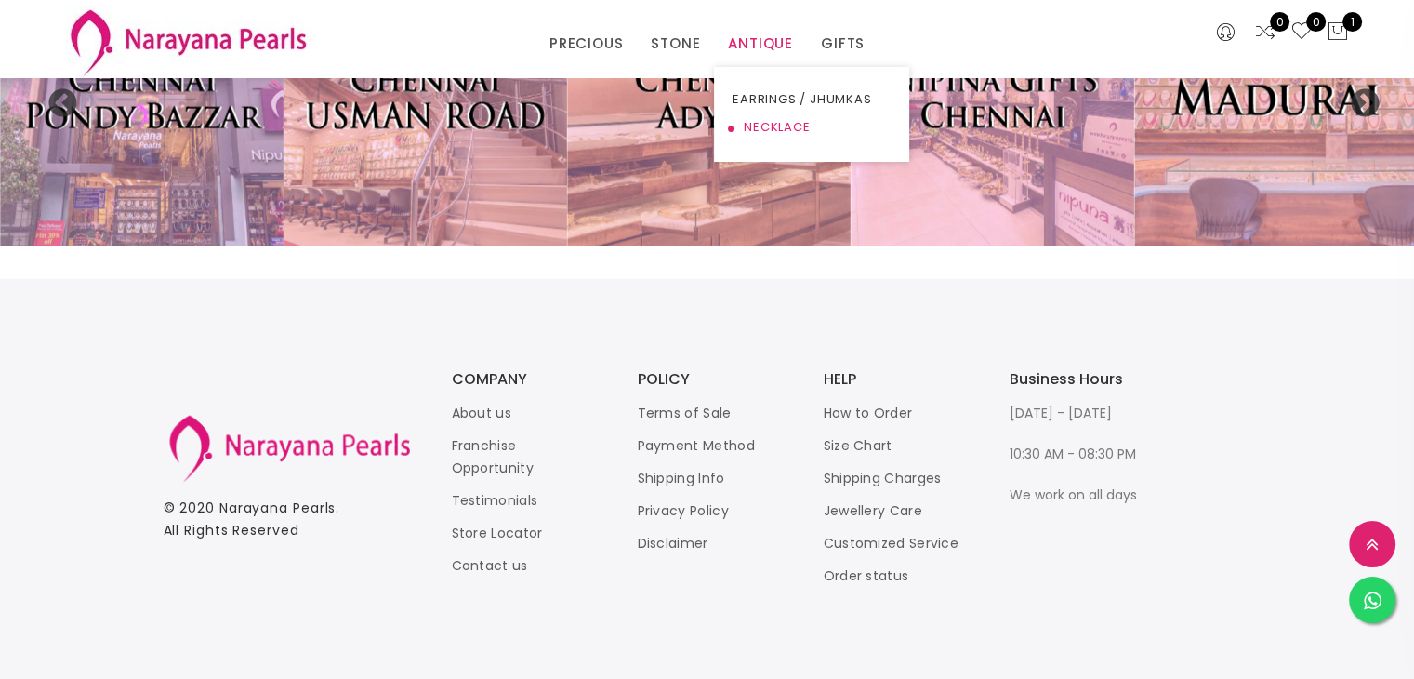
scroll to position [4192, 0]
click at [761, 128] on link "NECKLACE" at bounding box center [812, 127] width 158 height 28
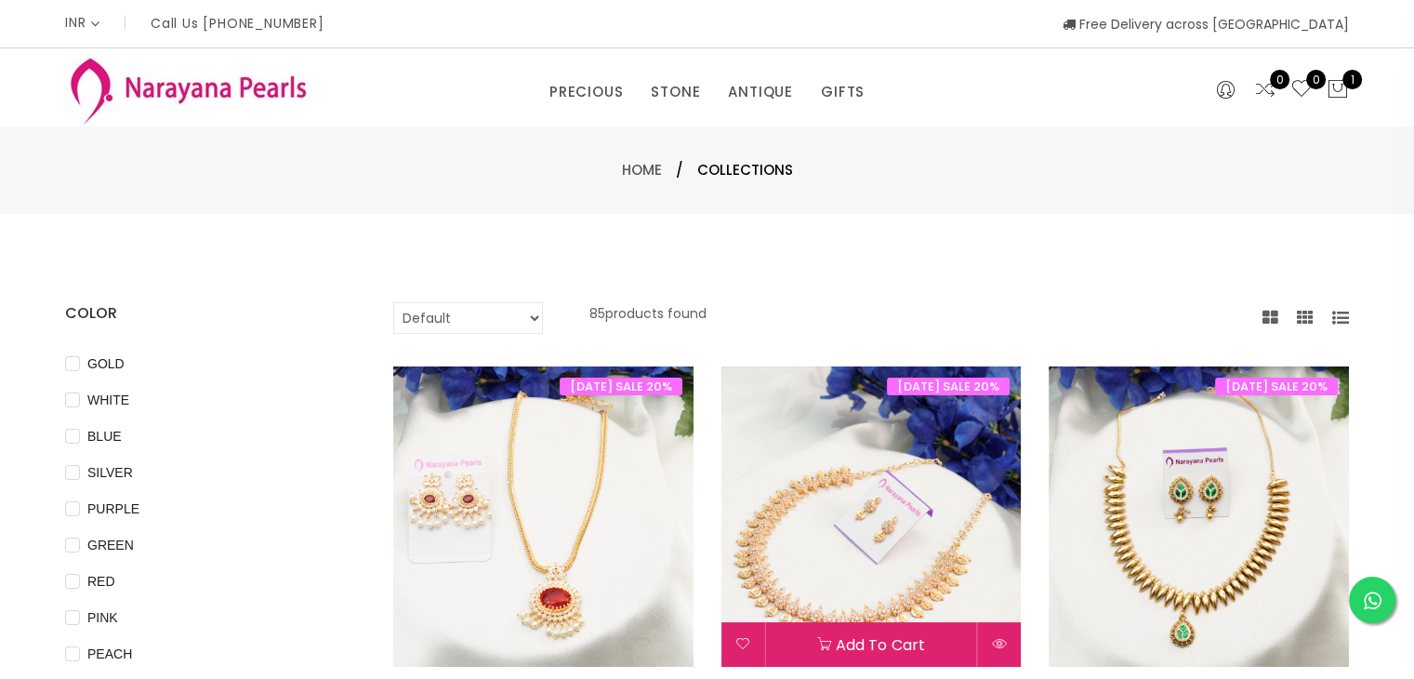
click at [823, 476] on img at bounding box center [872, 516] width 300 height 300
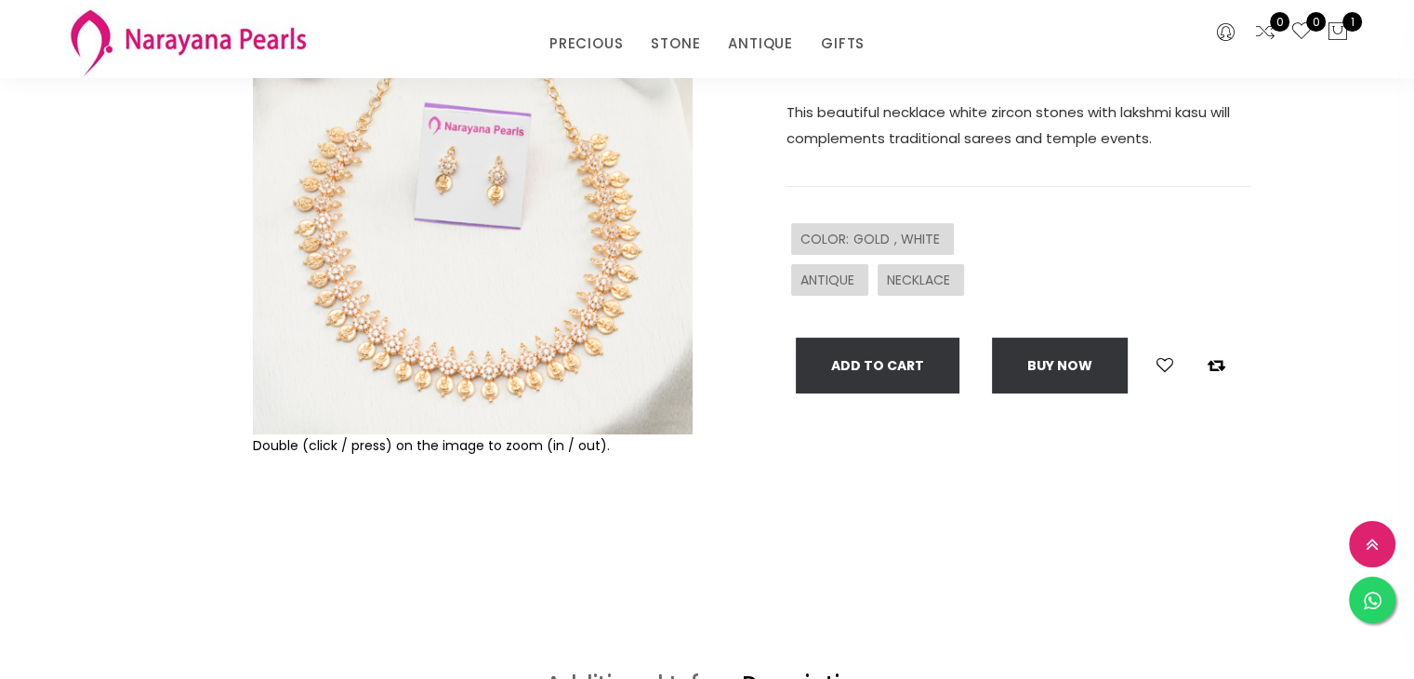
scroll to position [279, 0]
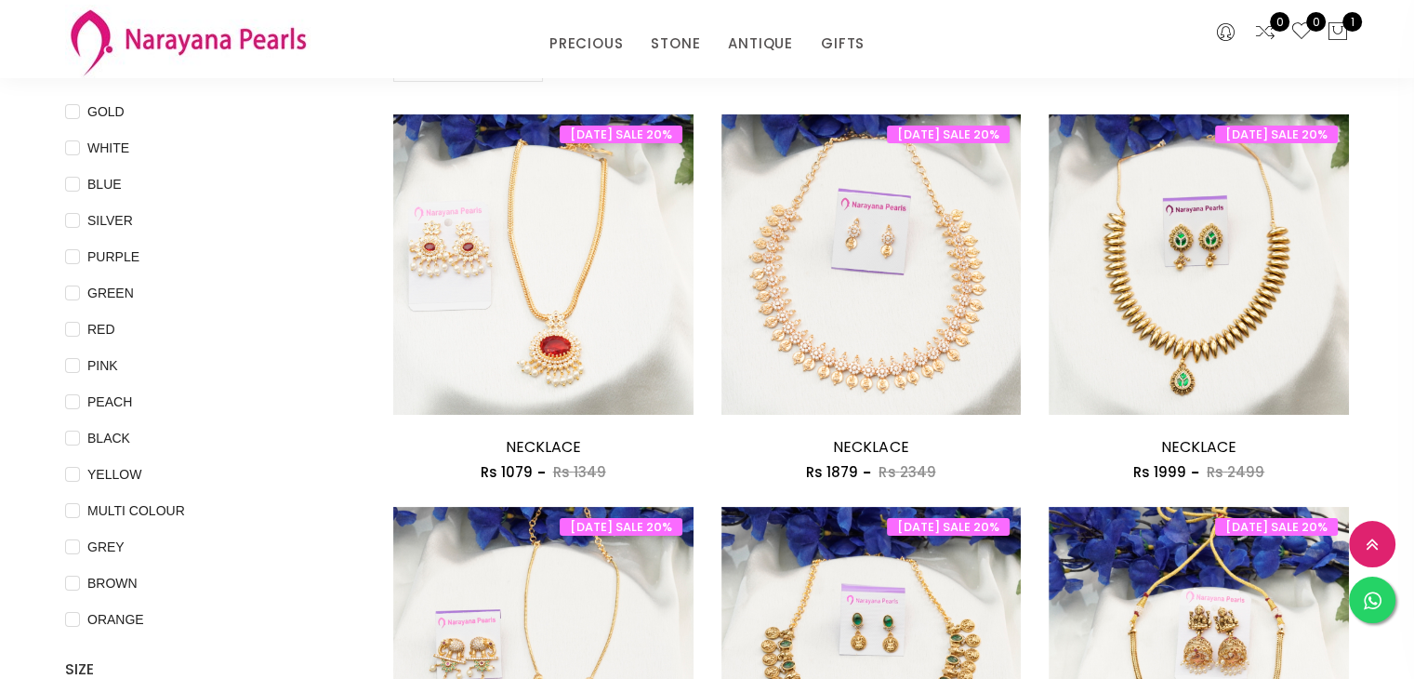
scroll to position [186, 0]
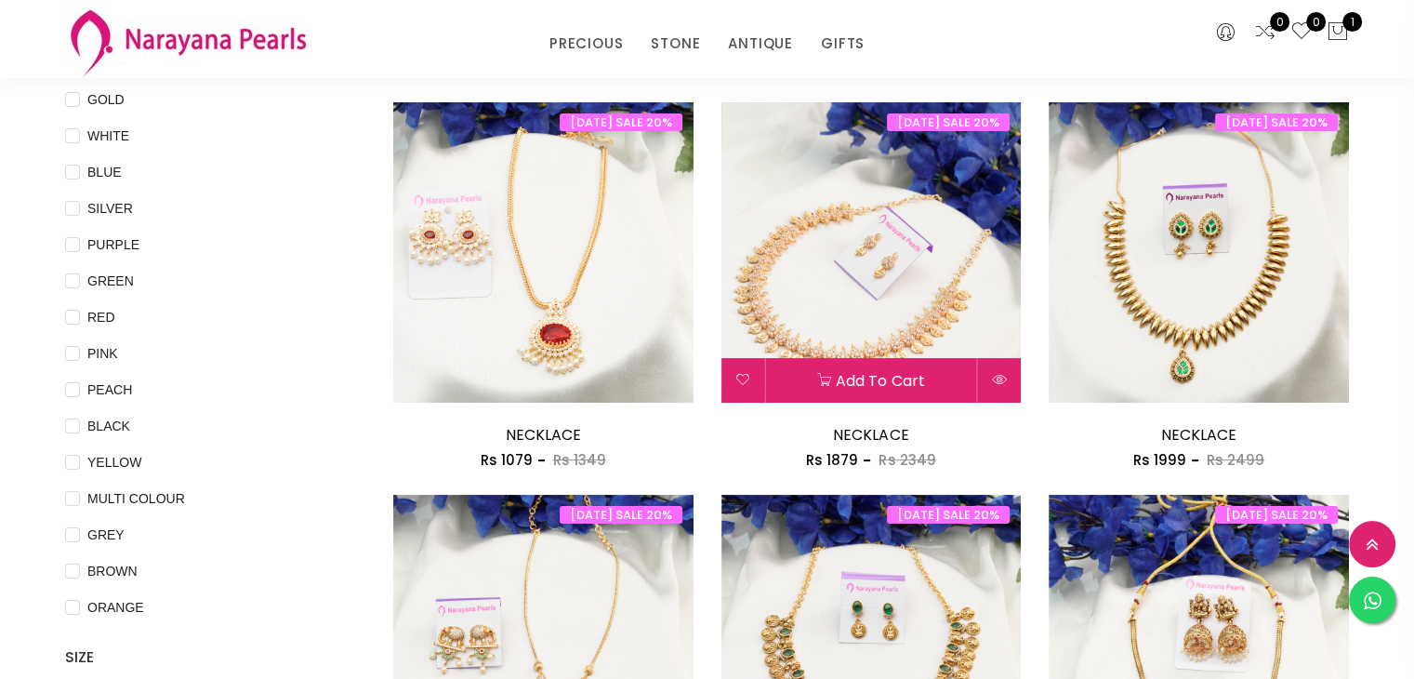
click at [900, 320] on img at bounding box center [872, 252] width 300 height 300
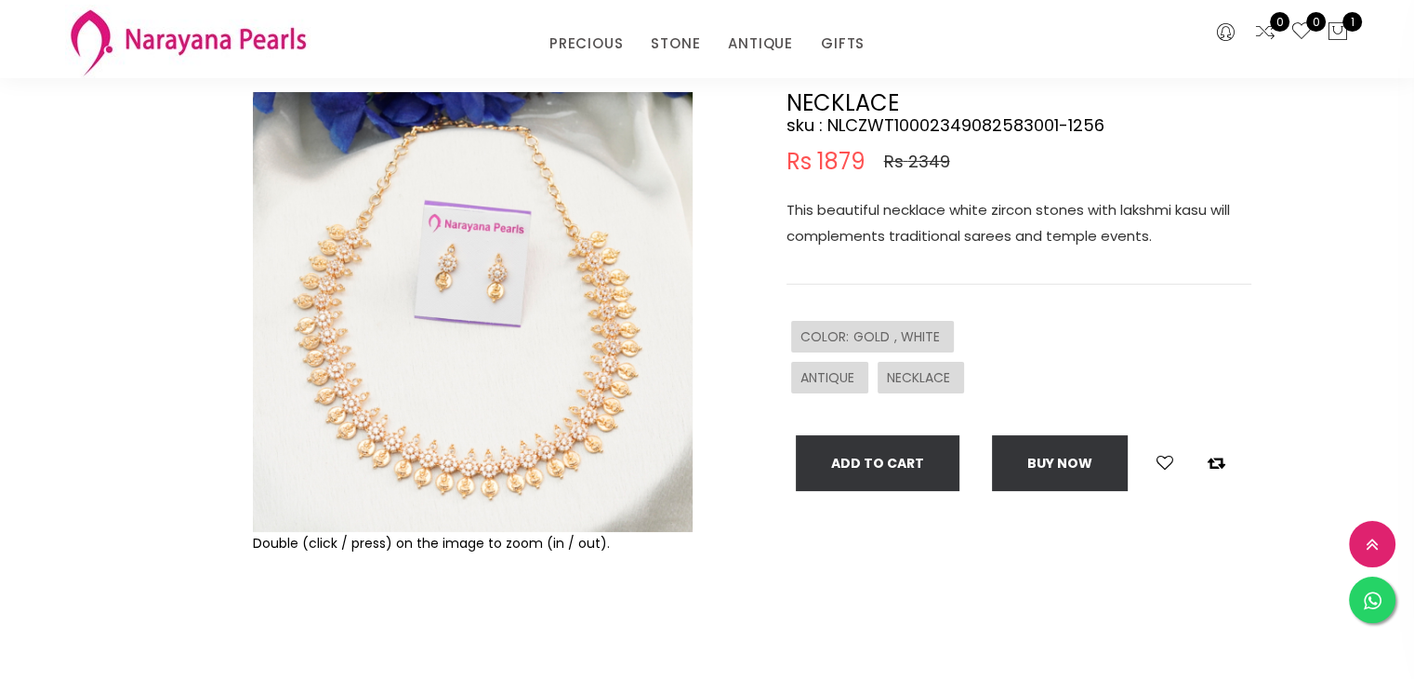
scroll to position [93, 0]
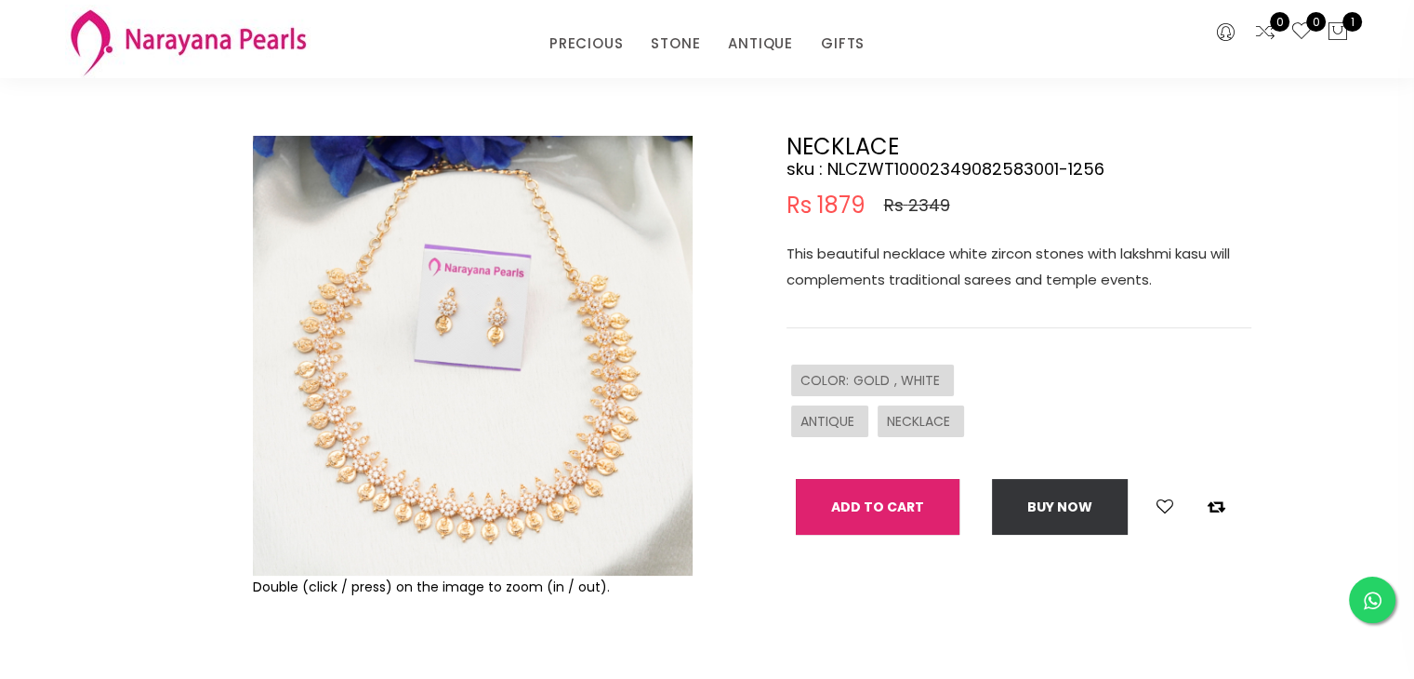
click at [869, 511] on button "Add To Cart" at bounding box center [878, 507] width 164 height 56
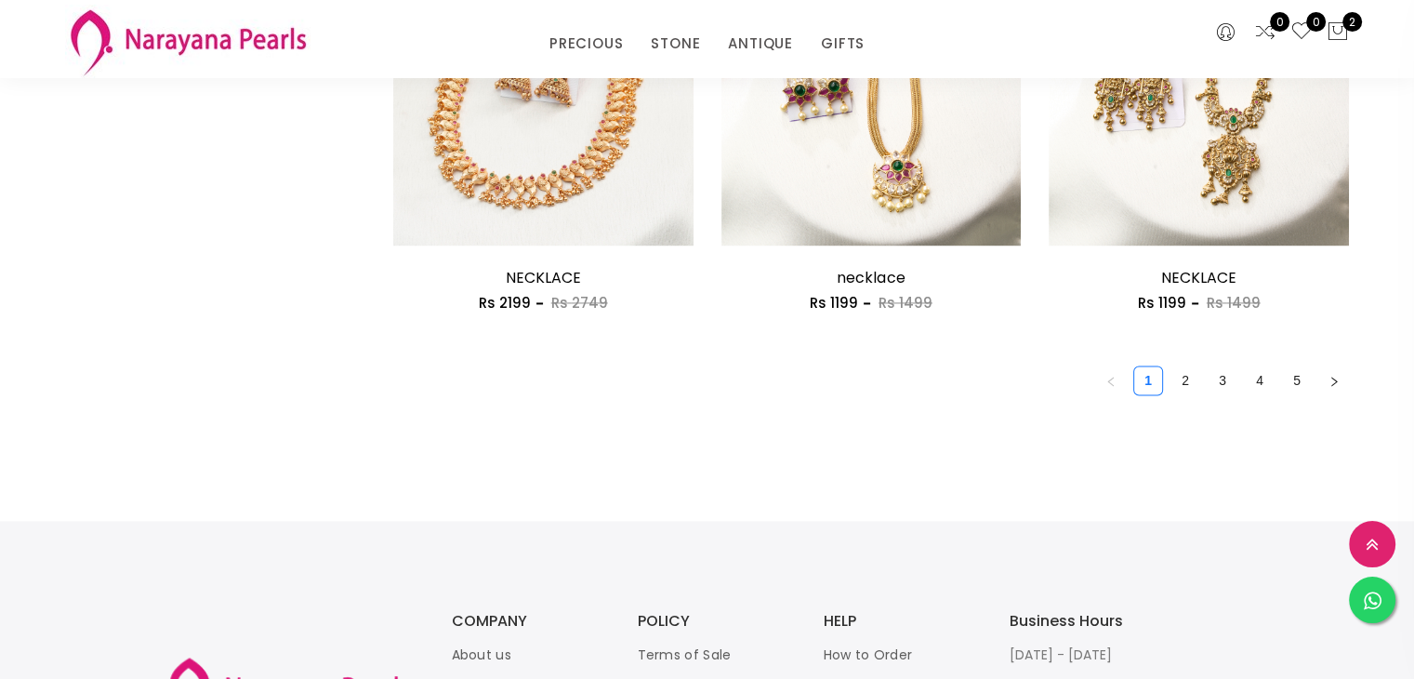
scroll to position [2697, 0]
click at [1182, 384] on link "2" at bounding box center [1186, 379] width 28 height 28
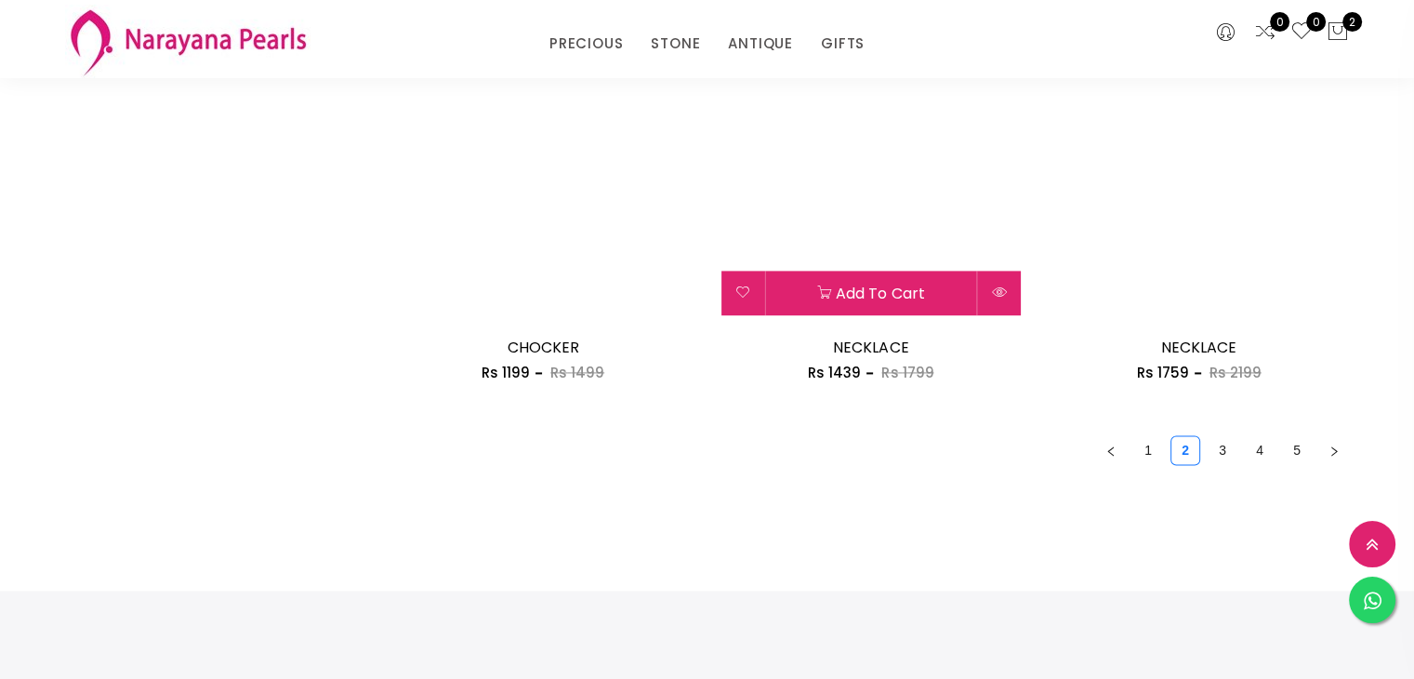
scroll to position [2790, 0]
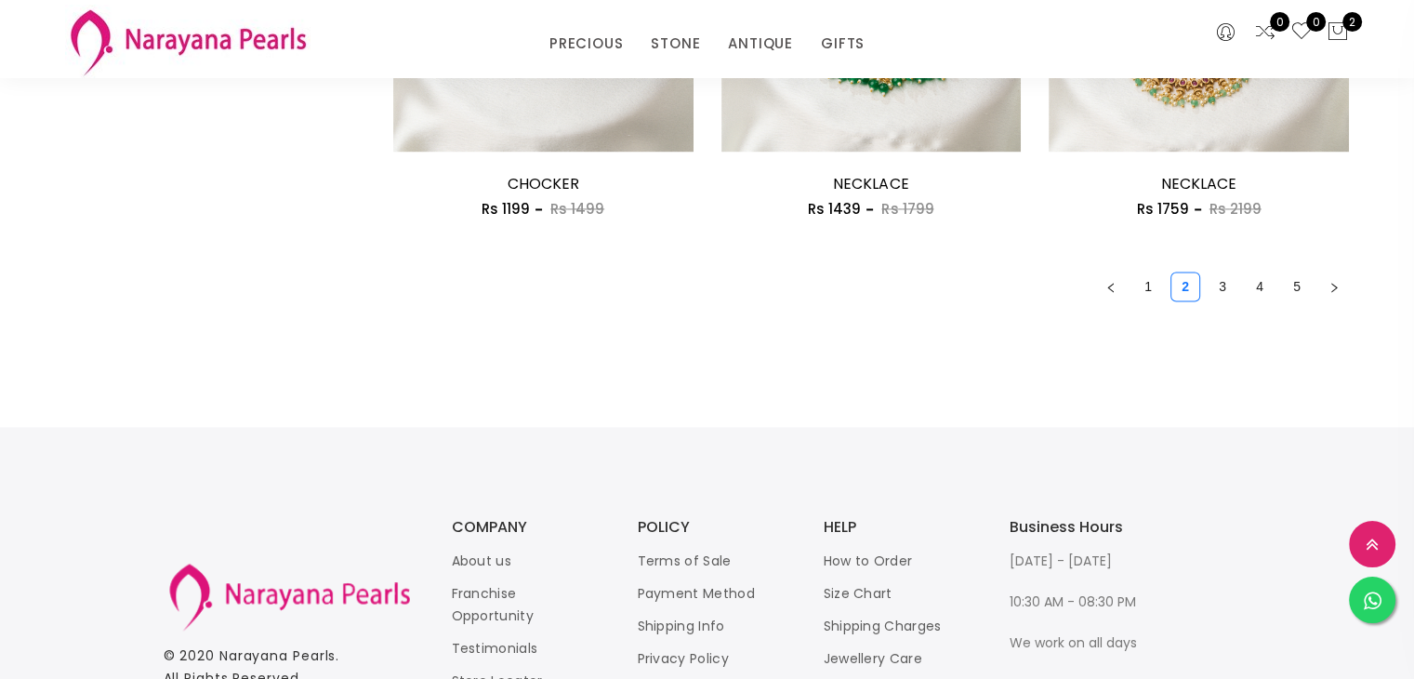
click at [1220, 287] on link "3" at bounding box center [1223, 286] width 28 height 28
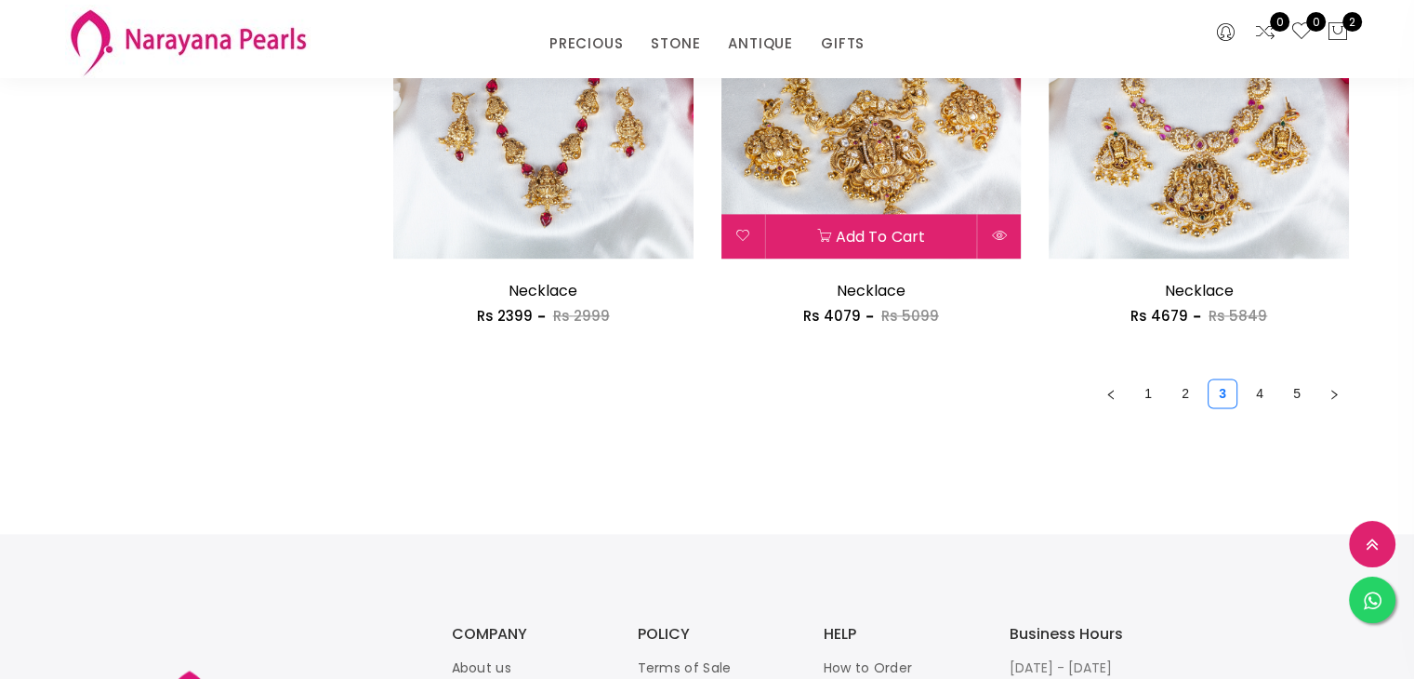
scroll to position [2697, 0]
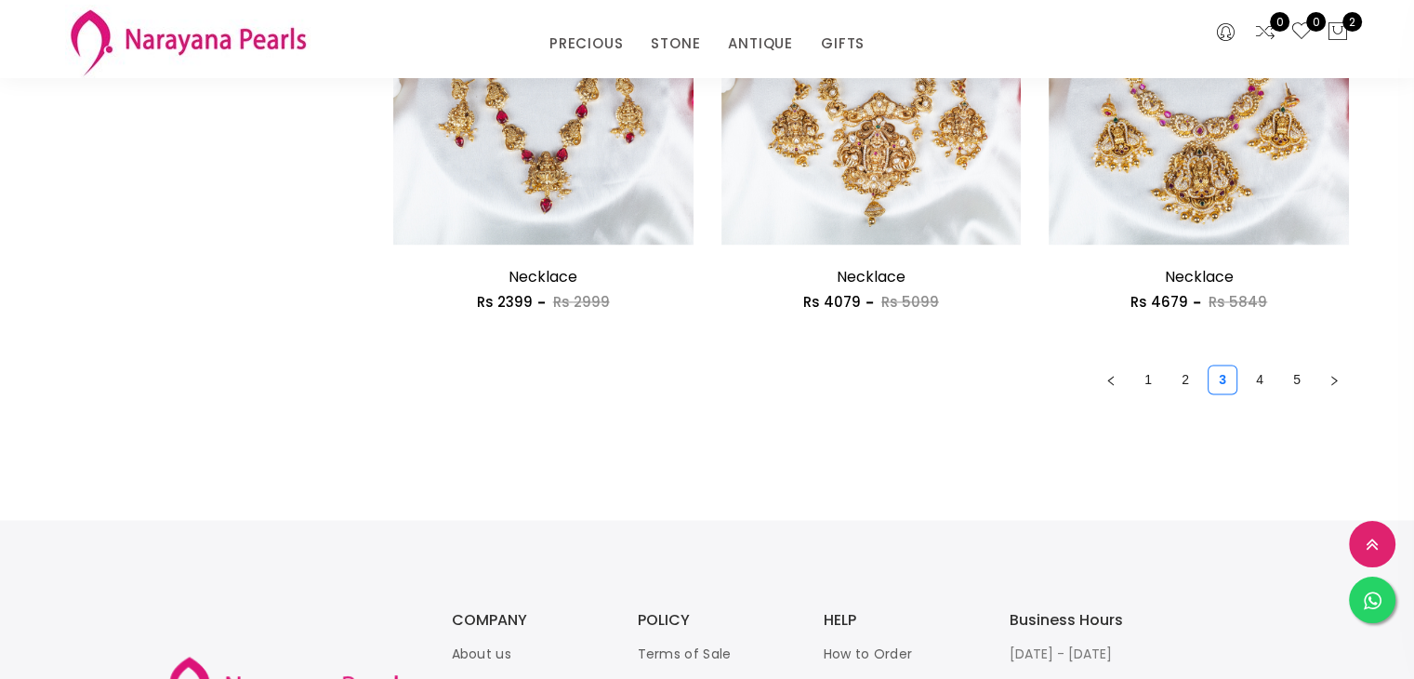
click at [1257, 385] on link "4" at bounding box center [1260, 379] width 28 height 28
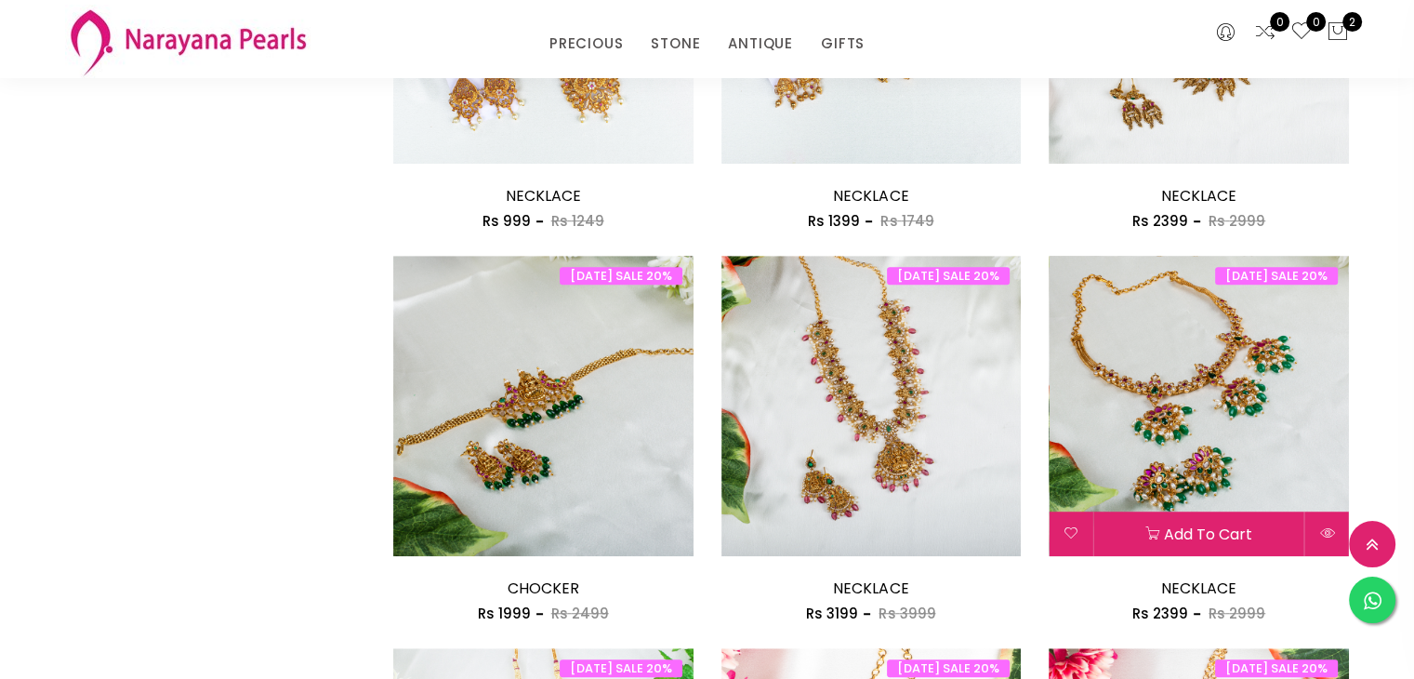
scroll to position [1581, 0]
